Goal: Information Seeking & Learning: Compare options

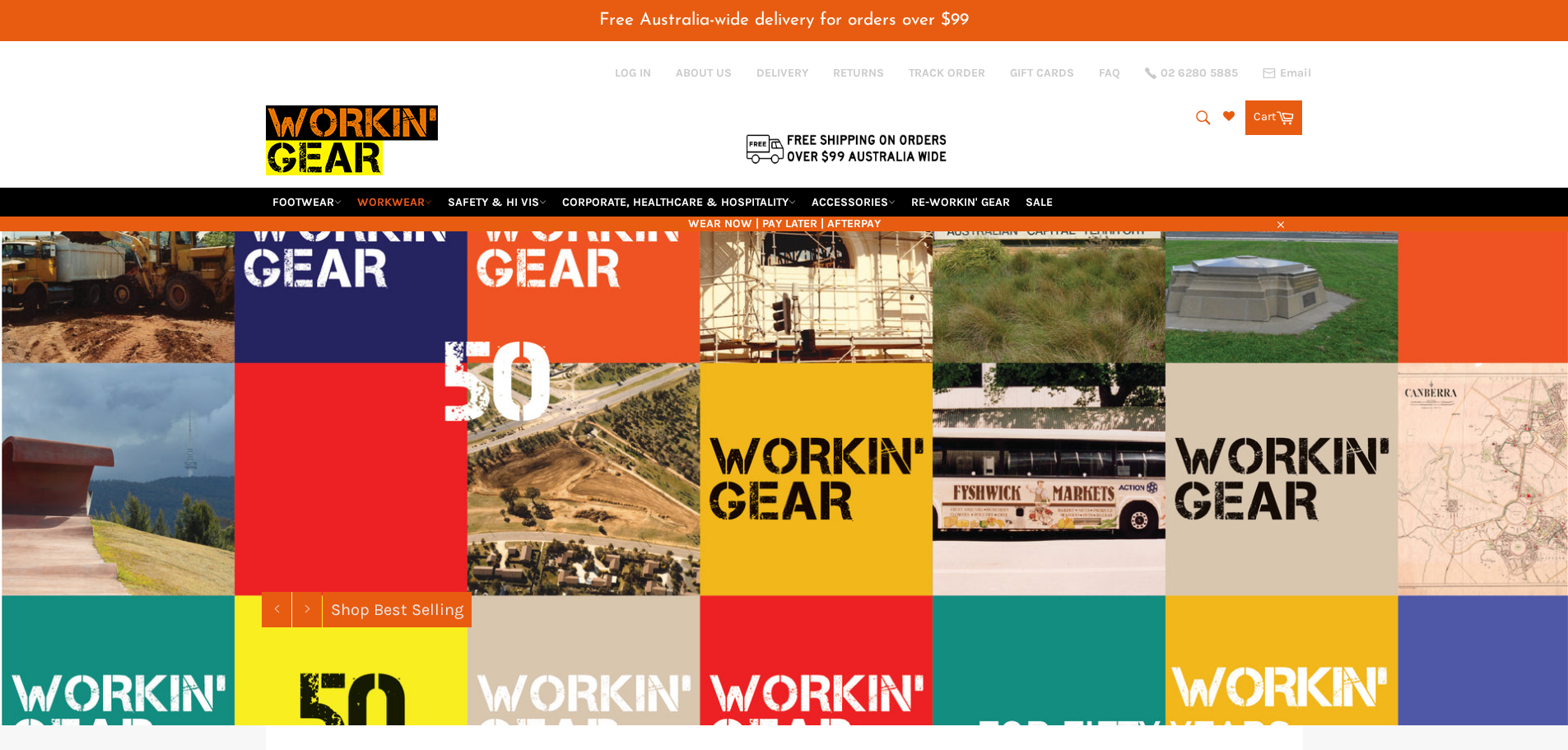
click at [426, 161] on img at bounding box center [352, 141] width 172 height 93
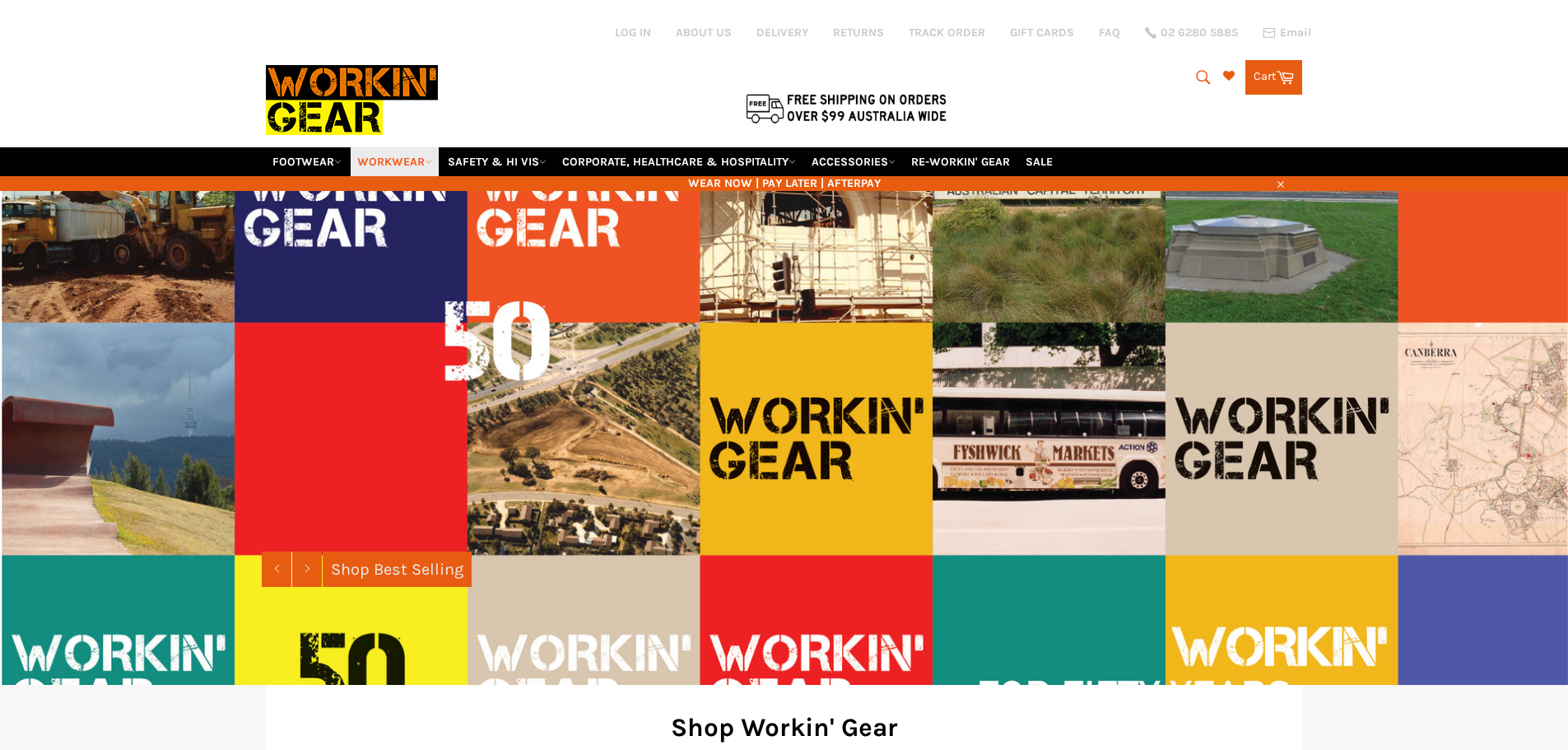
click at [428, 163] on icon at bounding box center [428, 161] width 7 height 7
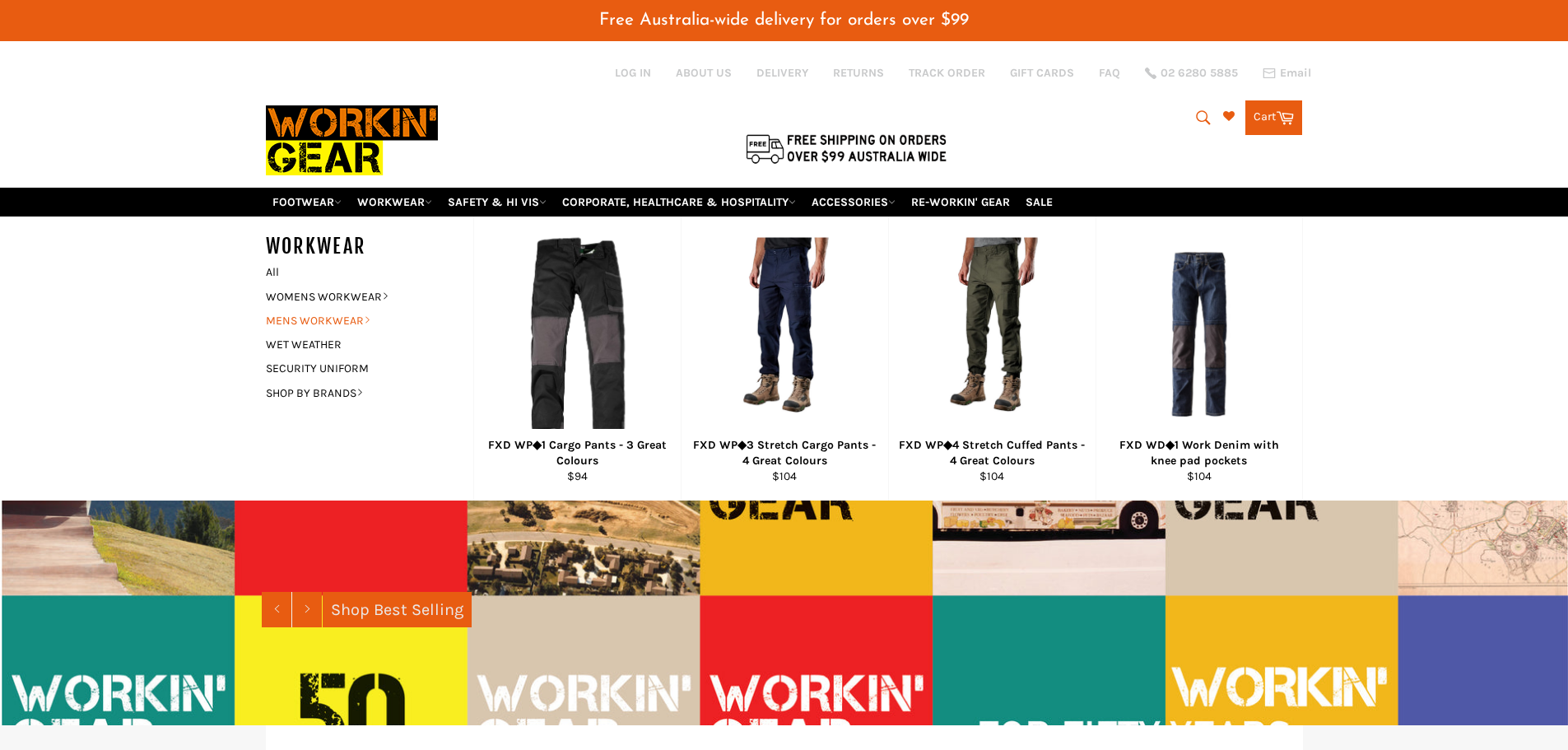
click at [319, 317] on link "MENS WORKWEAR" at bounding box center [357, 320] width 199 height 24
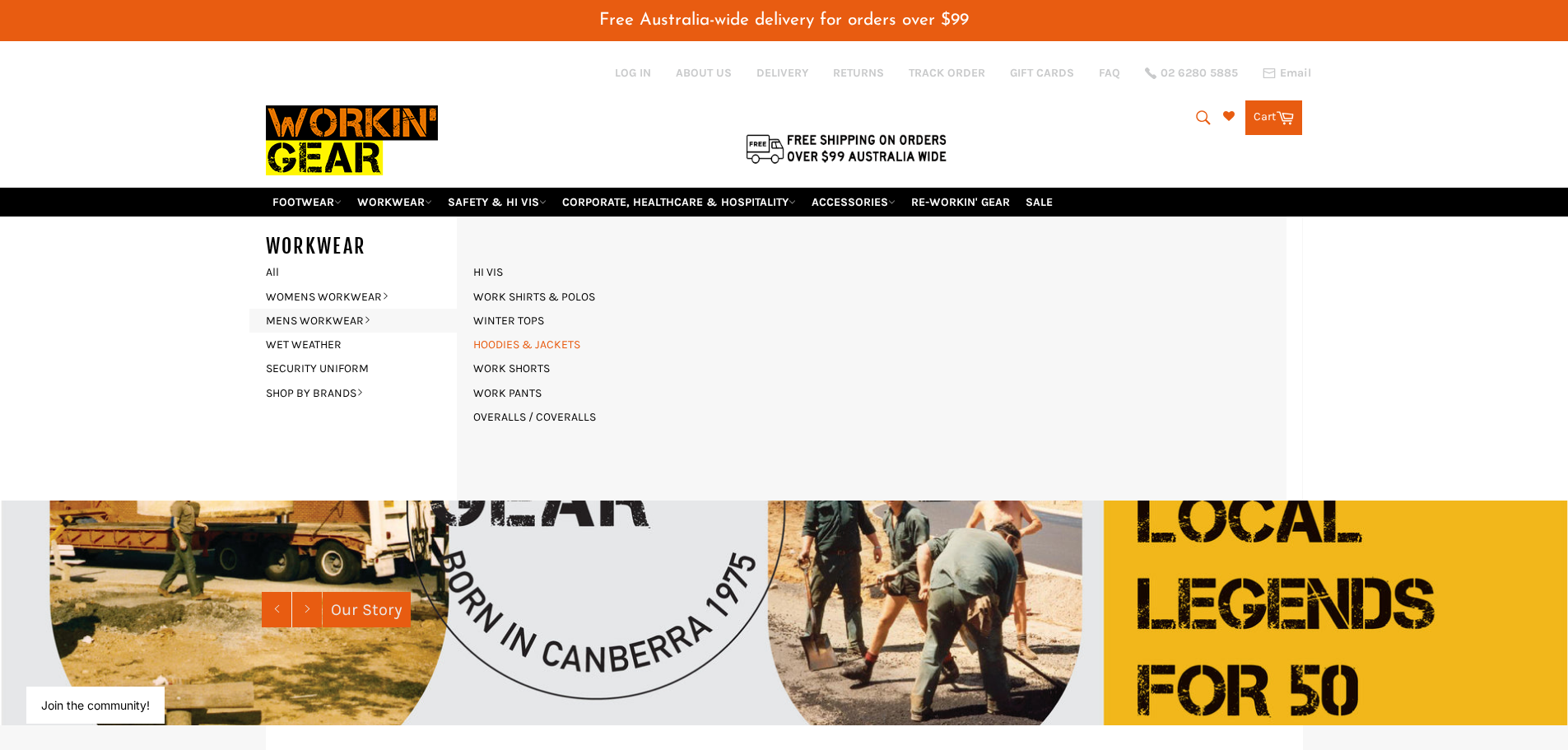
click at [492, 341] on link "HOODIES & JACKETS" at bounding box center [527, 344] width 124 height 24
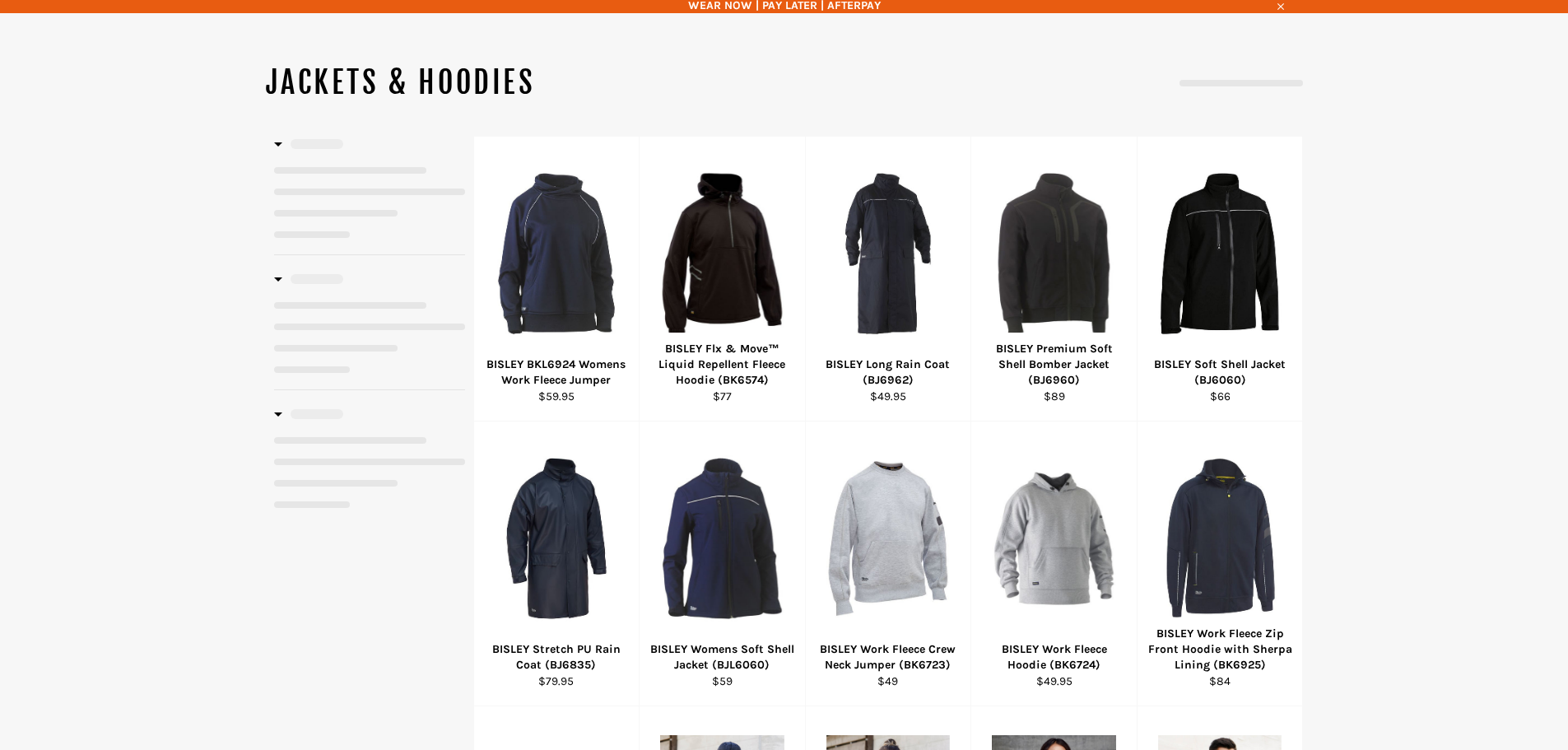
select select "**********"
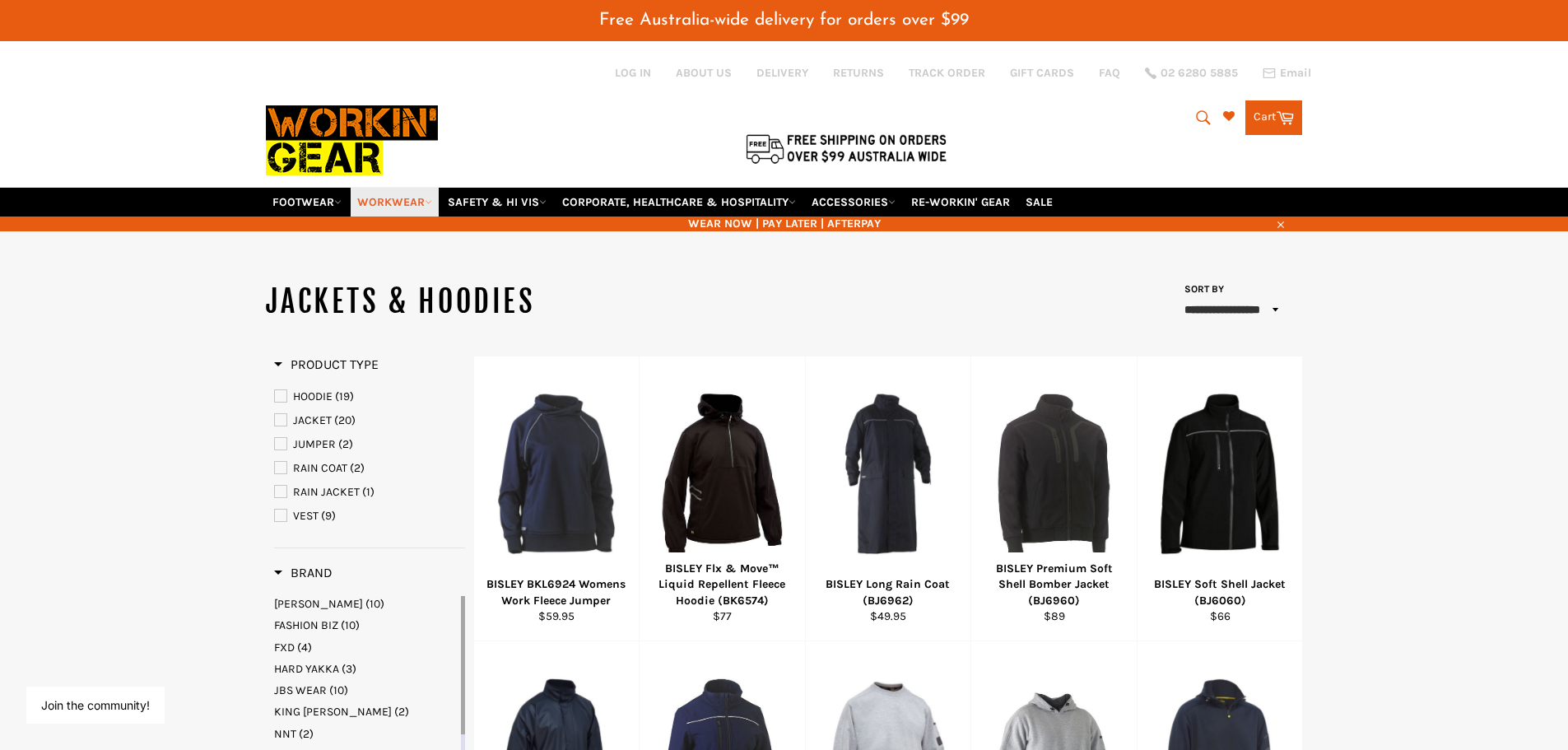
click at [429, 203] on icon at bounding box center [428, 202] width 7 height 7
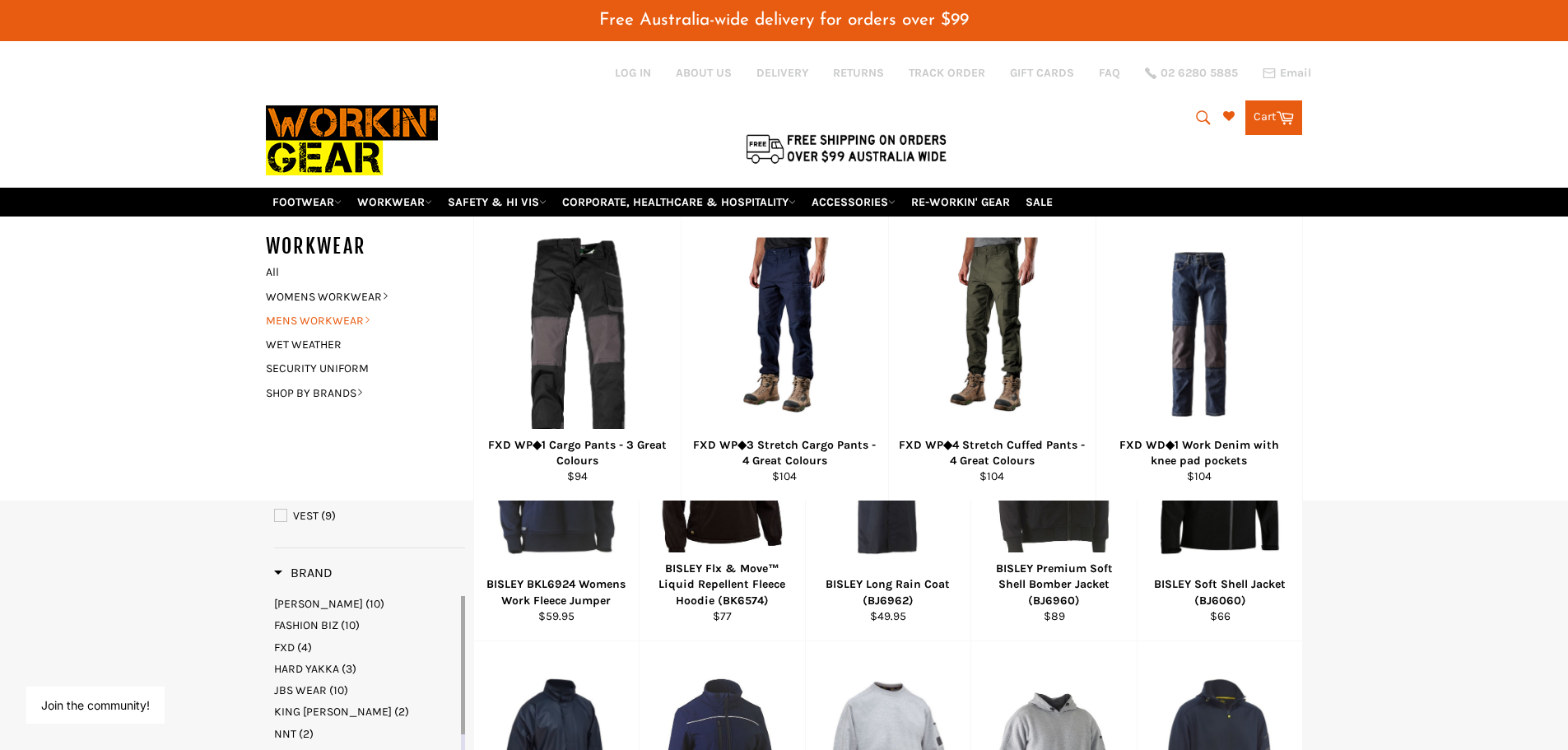
click at [321, 315] on link "MENS WORKWEAR" at bounding box center [357, 320] width 199 height 24
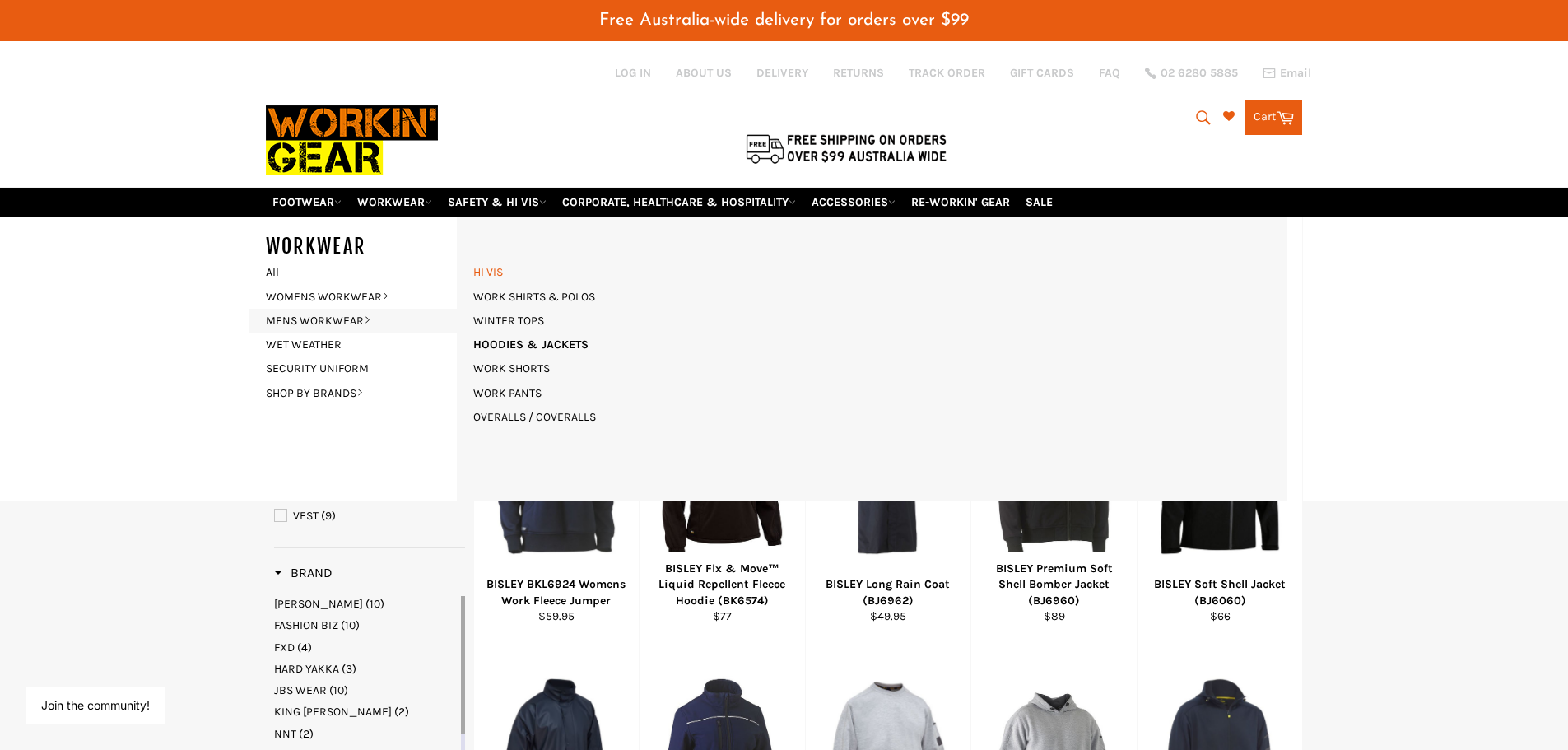
click at [473, 272] on link "HI VIS" at bounding box center [487, 272] width 46 height 24
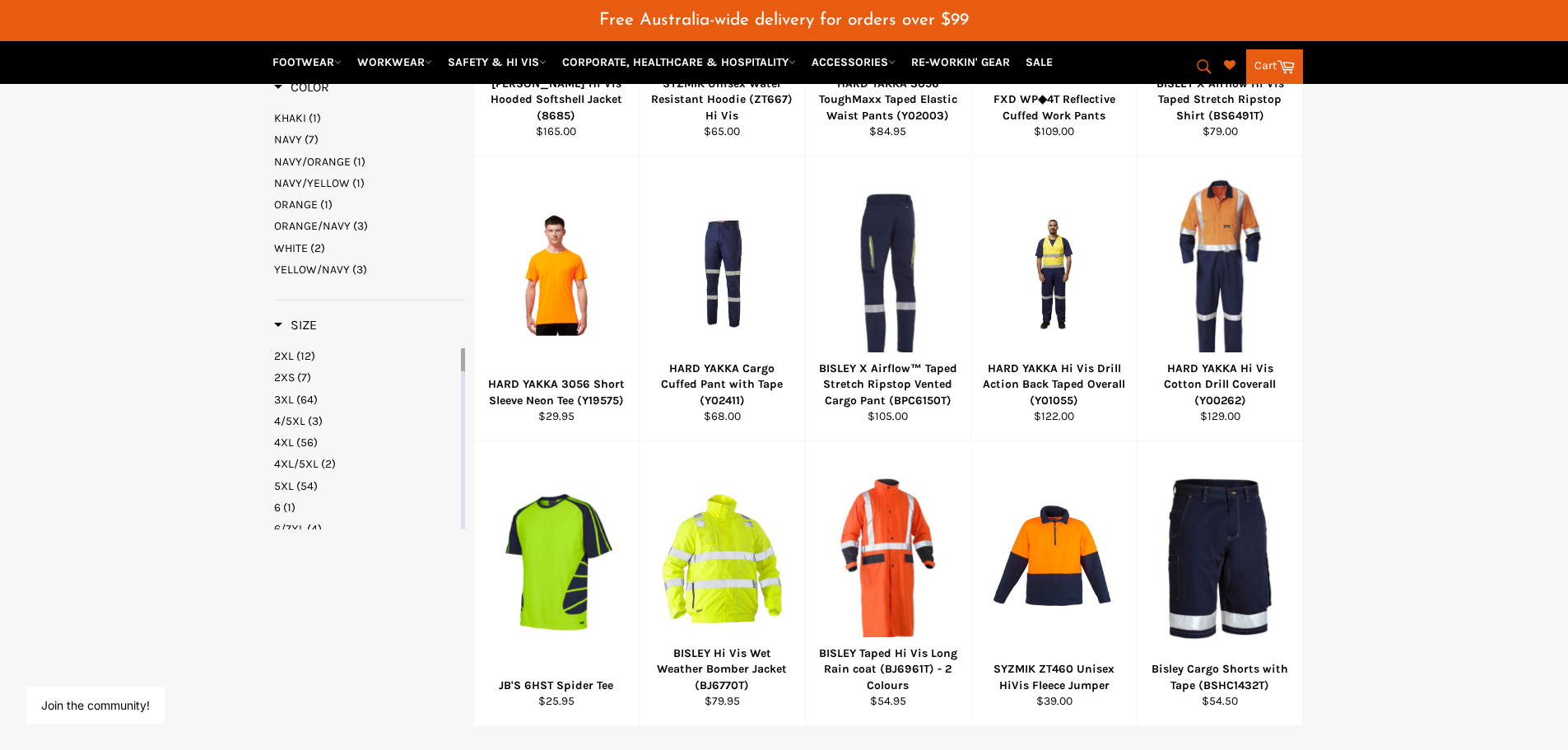
scroll to position [945, 0]
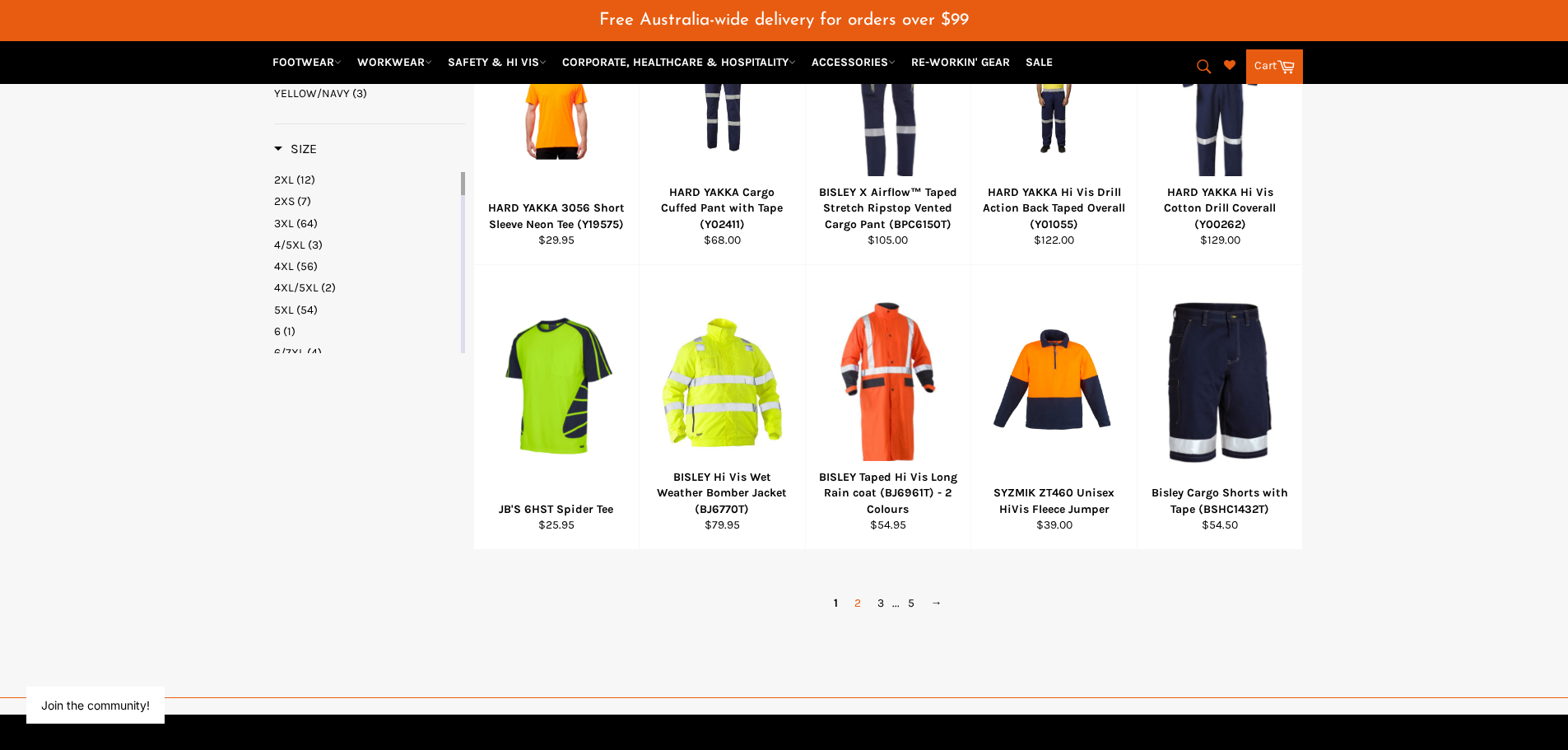
click at [854, 606] on link "2" at bounding box center [857, 602] width 23 height 24
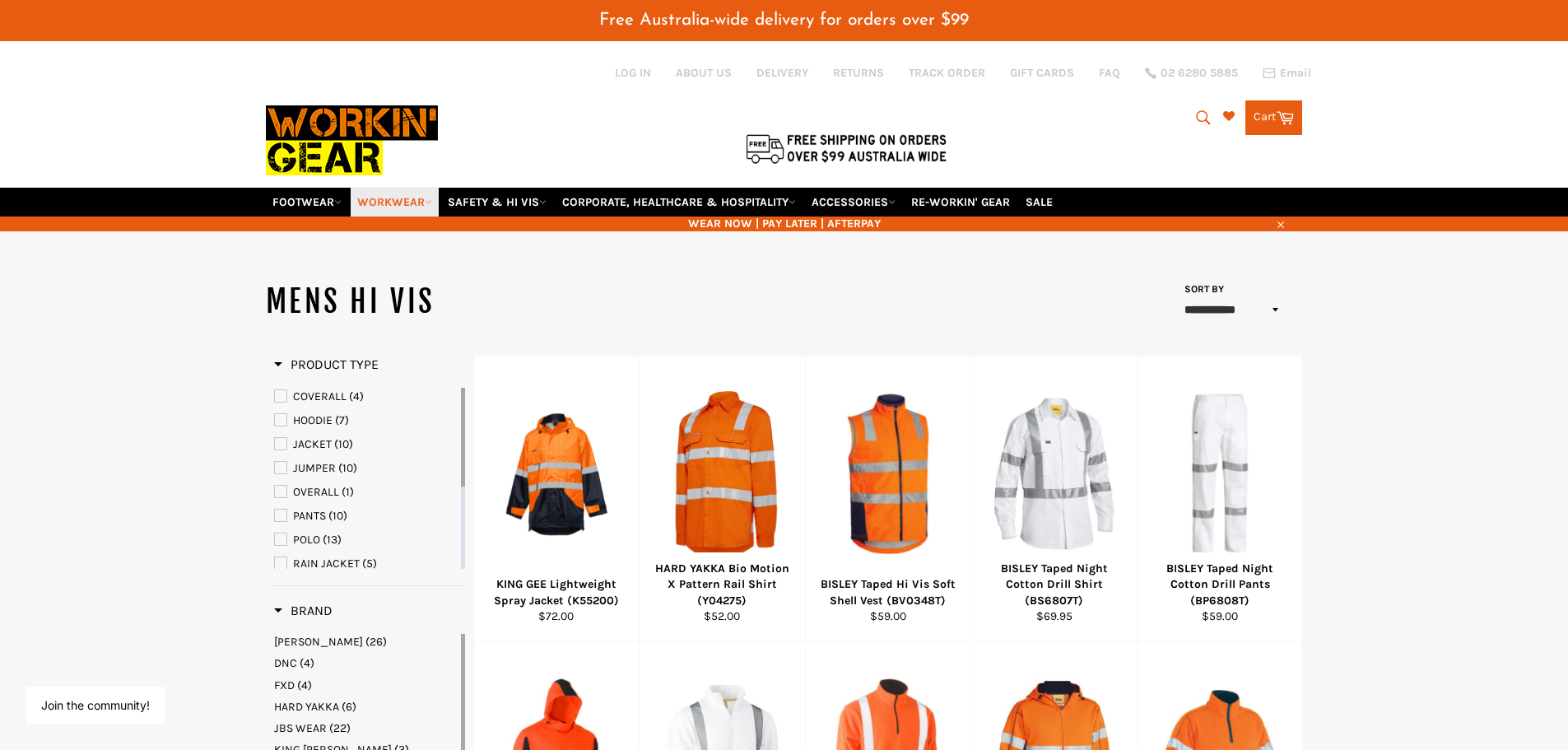
click at [430, 200] on icon at bounding box center [428, 202] width 7 height 7
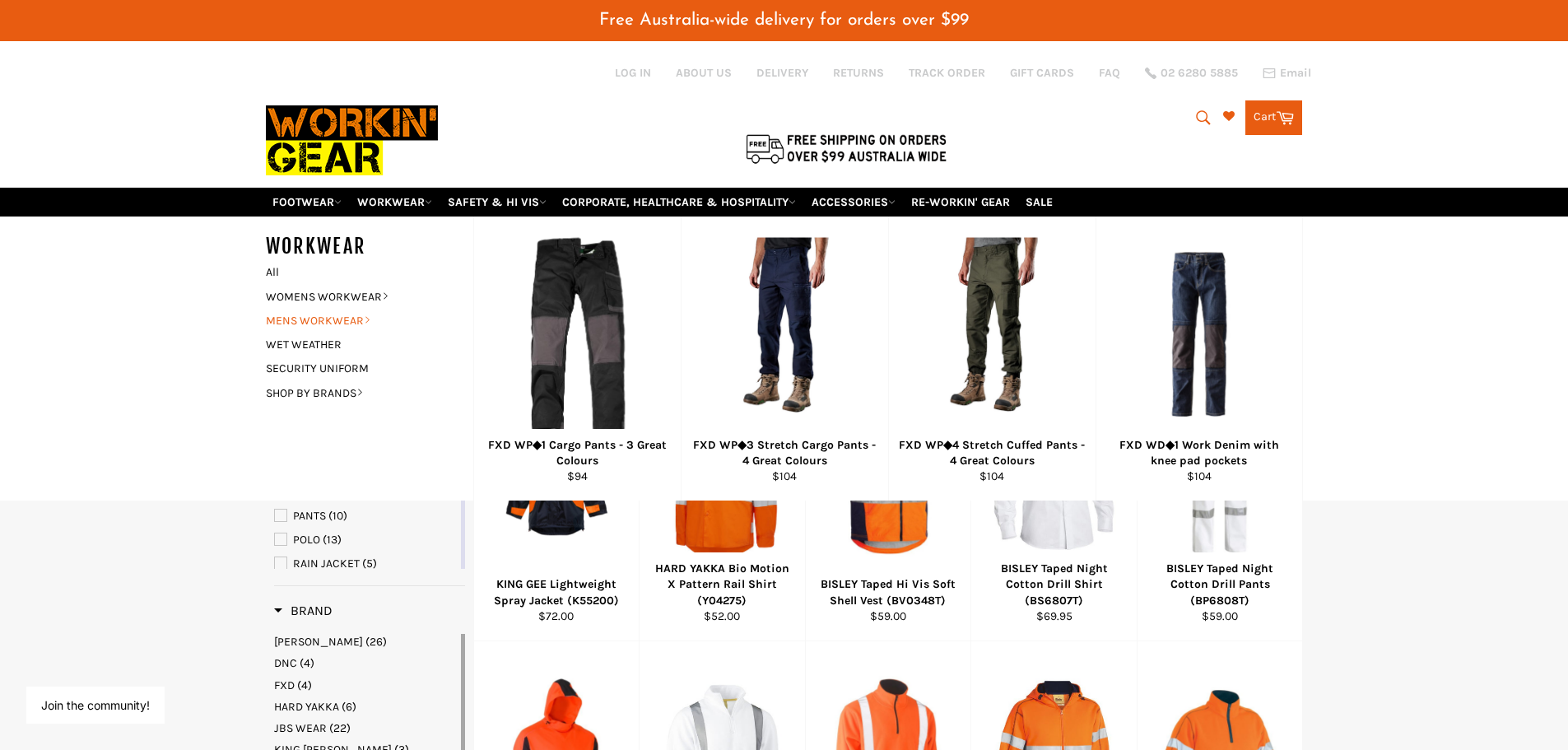
click at [314, 324] on link "MENS WORKWEAR" at bounding box center [357, 320] width 199 height 24
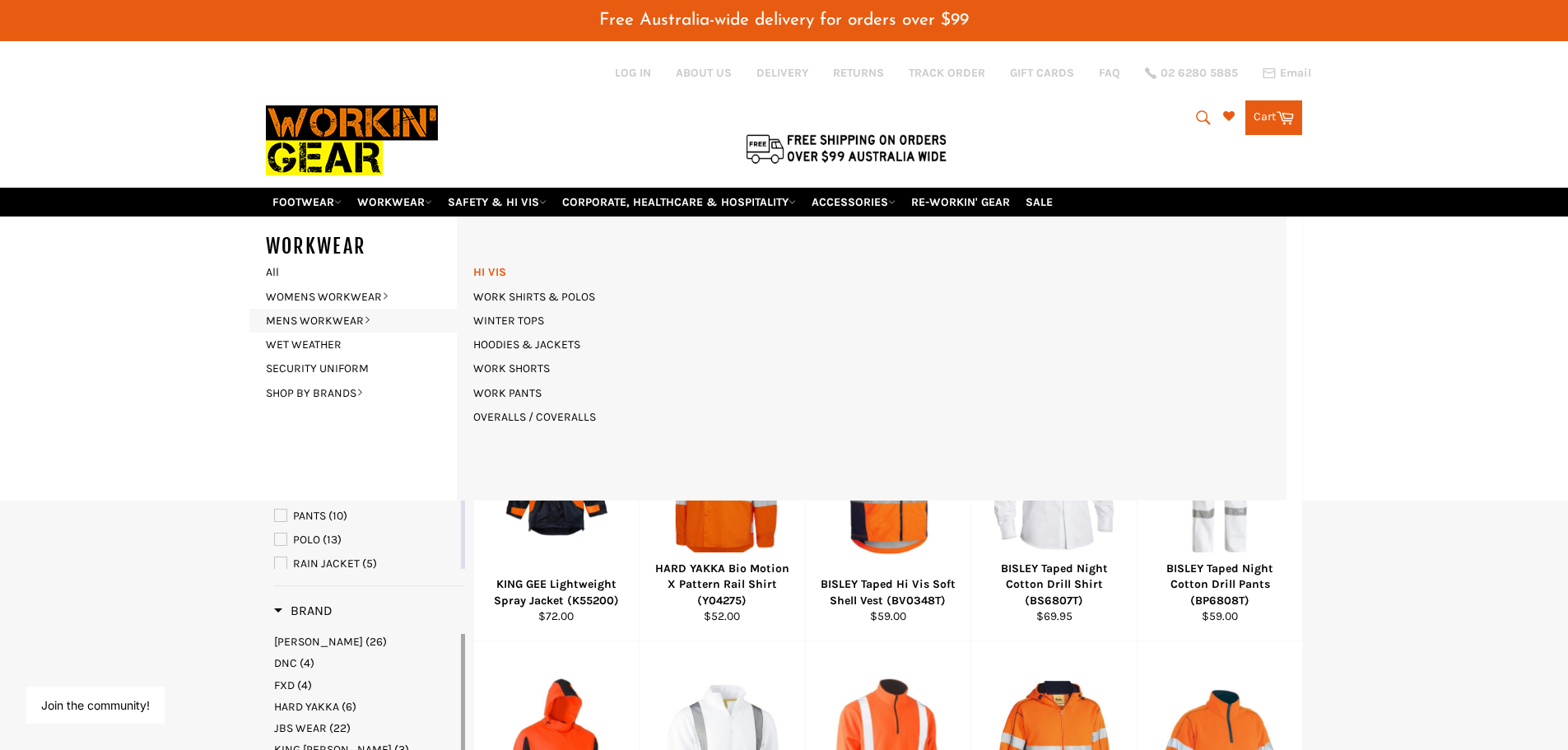
click at [496, 273] on link "HI VIS" at bounding box center [489, 272] width 49 height 24
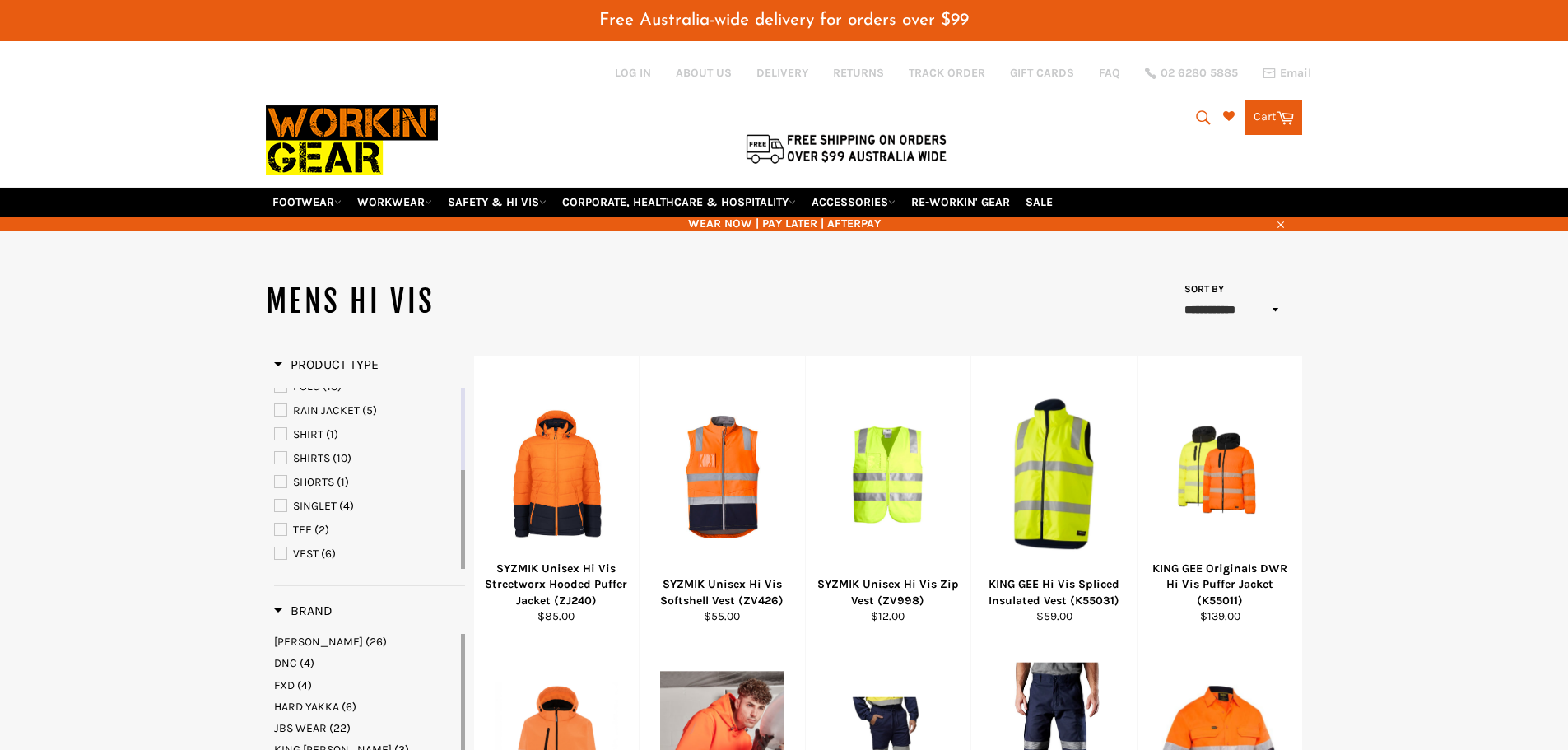
click at [299, 532] on span "TEE" at bounding box center [302, 530] width 19 height 14
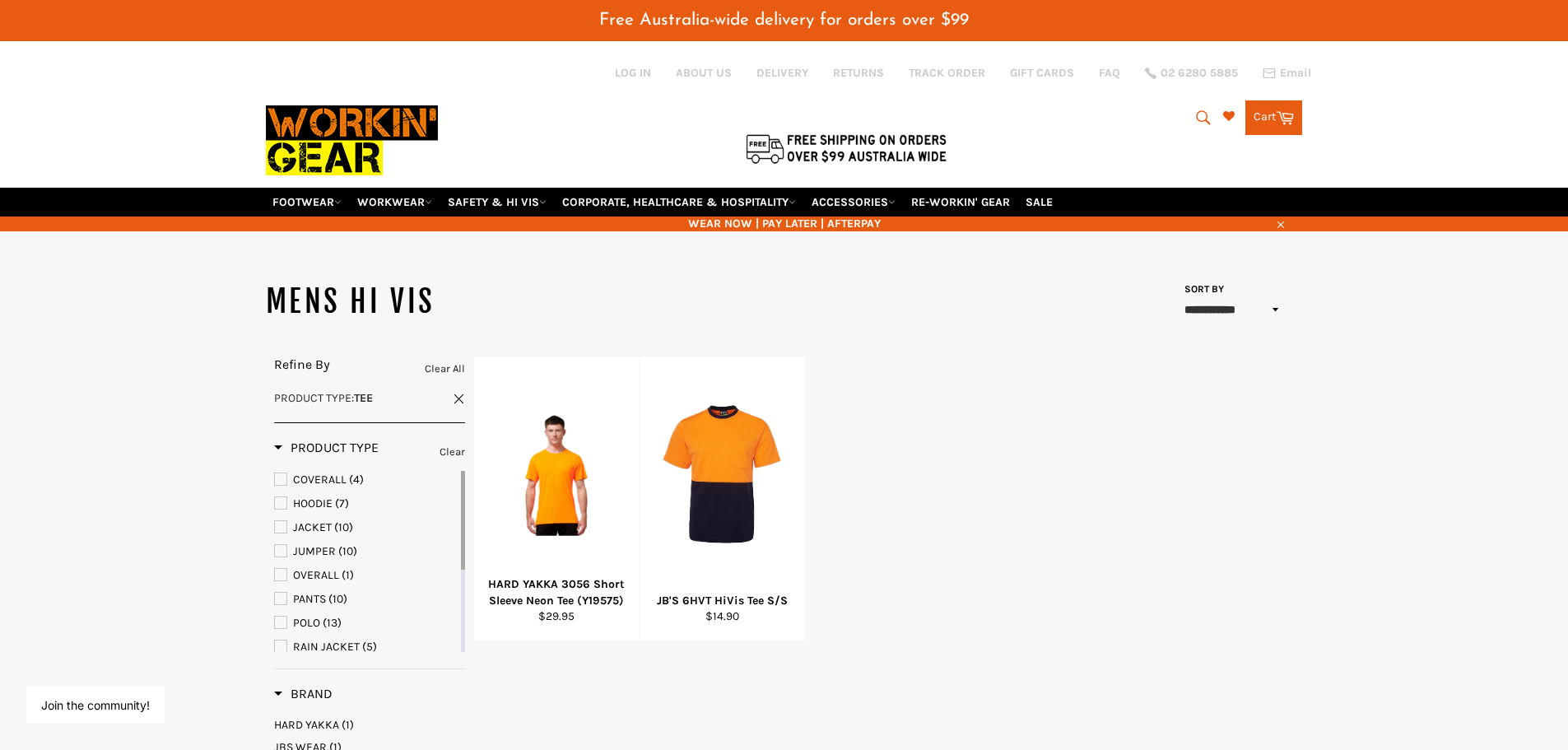
click at [323, 504] on span "HOODIE" at bounding box center [313, 504] width 39 height 14
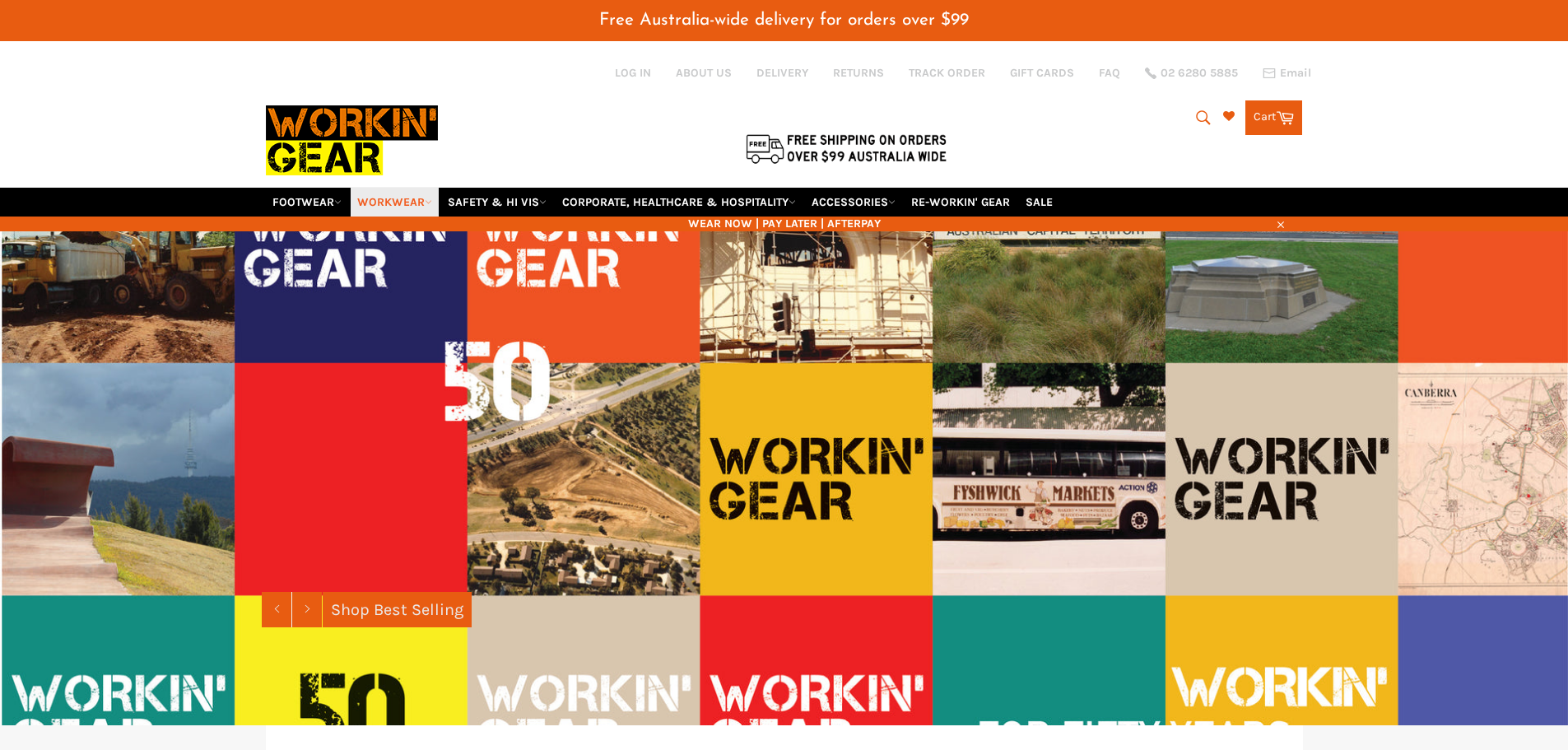
click at [431, 206] on link "WORKWEAR" at bounding box center [394, 202] width 88 height 29
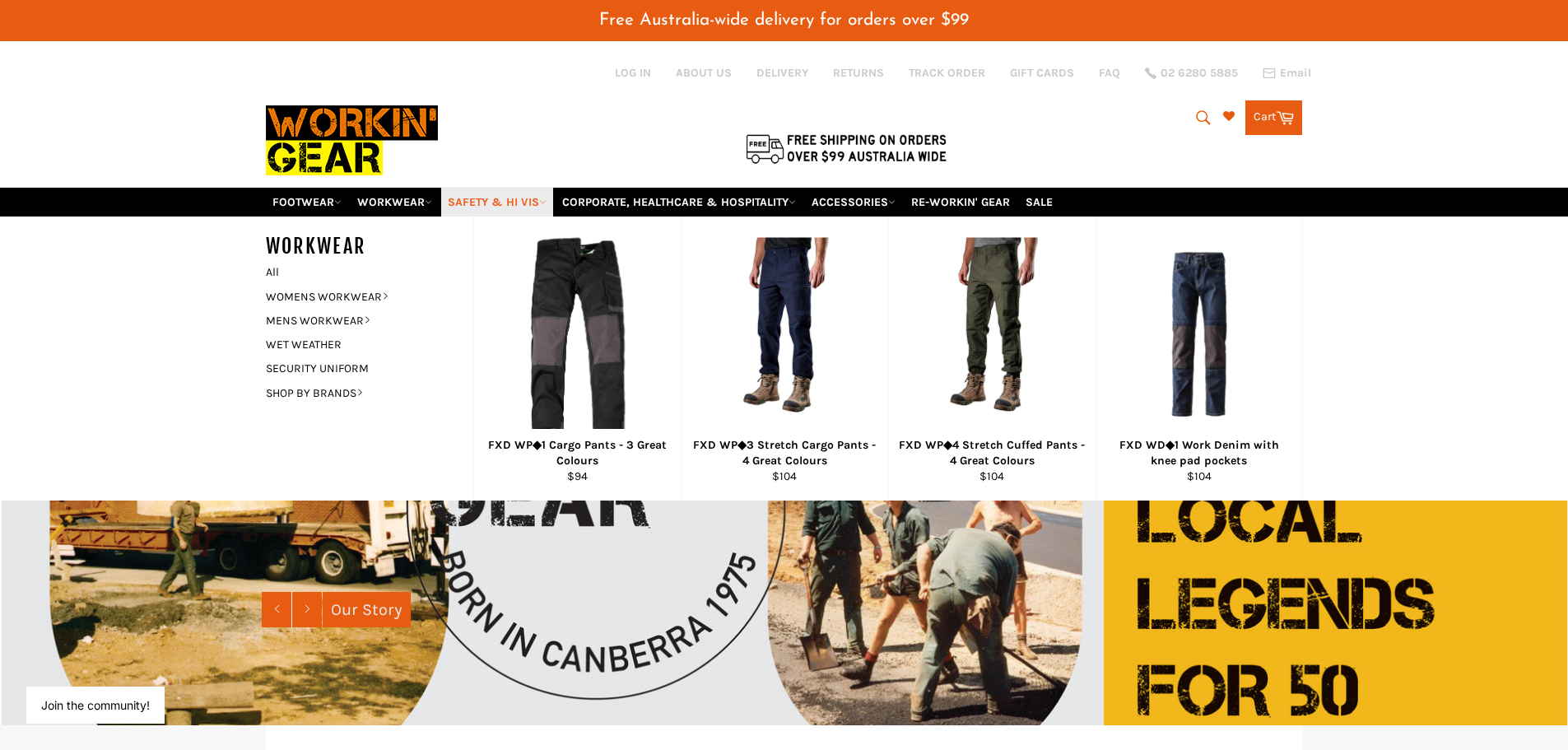
click at [541, 205] on link "SAFETY & HI VIS" at bounding box center [496, 202] width 112 height 29
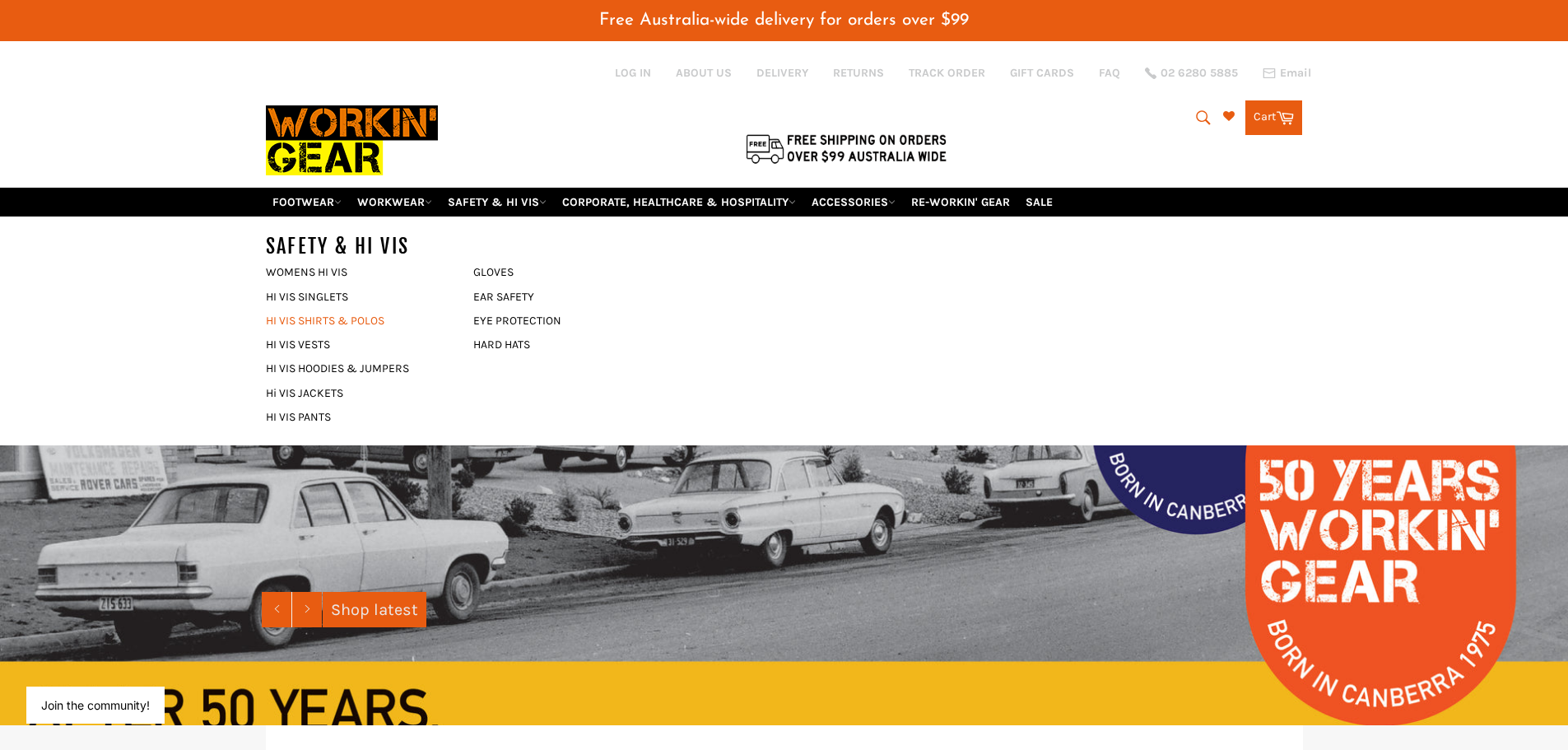
click at [320, 322] on link "HI VIS SHIRTS & POLOS" at bounding box center [357, 320] width 199 height 24
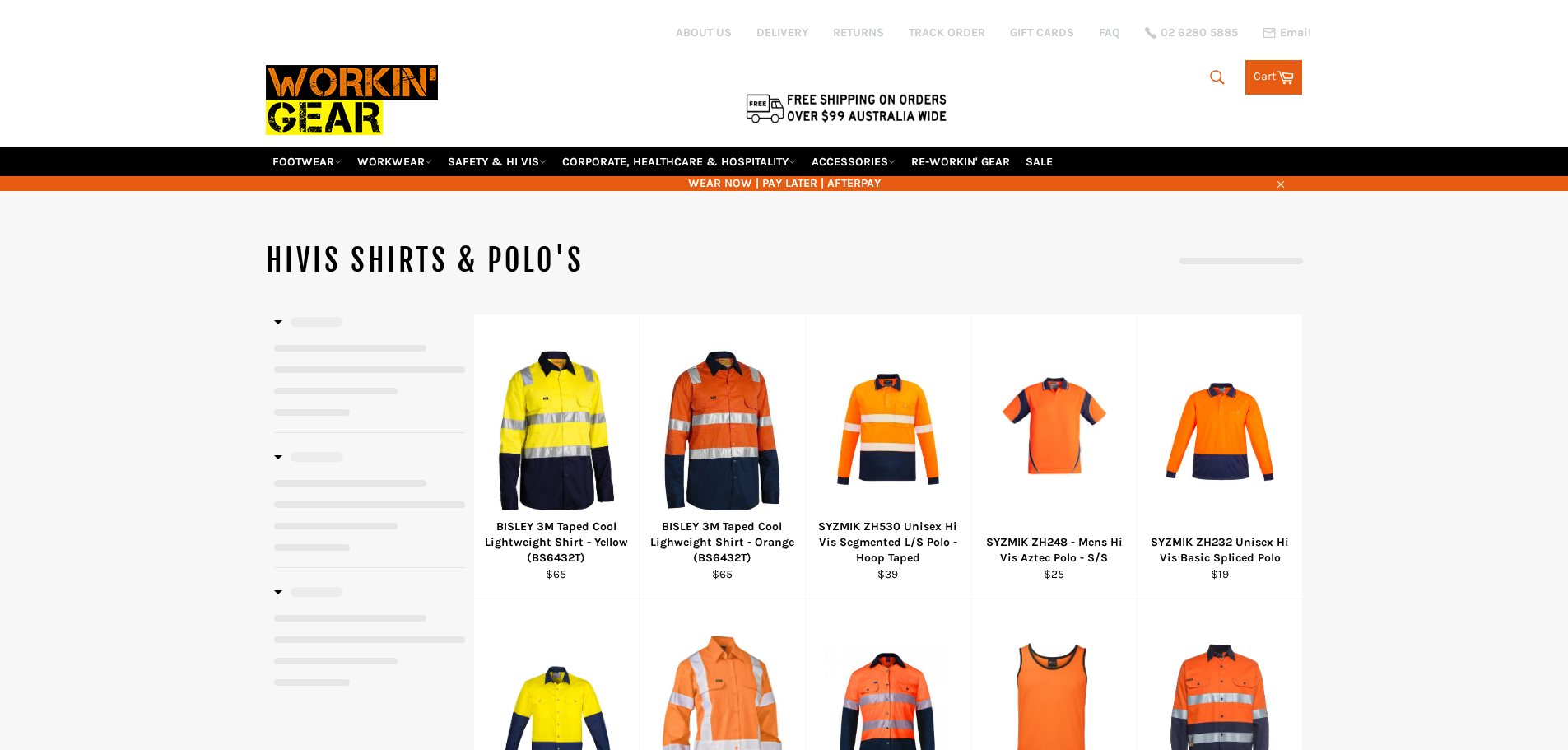
select select "******"
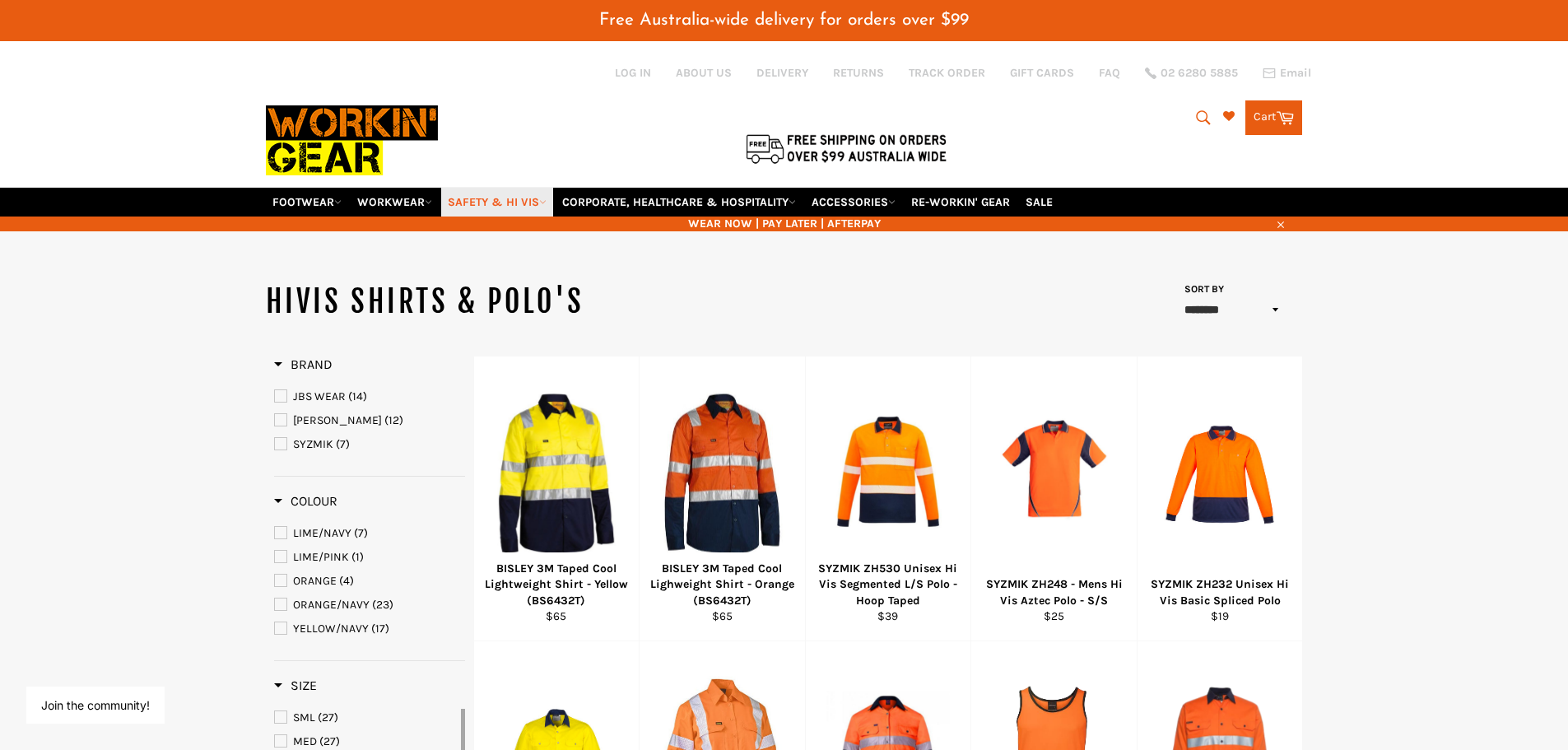
click at [477, 201] on link "SAFETY & HI VIS" at bounding box center [496, 202] width 112 height 29
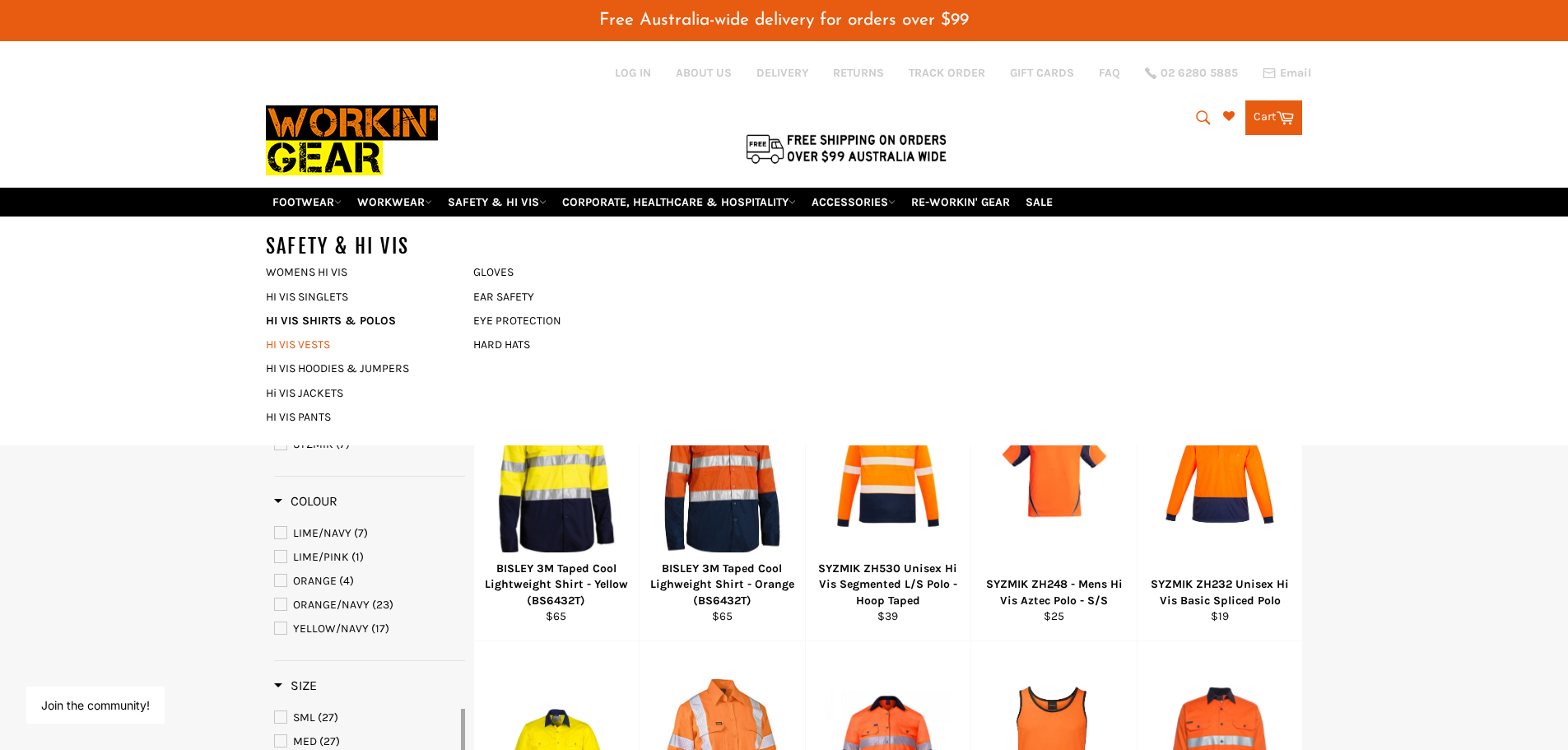
click at [289, 342] on link "HI VIS VESTS" at bounding box center [357, 344] width 199 height 24
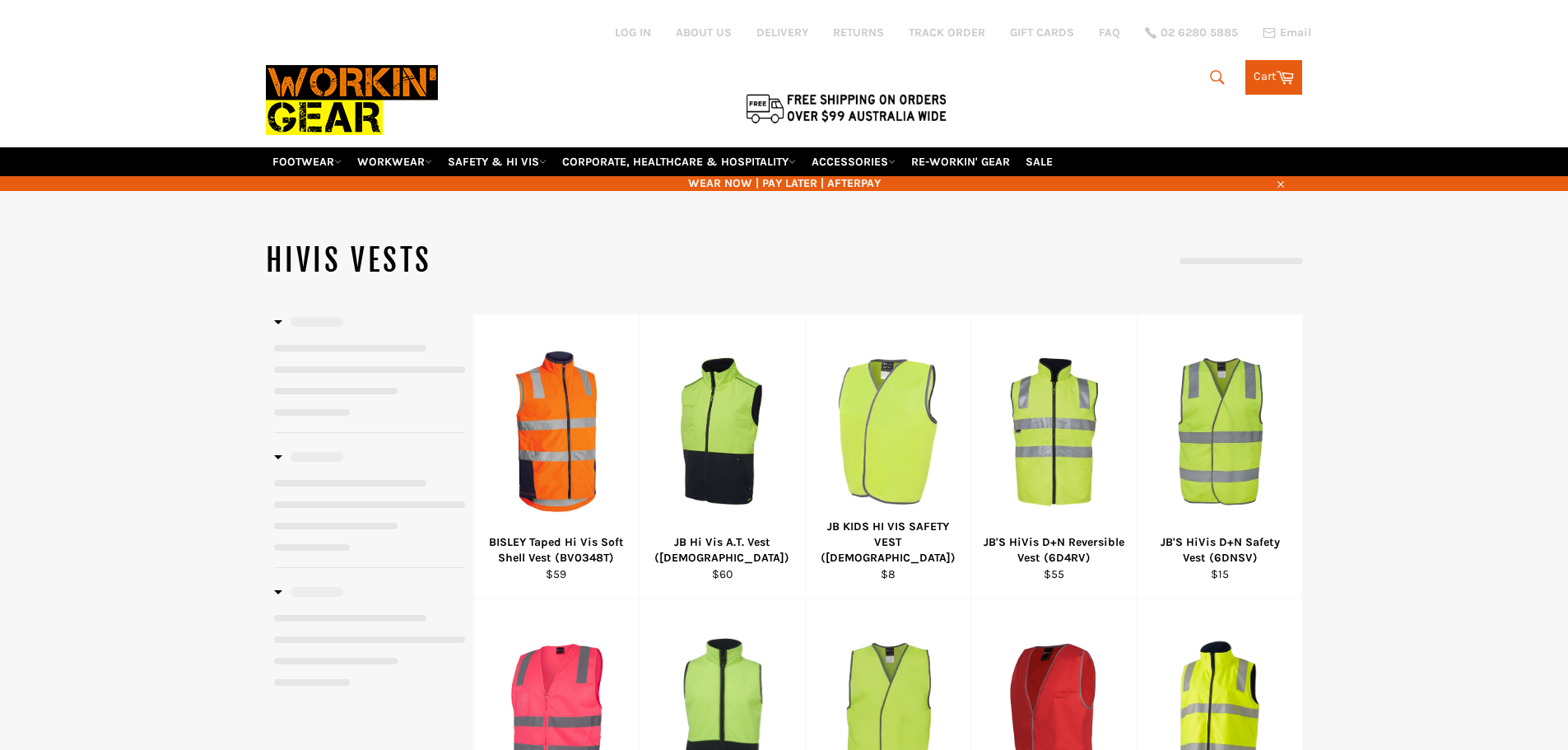
select select "**********"
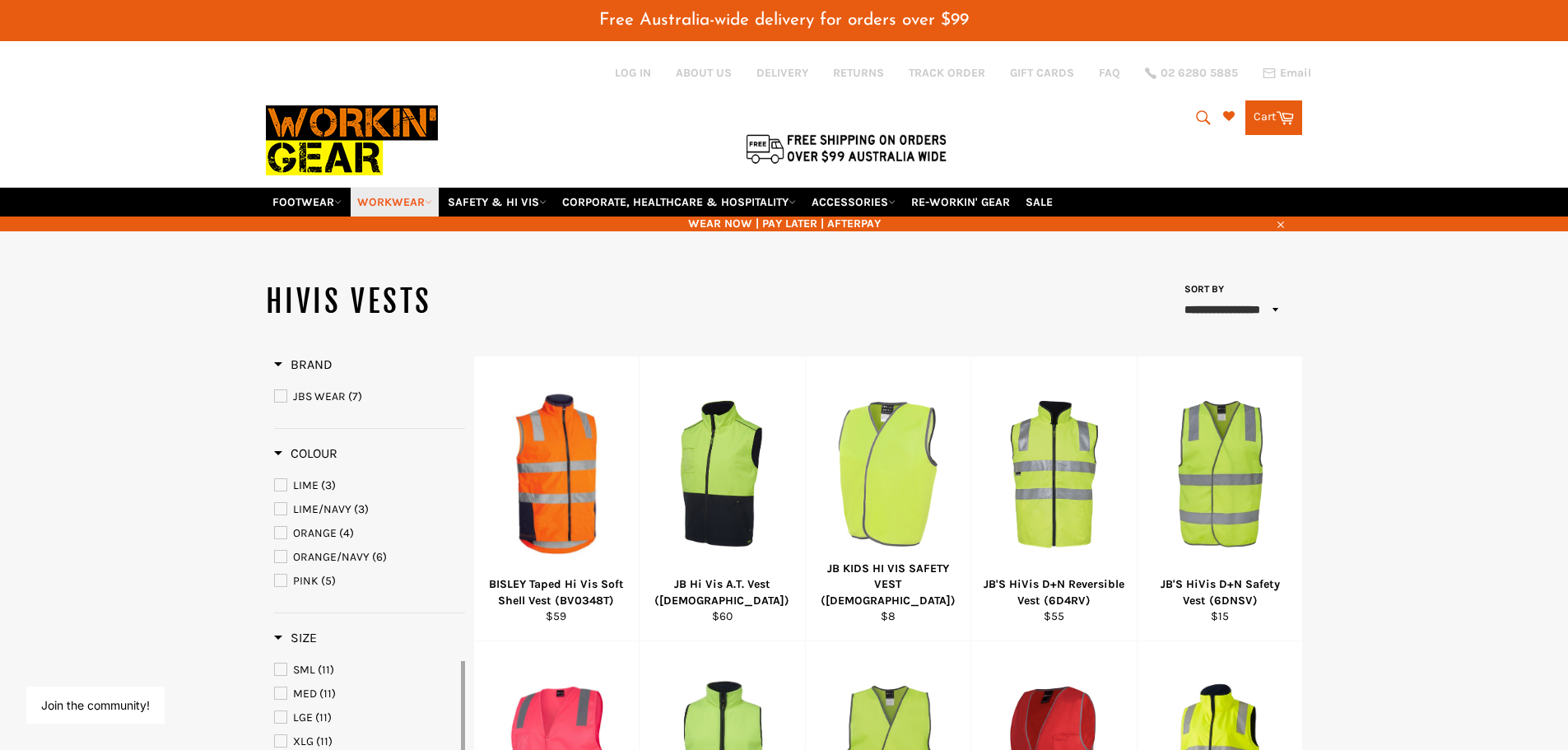
click at [425, 205] on link "WORKWEAR" at bounding box center [394, 202] width 88 height 29
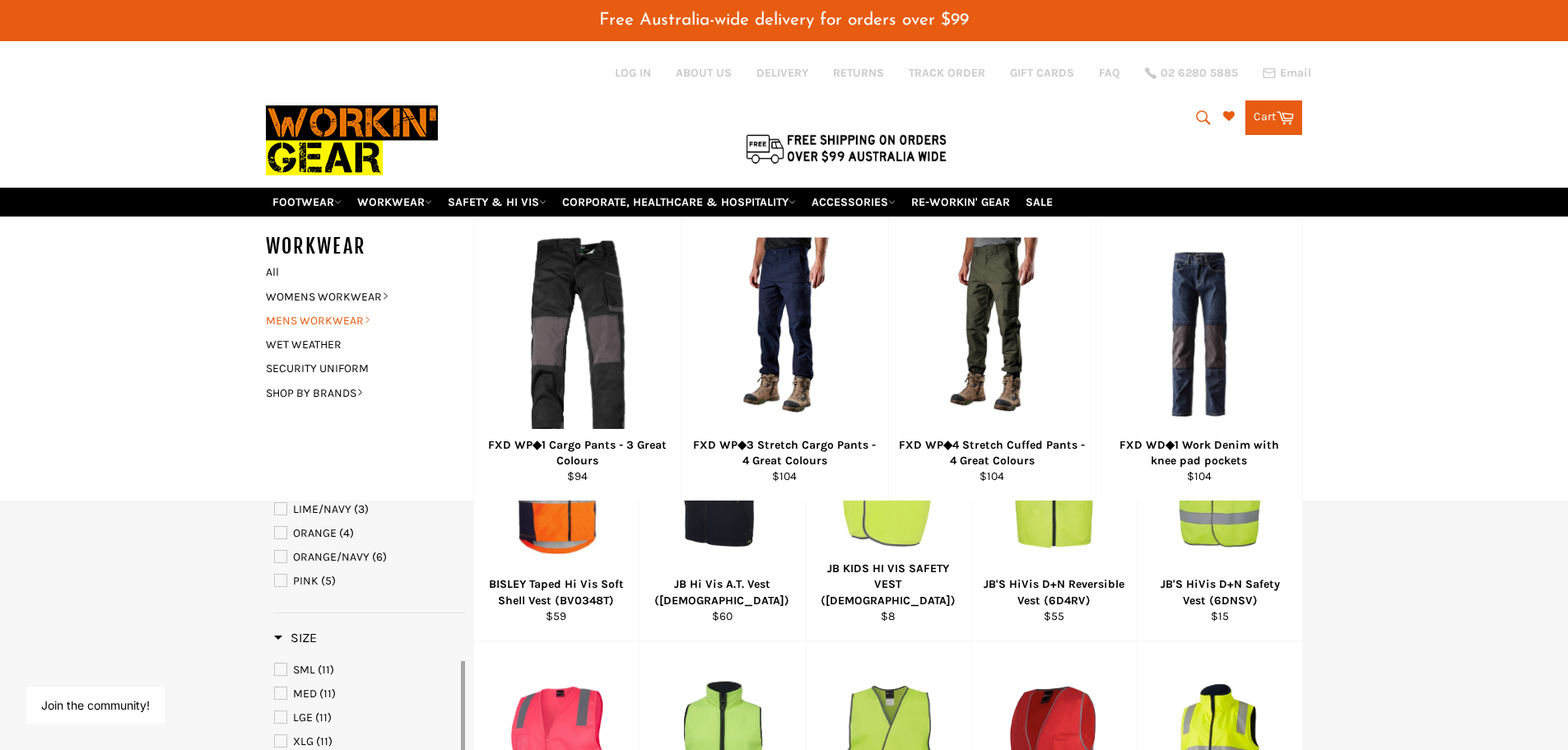
click at [335, 316] on link "MENS WORKWEAR" at bounding box center [357, 320] width 199 height 24
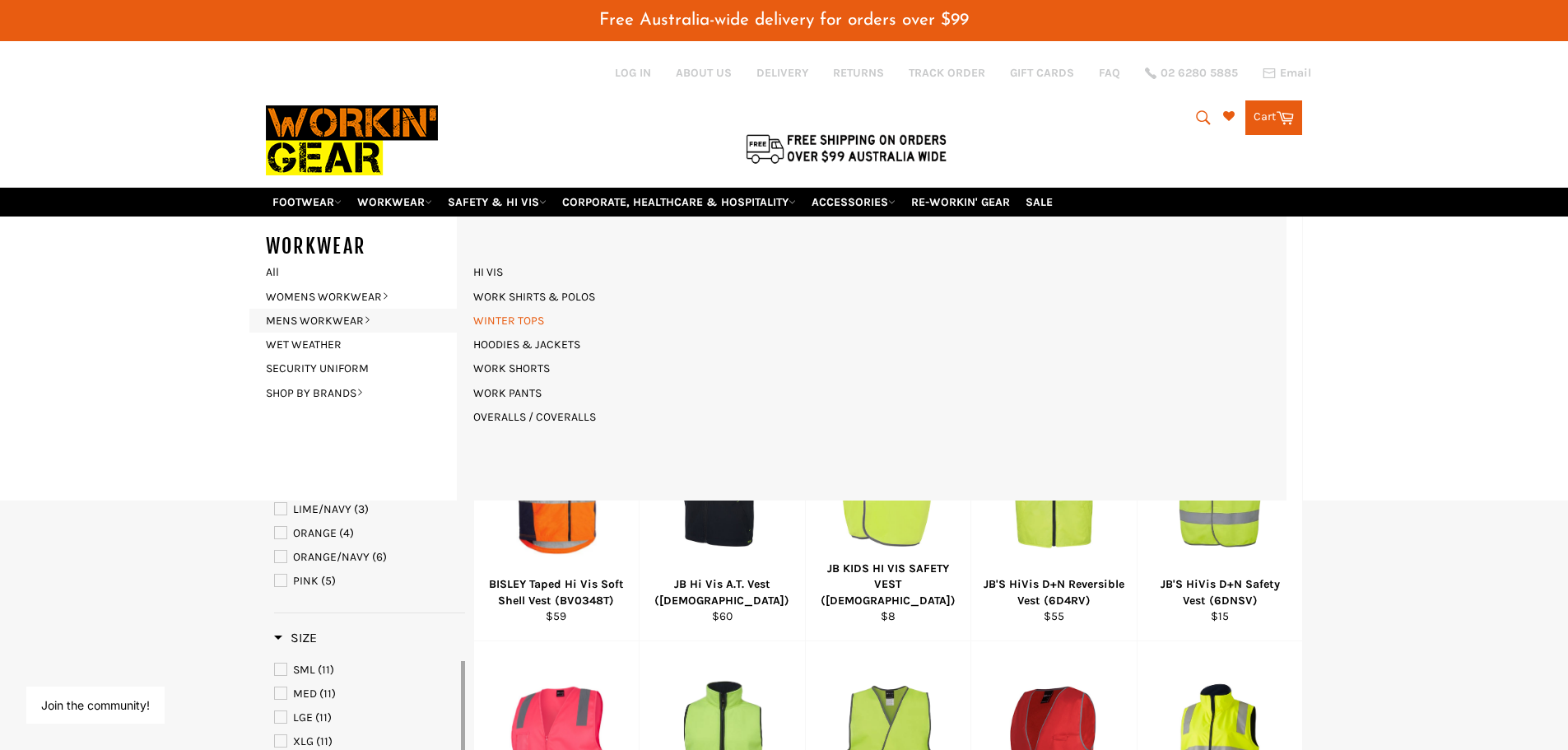
click at [492, 321] on link "WINTER TOPS" at bounding box center [508, 320] width 87 height 24
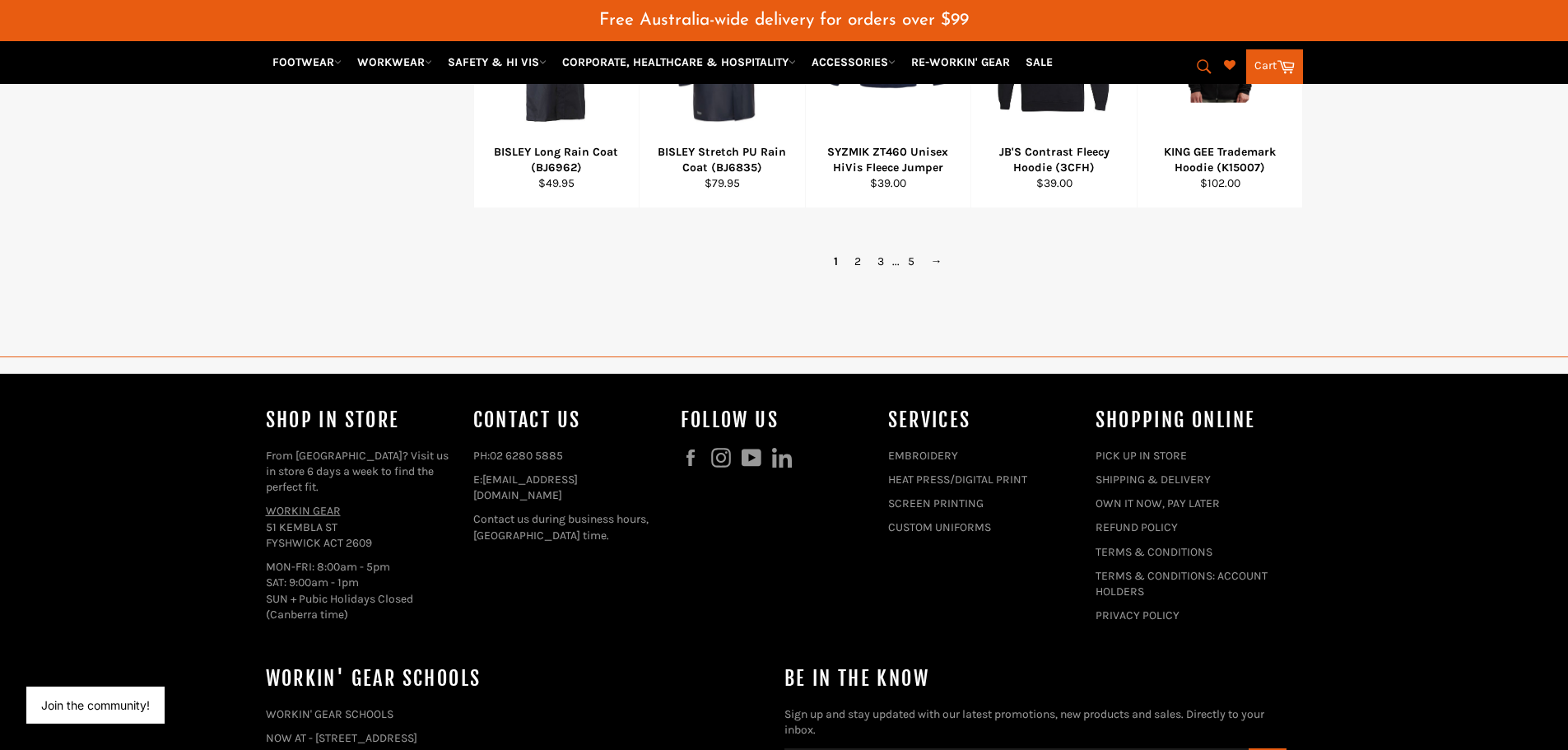
scroll to position [1070, 0]
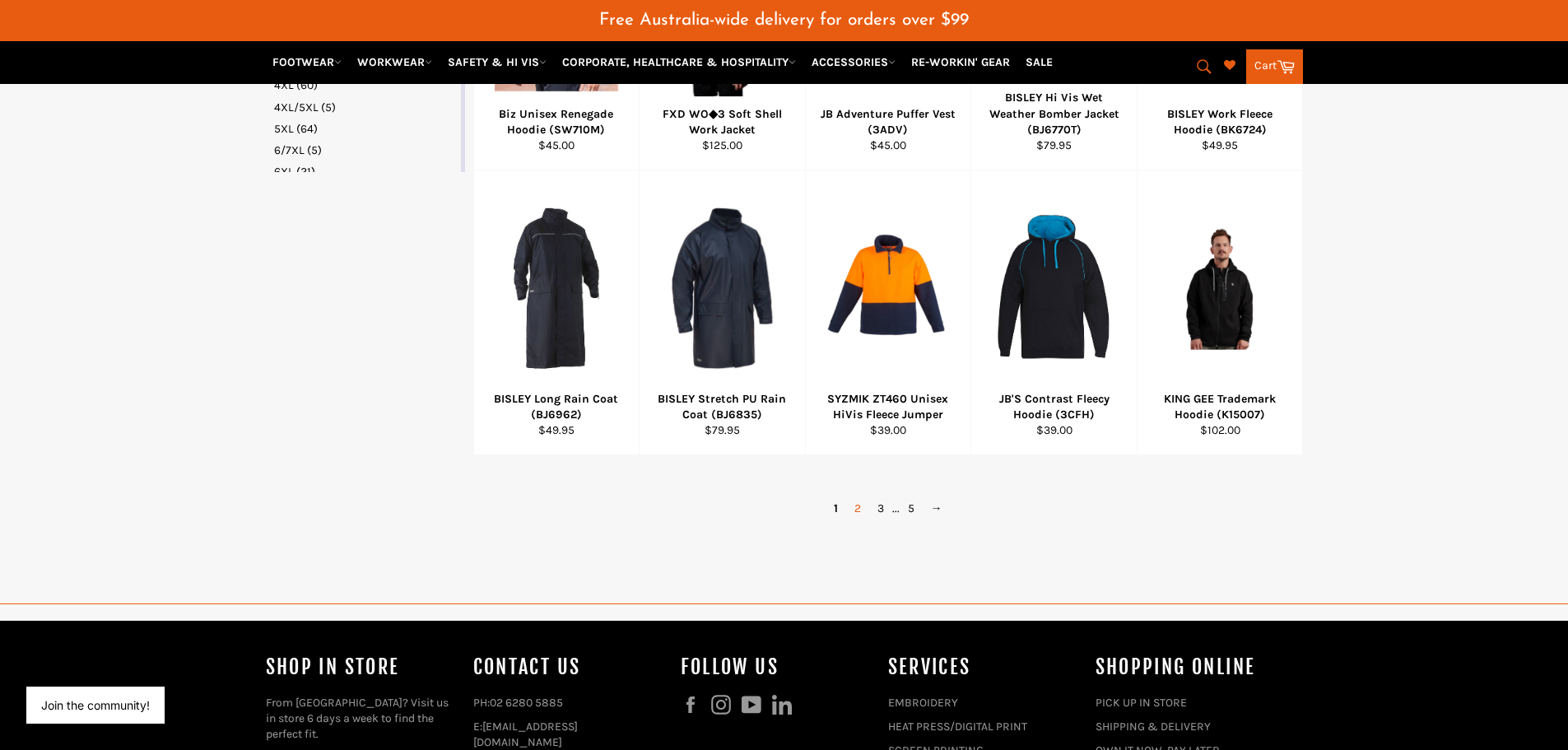
click at [856, 509] on link "2" at bounding box center [857, 508] width 23 height 24
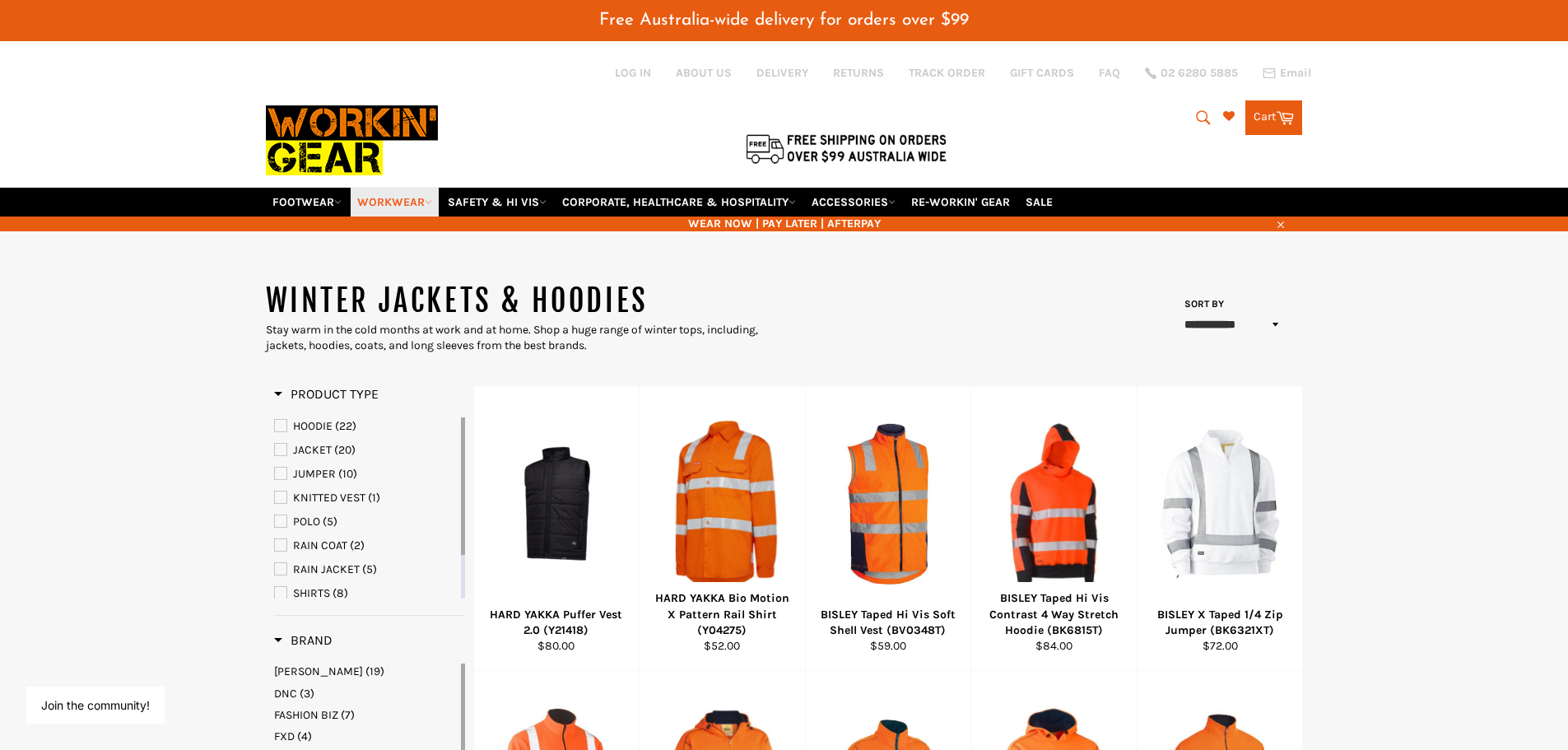
click at [427, 203] on link "WORKWEAR" at bounding box center [394, 202] width 88 height 29
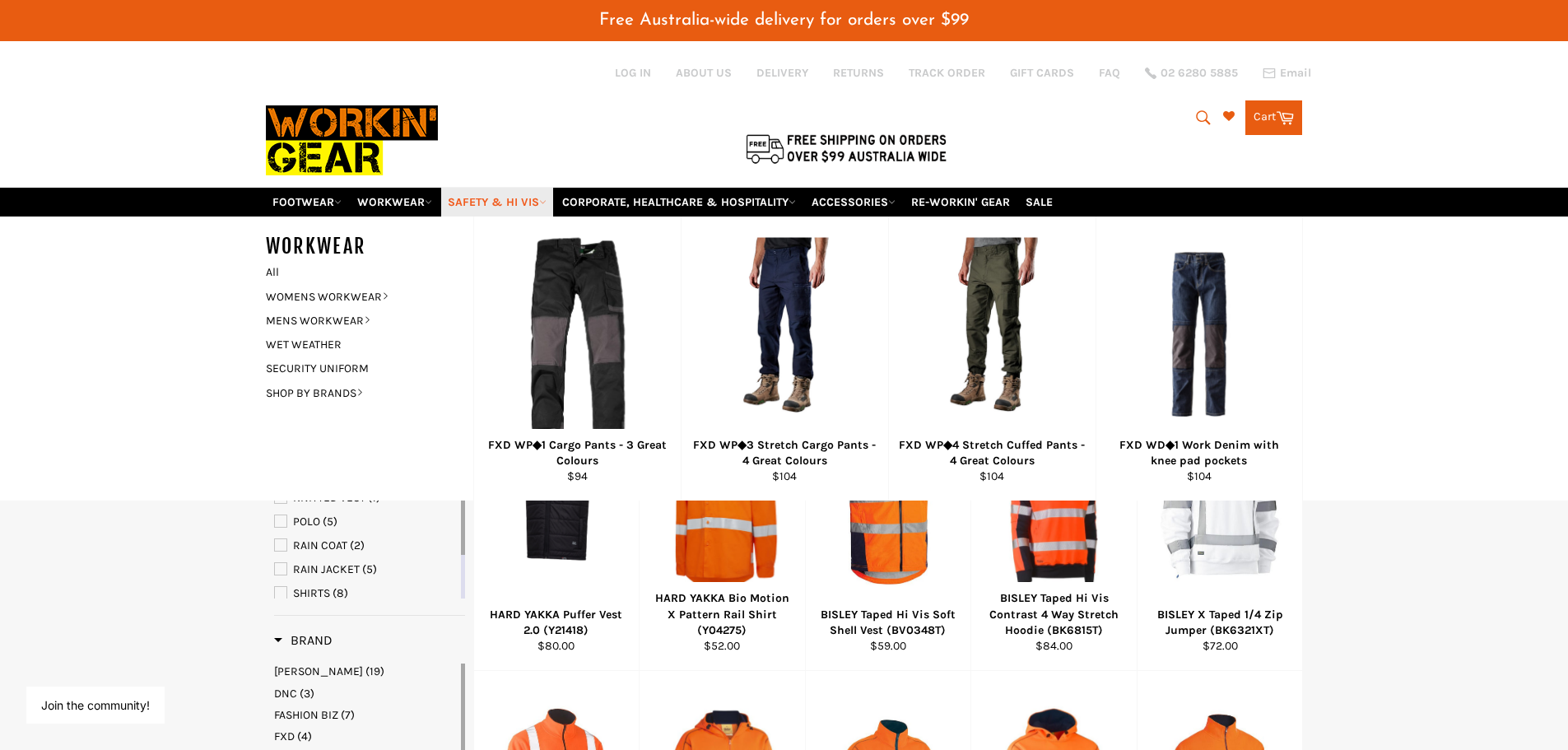
click at [546, 201] on icon at bounding box center [543, 202] width 7 height 7
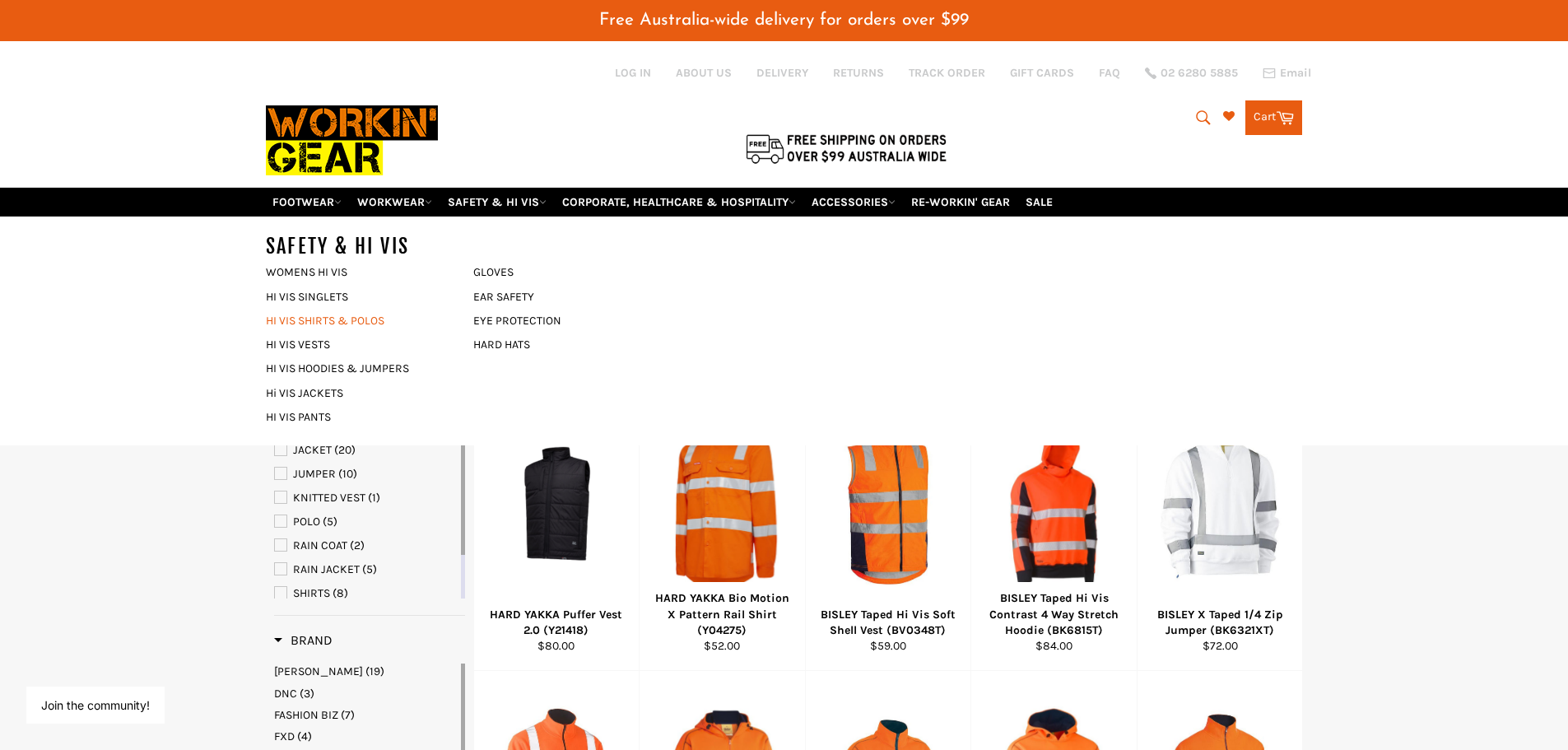
click at [321, 316] on link "HI VIS SHIRTS & POLOS" at bounding box center [357, 320] width 199 height 24
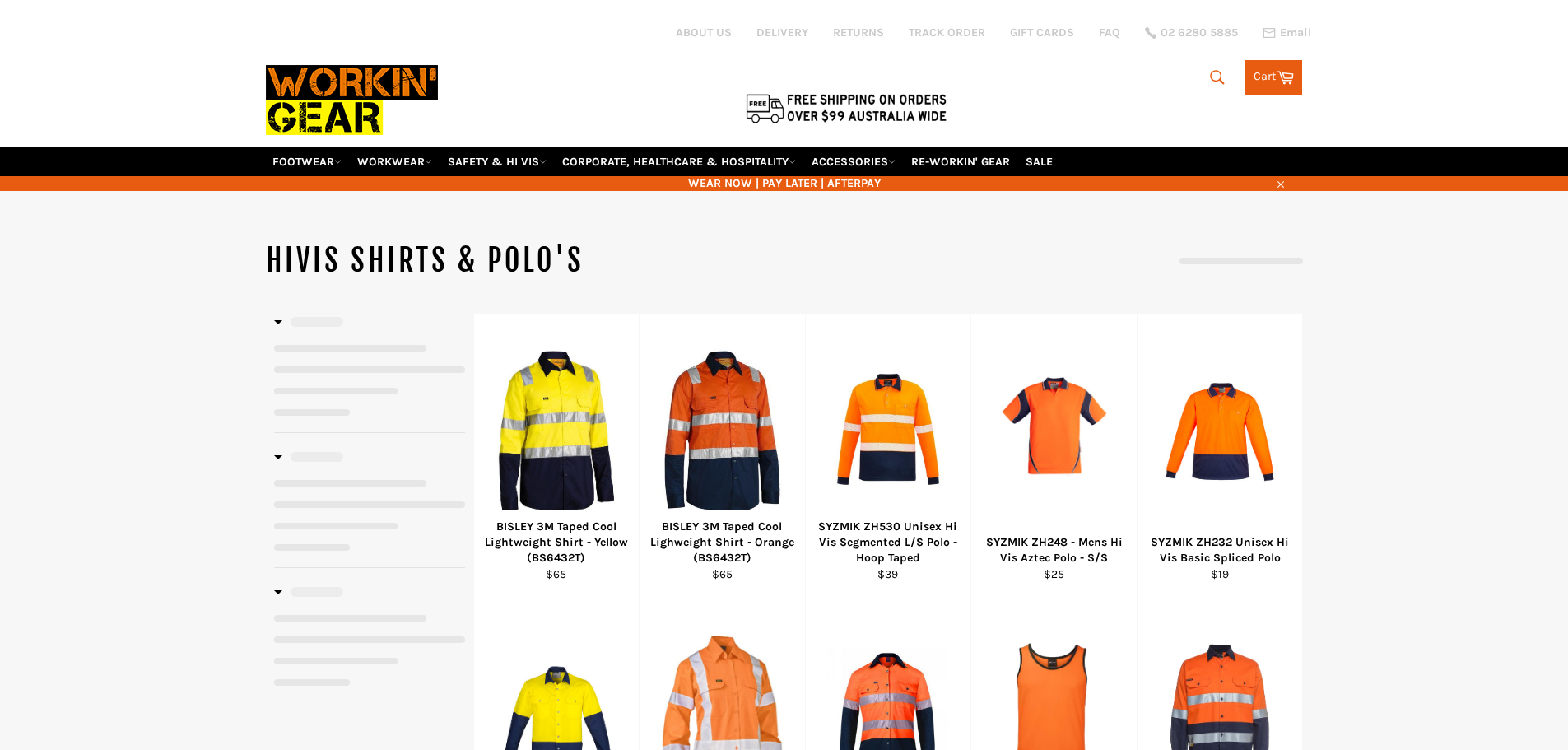
select select "******"
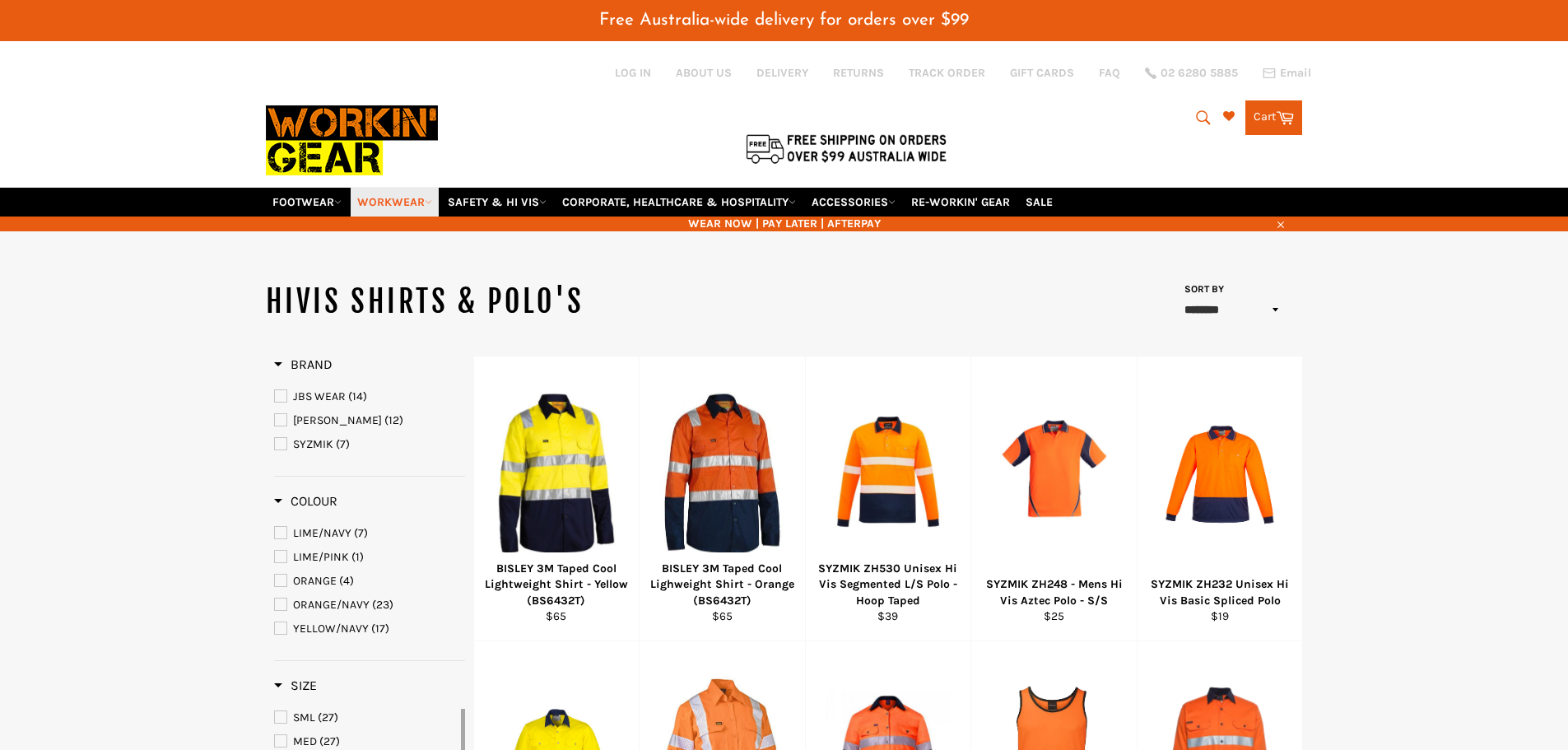
click at [406, 201] on link "WORKWEAR" at bounding box center [394, 202] width 88 height 29
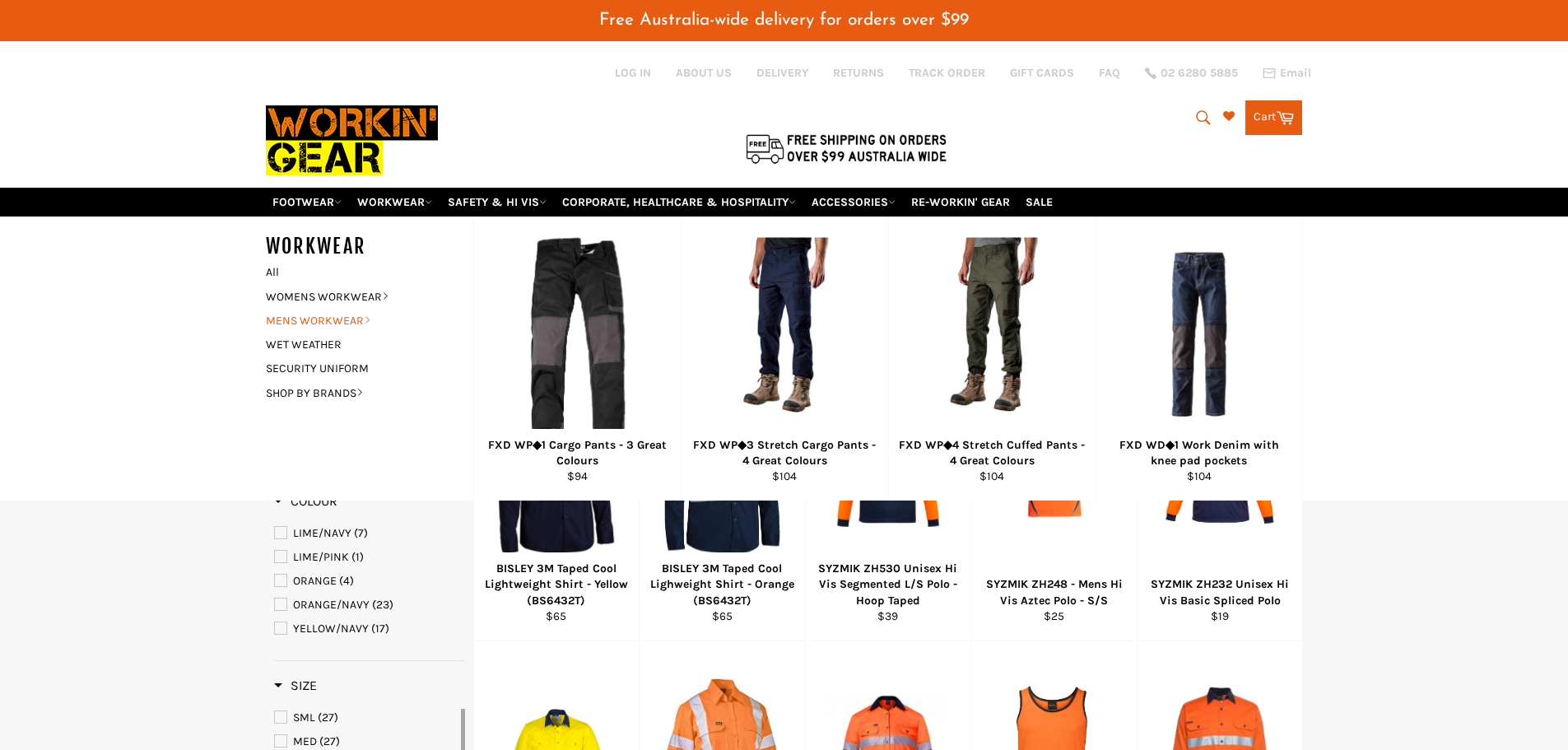
click at [338, 321] on link "MENS WORKWEAR" at bounding box center [357, 320] width 199 height 24
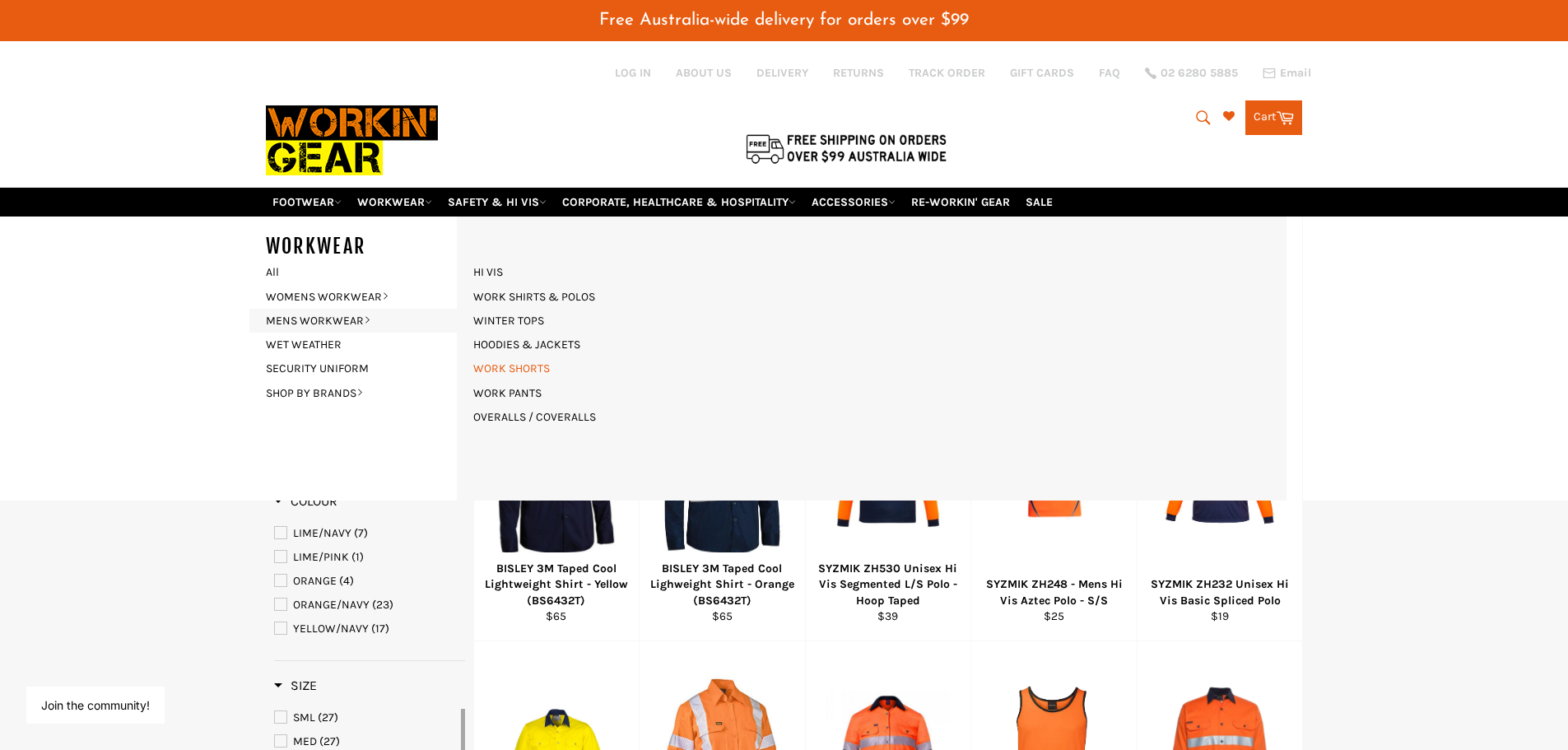
click at [509, 366] on link "WORK SHORTS" at bounding box center [512, 368] width 93 height 24
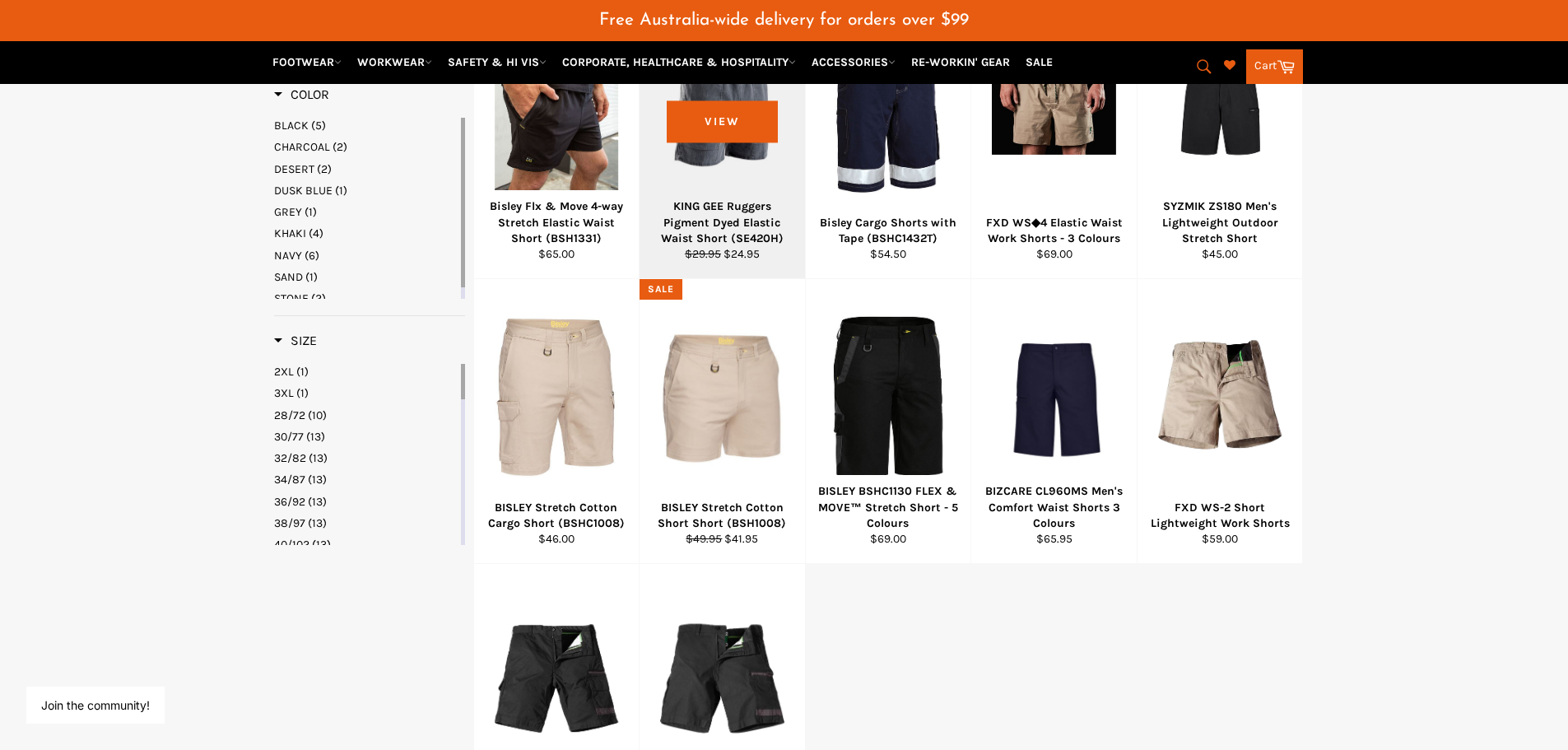
scroll to position [576, 0]
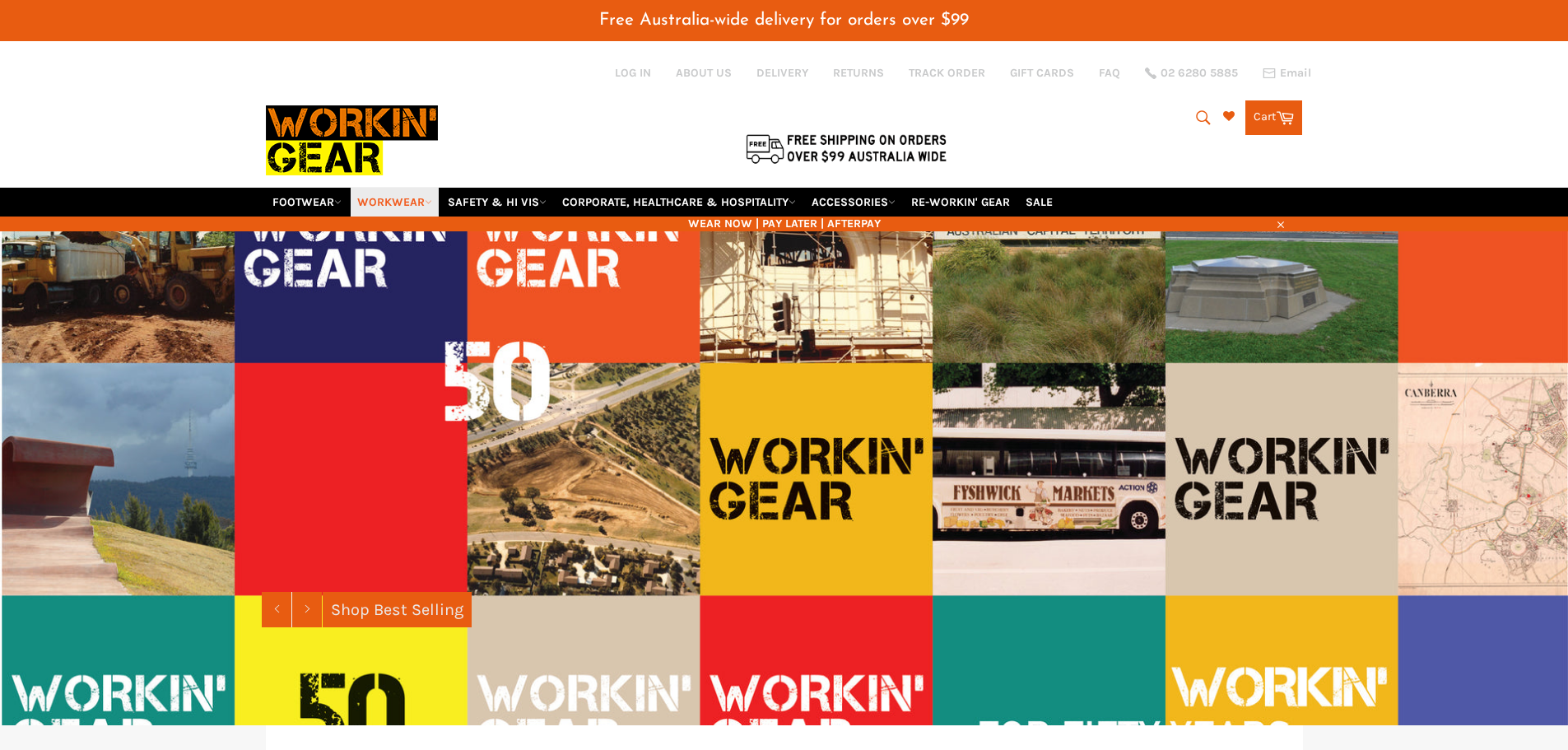
click at [426, 202] on link "WORKWEAR" at bounding box center [394, 202] width 88 height 29
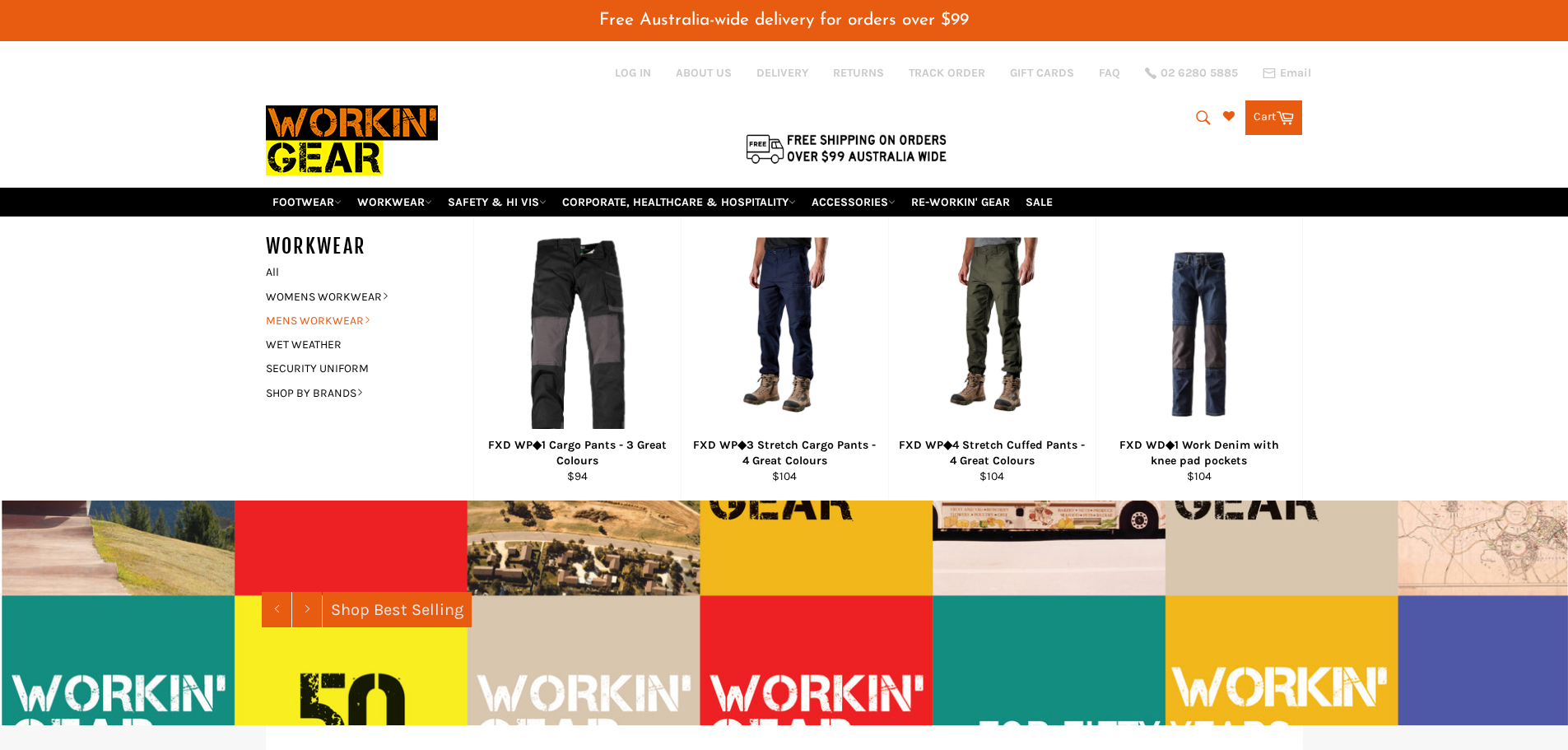
click at [331, 316] on link "MENS WORKWEAR" at bounding box center [357, 320] width 199 height 24
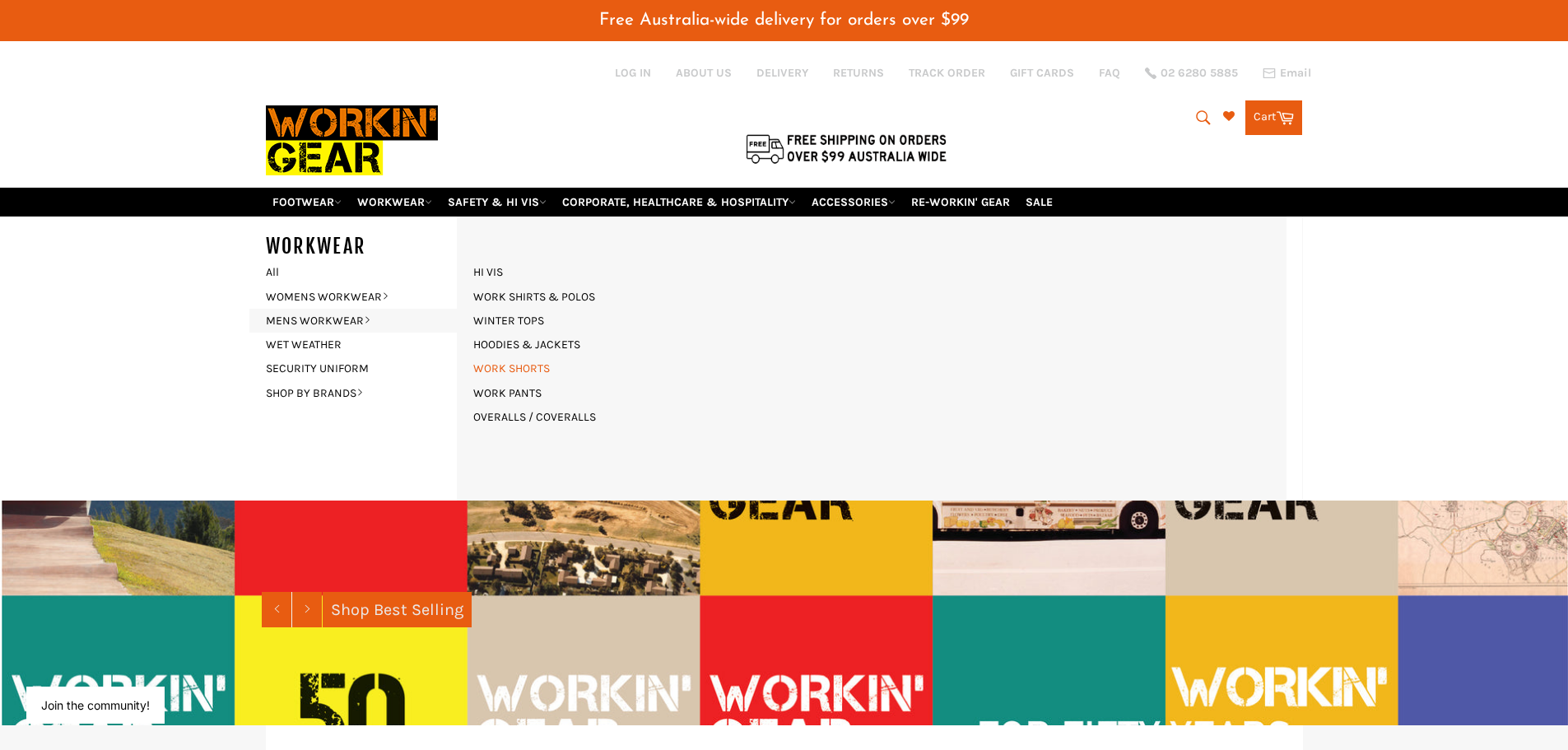
click at [491, 365] on link "WORK SHORTS" at bounding box center [512, 368] width 93 height 24
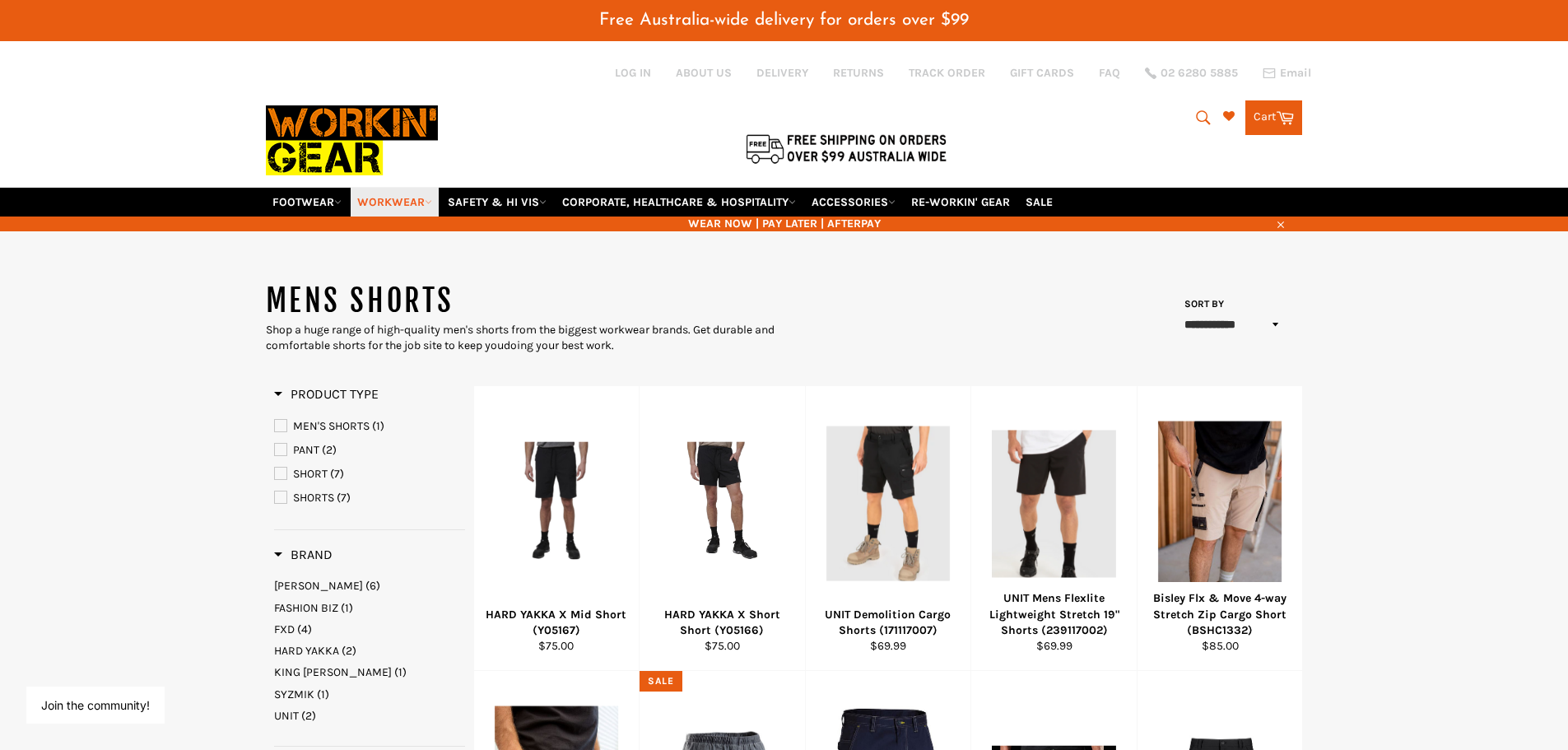
click at [428, 203] on icon at bounding box center [428, 202] width 7 height 7
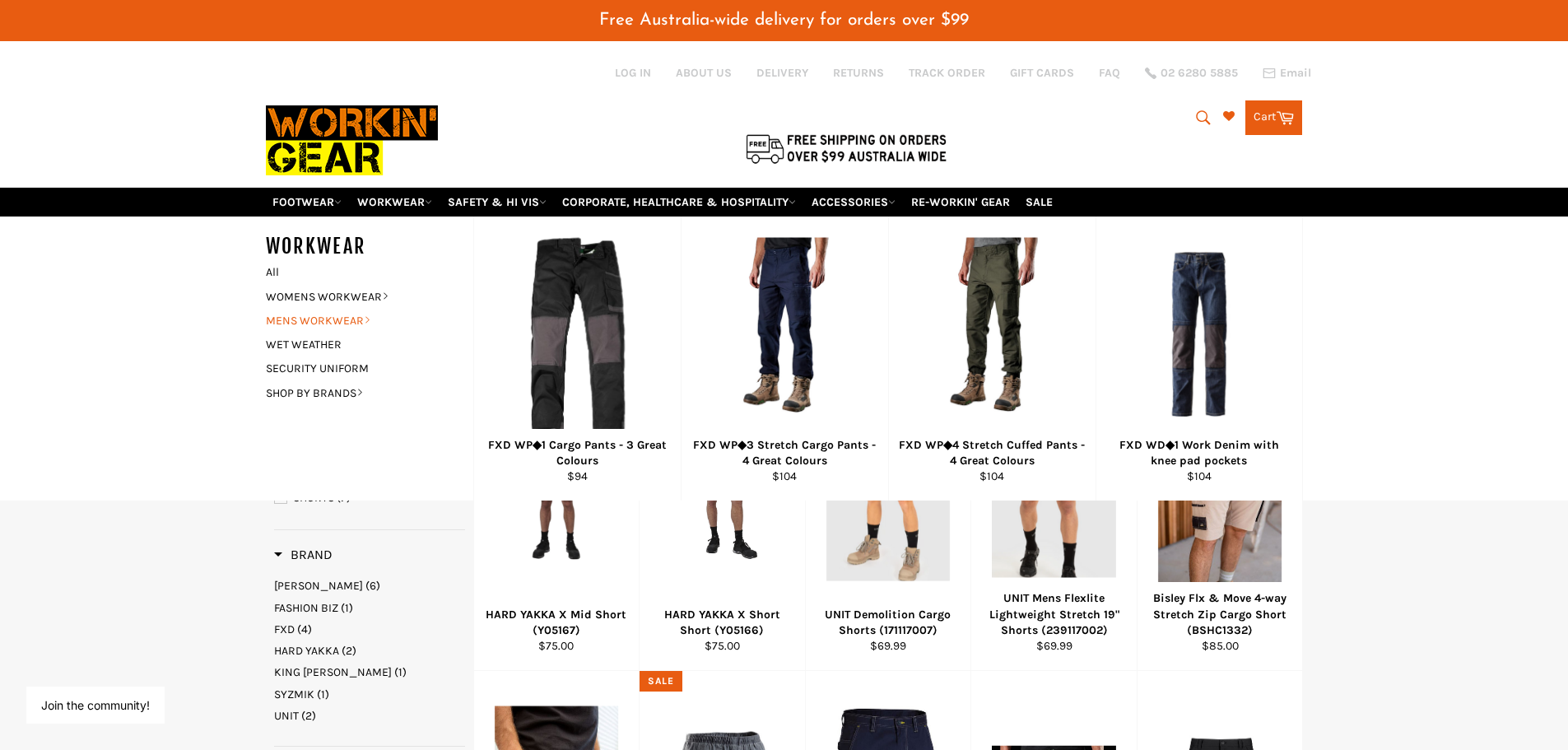
click at [333, 319] on link "MENS WORKWEAR" at bounding box center [357, 320] width 199 height 24
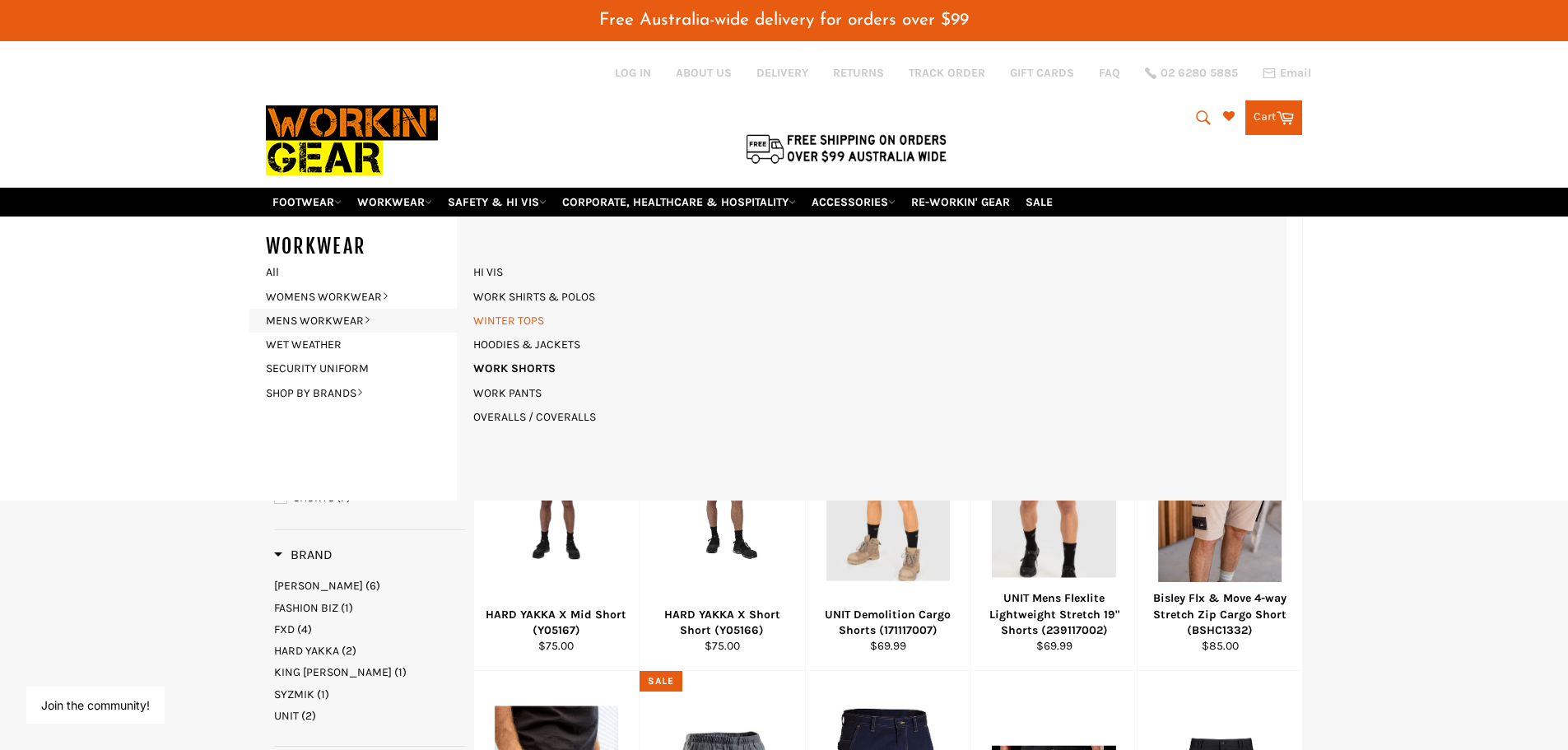
click at [526, 318] on link "WINTER TOPS" at bounding box center [508, 320] width 87 height 24
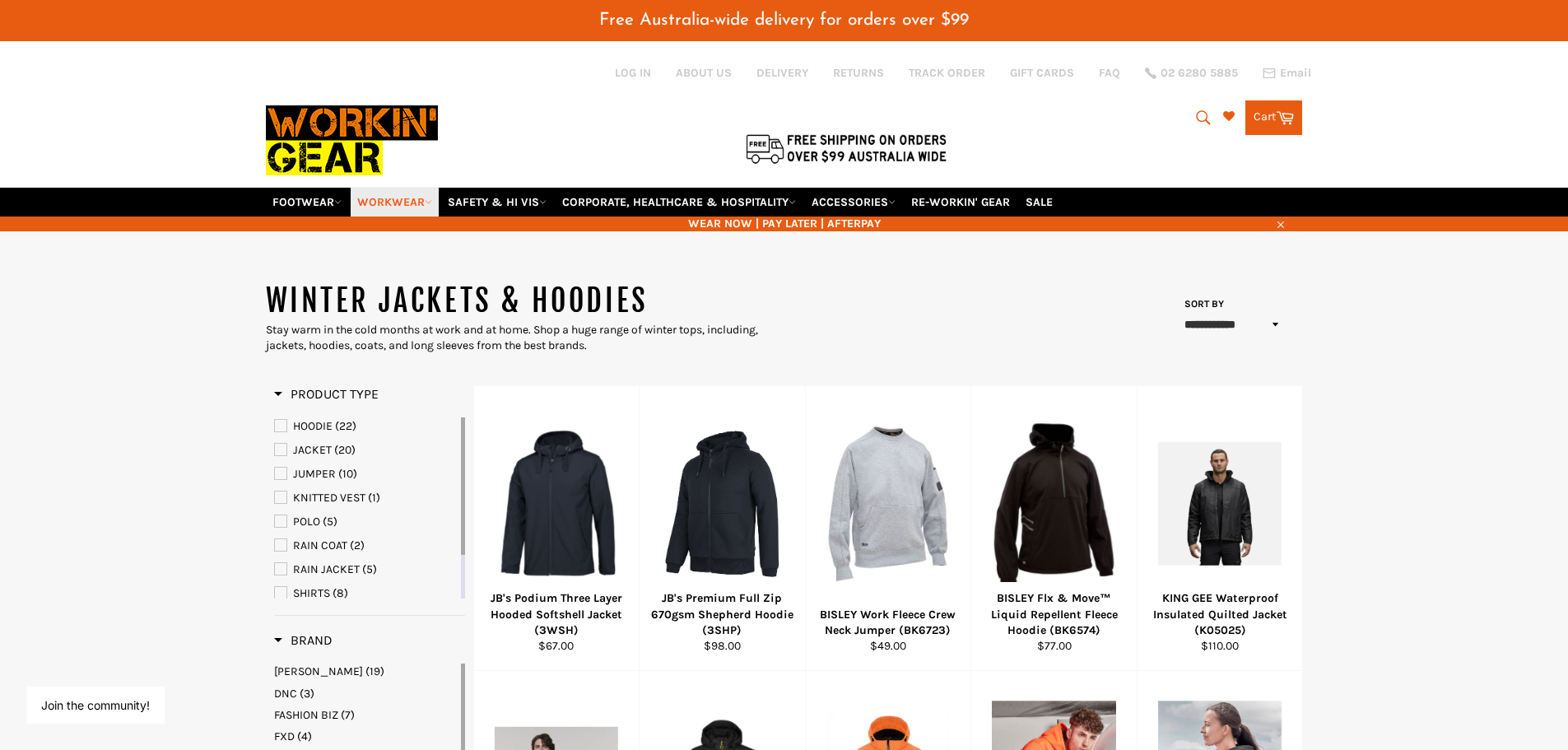
click at [426, 200] on link "WORKWEAR" at bounding box center [394, 202] width 88 height 29
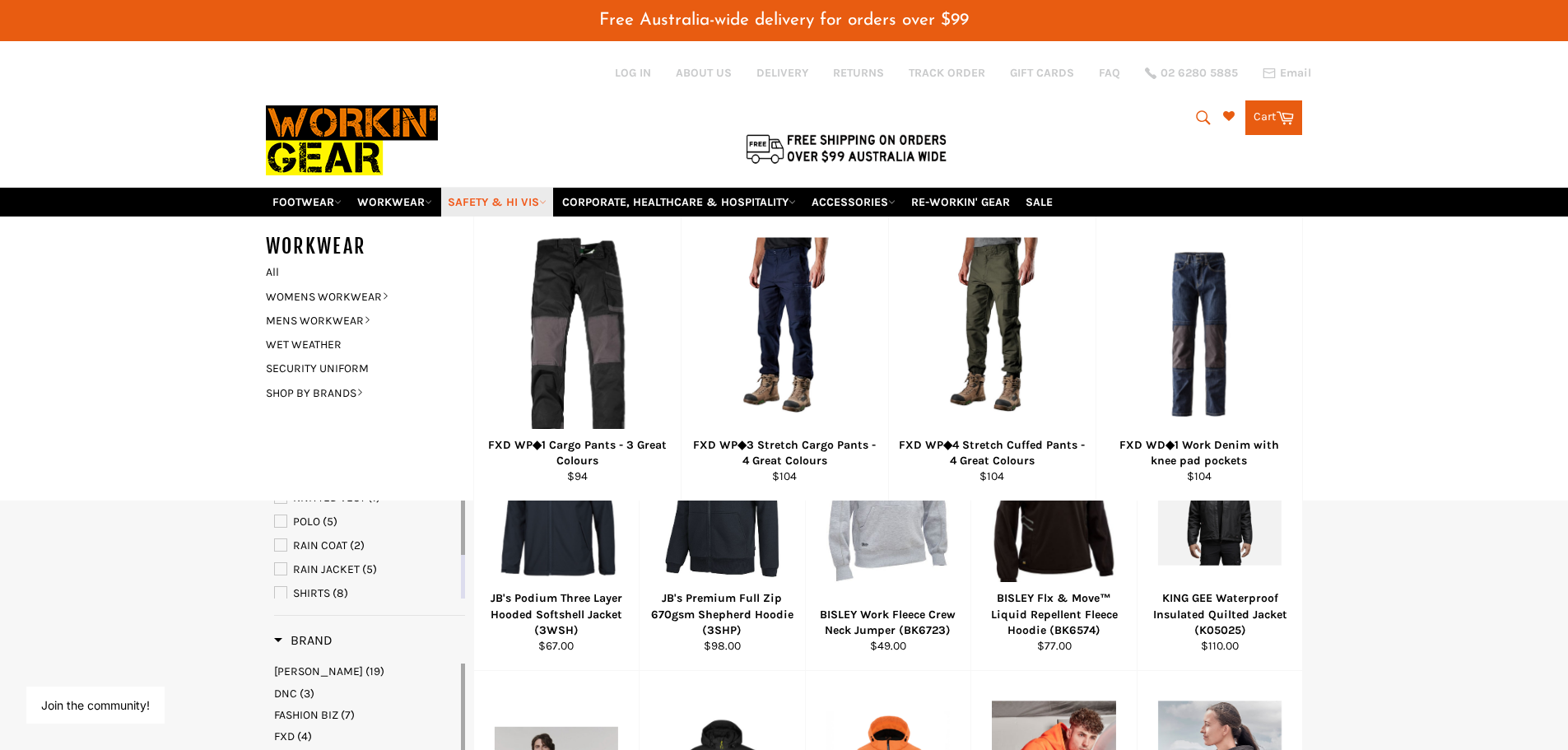
click at [541, 198] on link "SAFETY & HI VIS" at bounding box center [496, 202] width 112 height 29
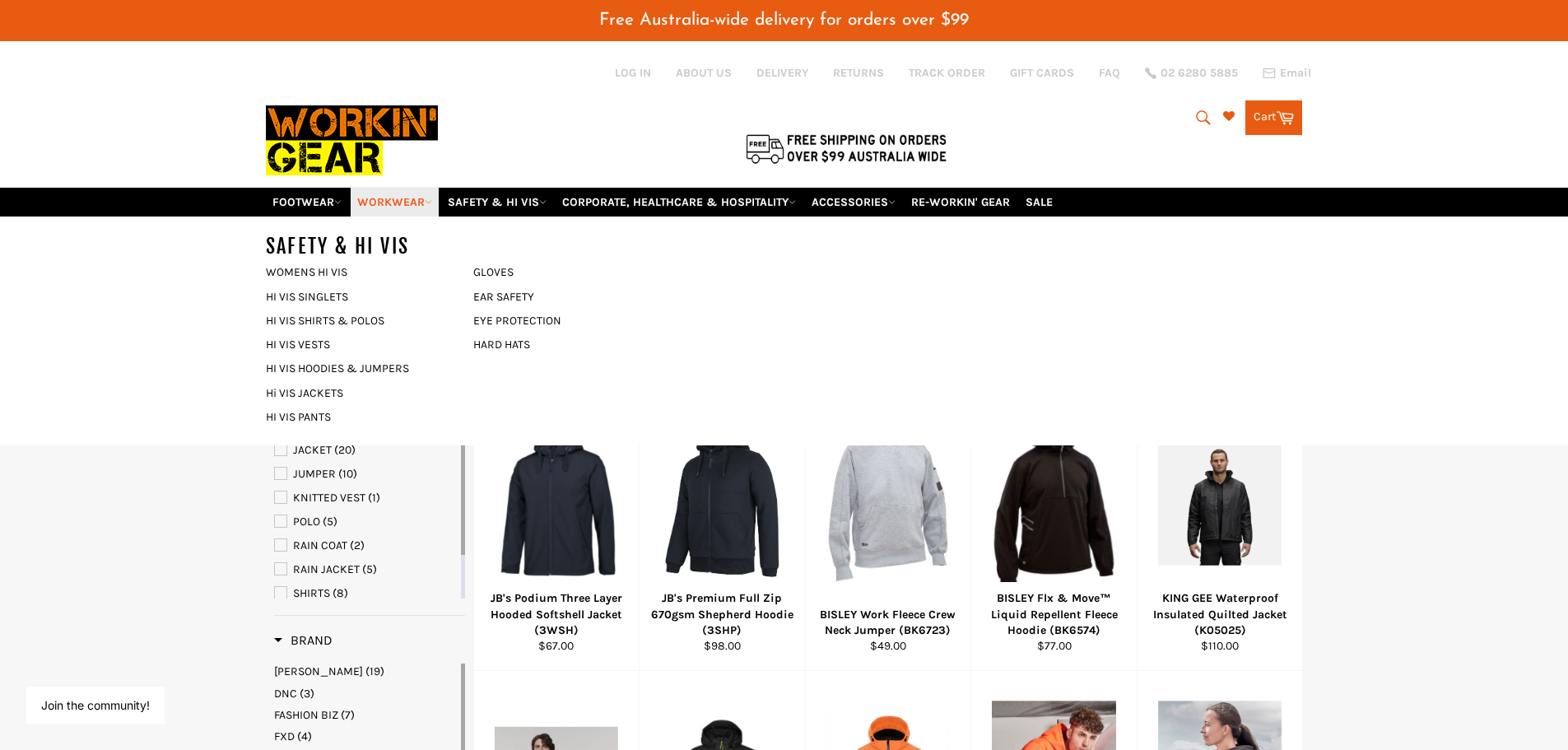
click at [418, 199] on link "WORKWEAR" at bounding box center [394, 202] width 88 height 29
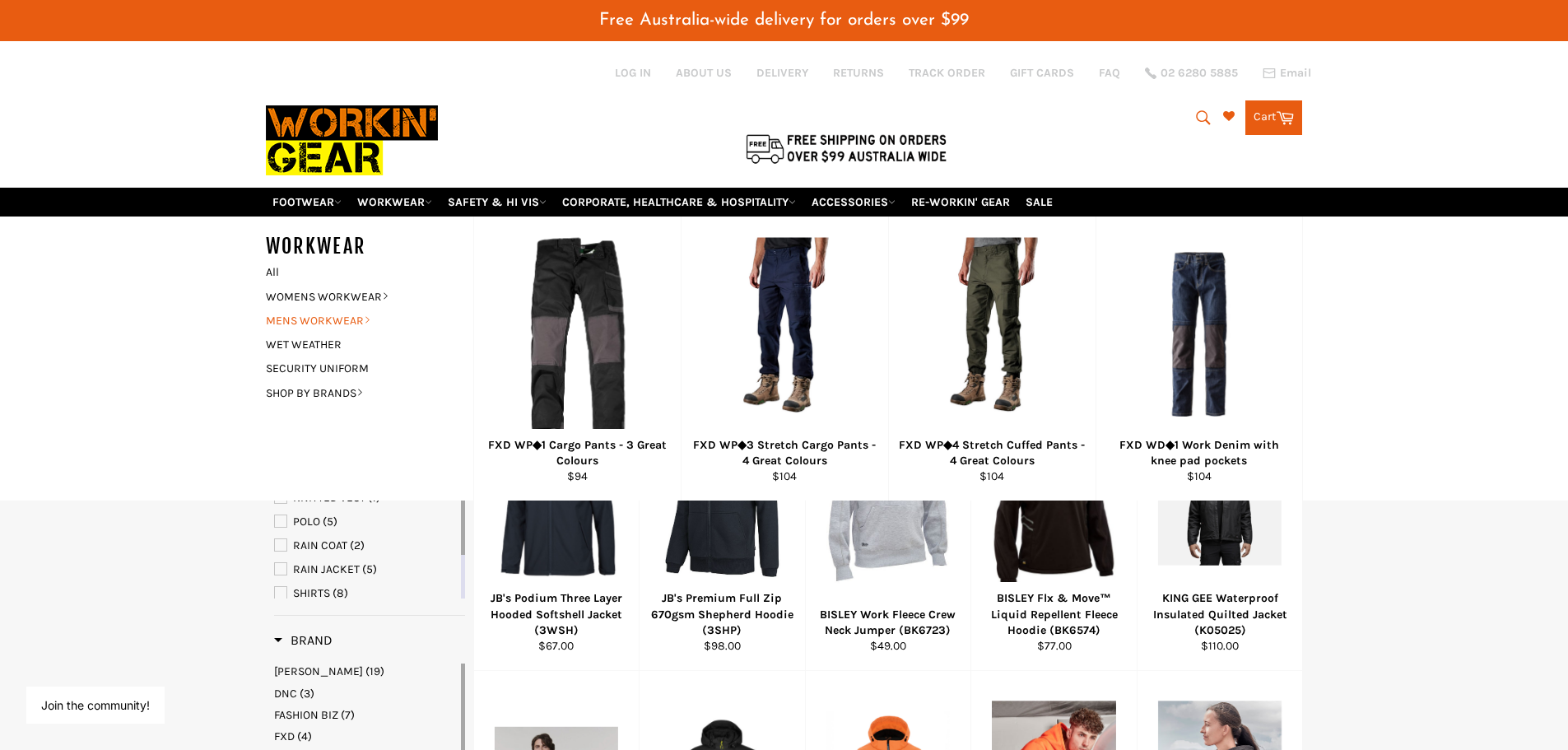
click at [348, 317] on link "MENS WORKWEAR" at bounding box center [357, 320] width 199 height 24
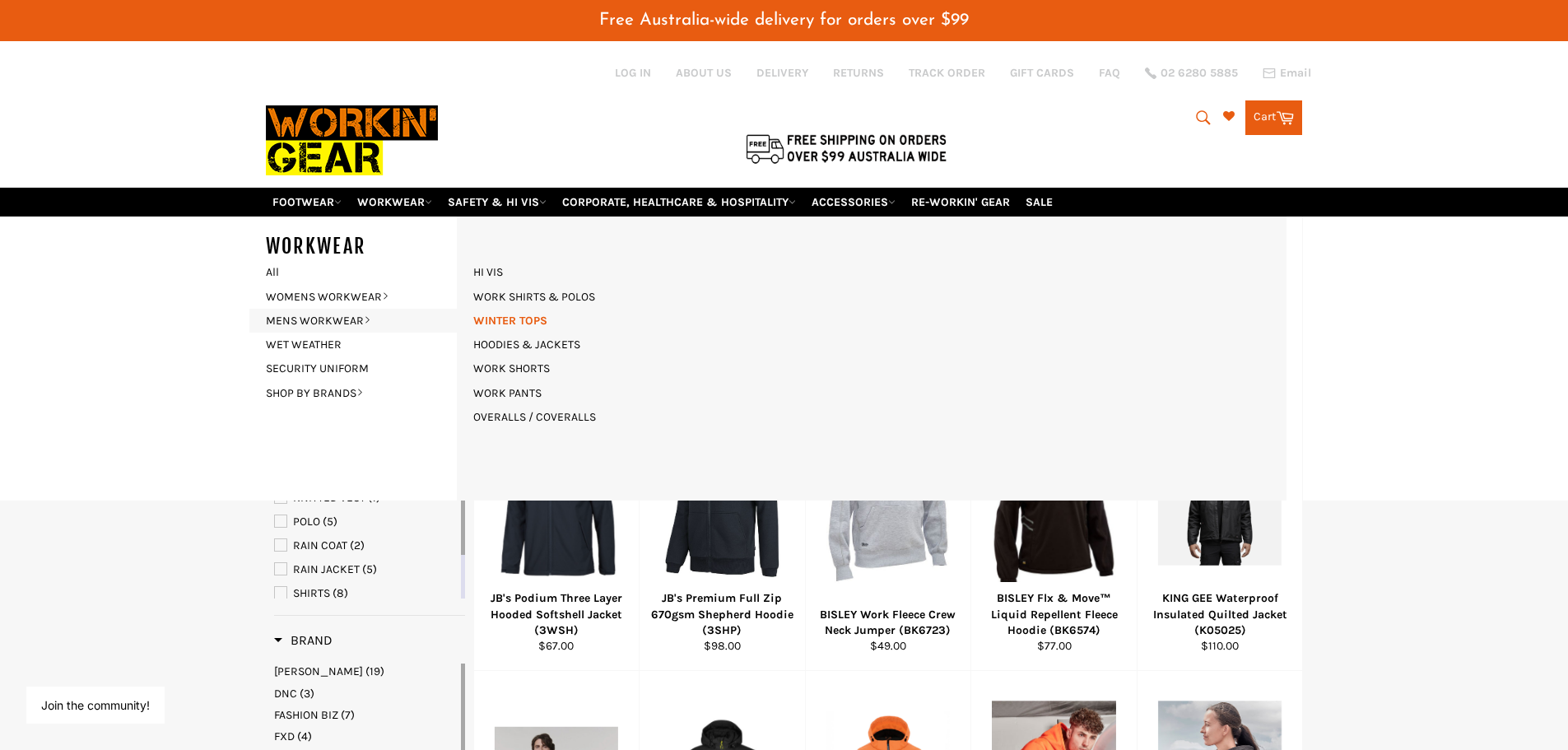
click at [526, 319] on link "WINTER TOPS" at bounding box center [510, 320] width 90 height 24
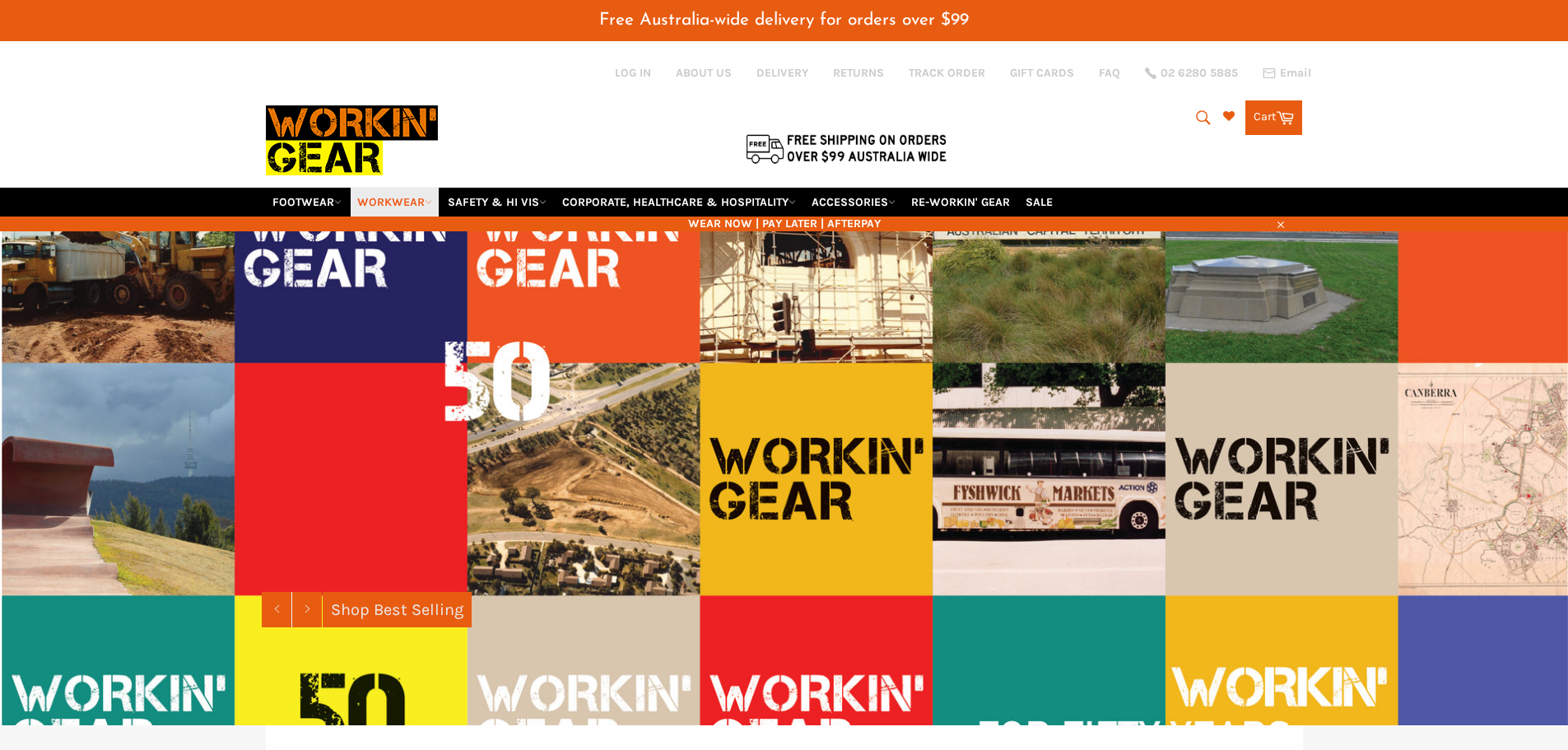
click at [432, 202] on icon at bounding box center [428, 202] width 7 height 7
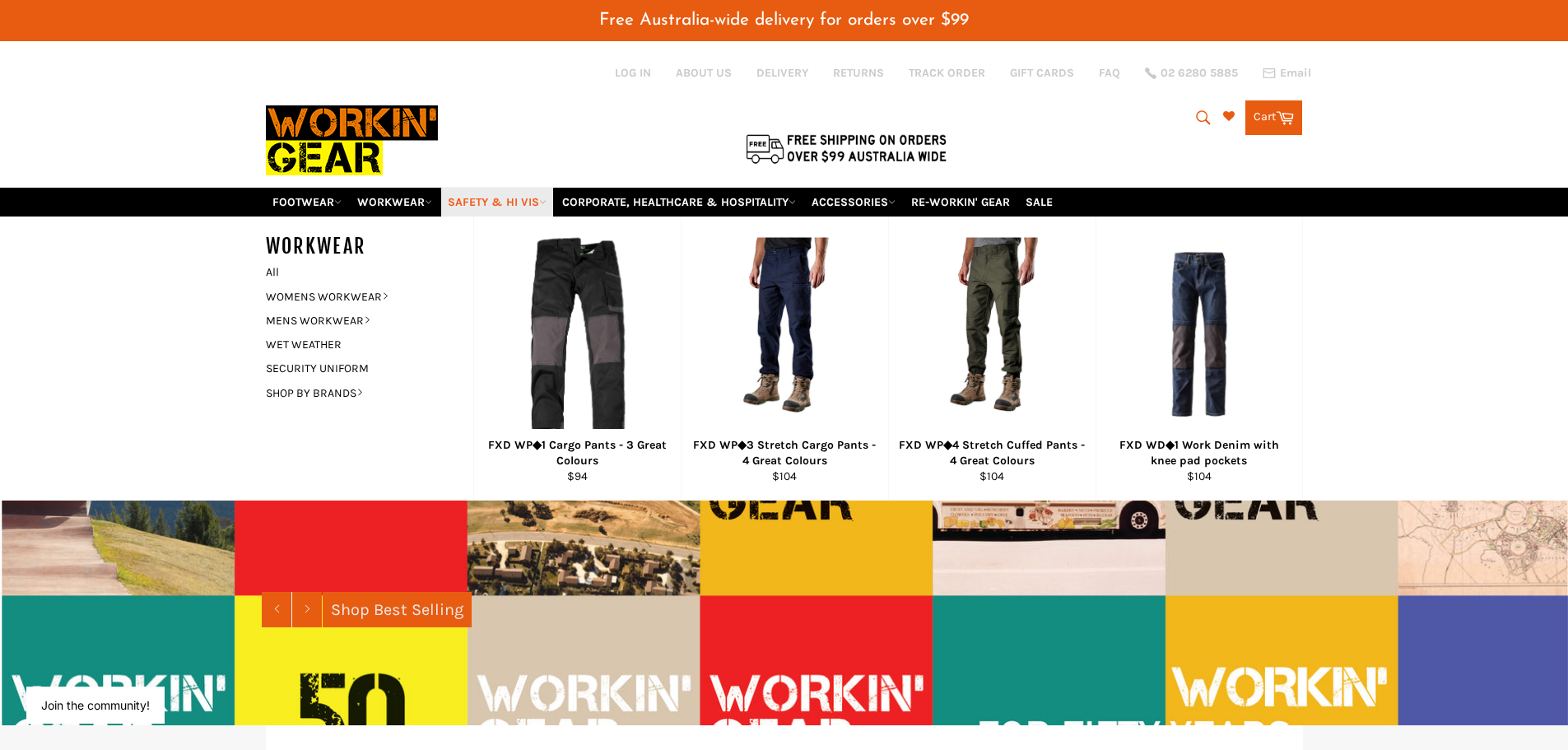
click at [521, 202] on link "SAFETY & HI VIS" at bounding box center [496, 202] width 112 height 29
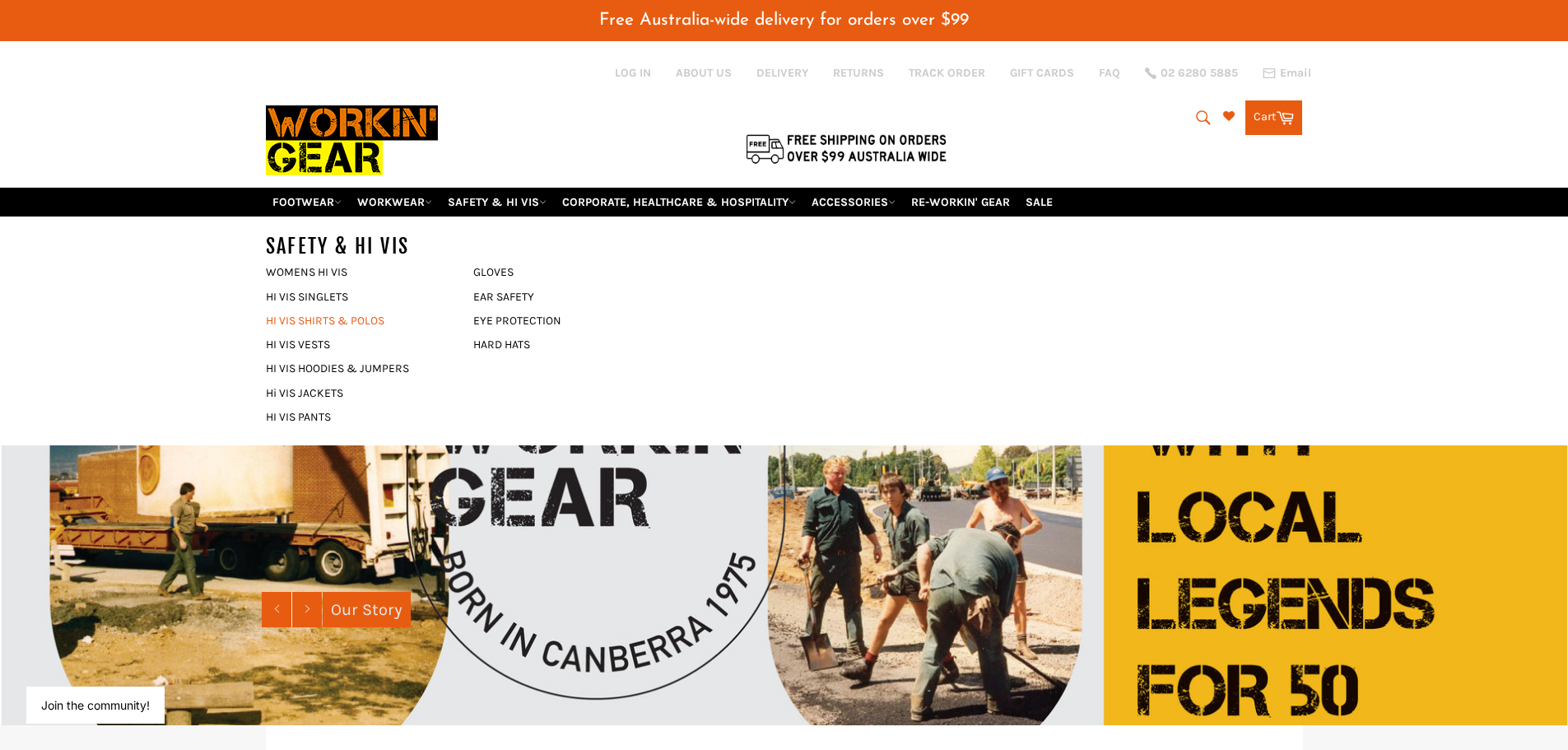
click at [324, 324] on link "HI VIS SHIRTS & POLOS" at bounding box center [357, 320] width 199 height 24
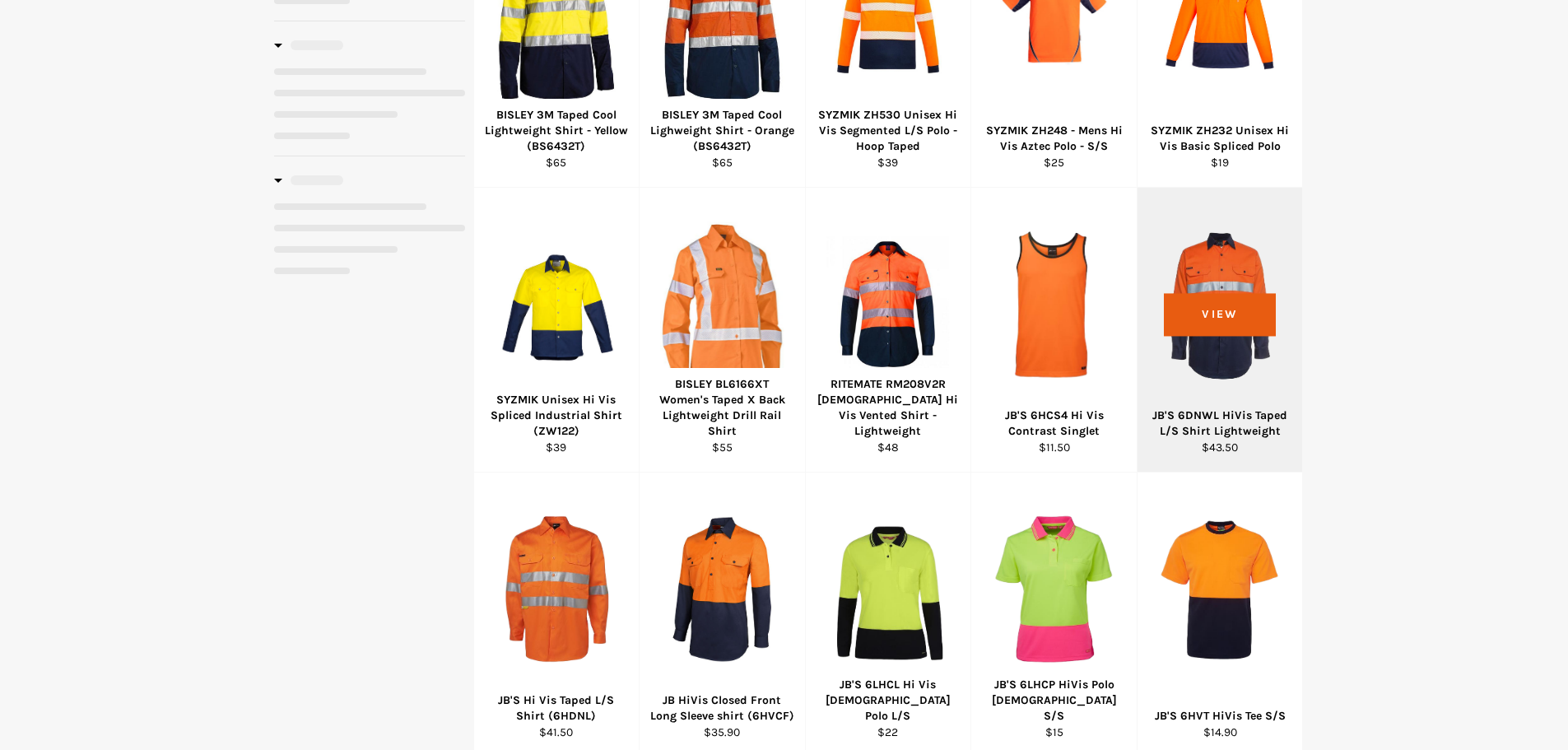
select select "******"
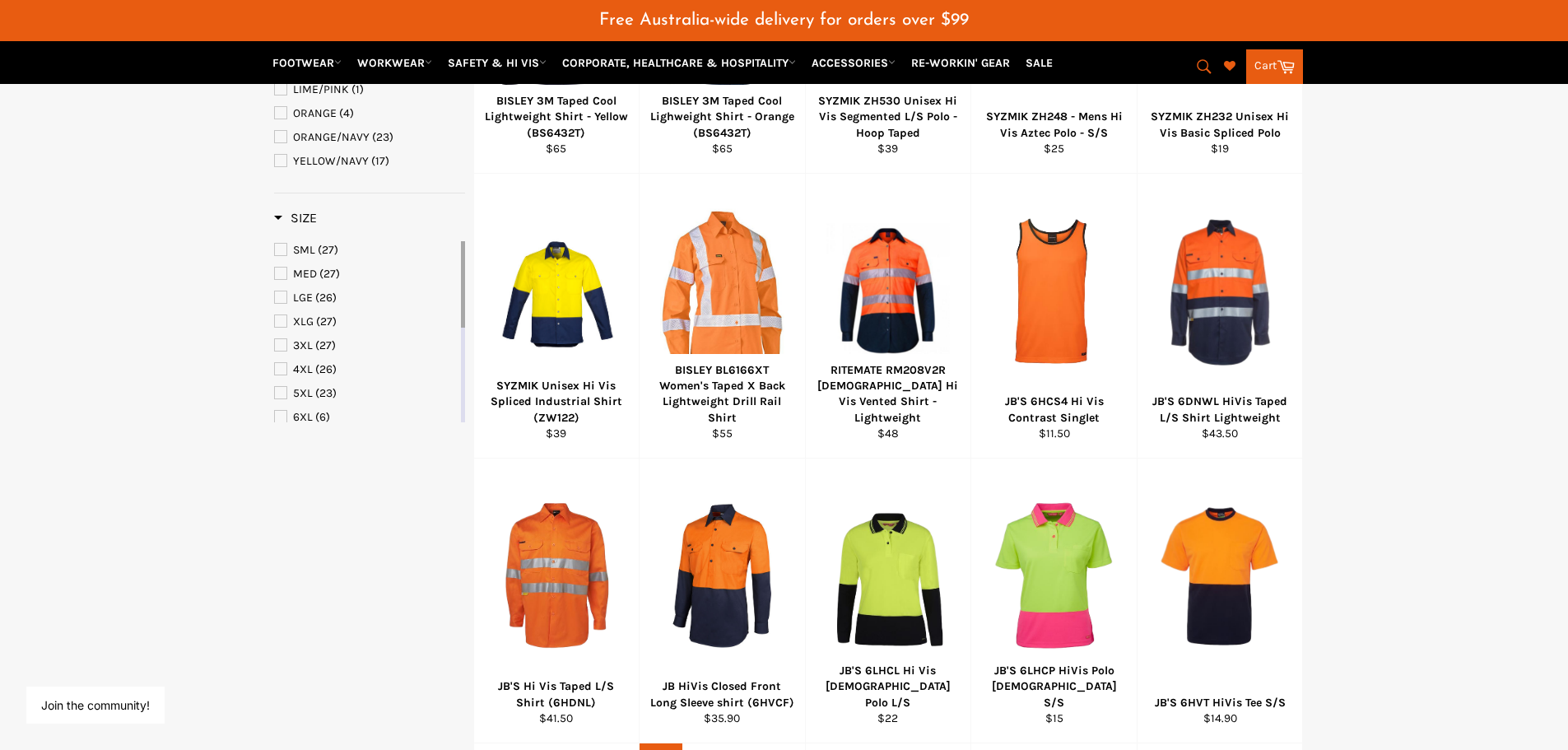
scroll to position [289, 0]
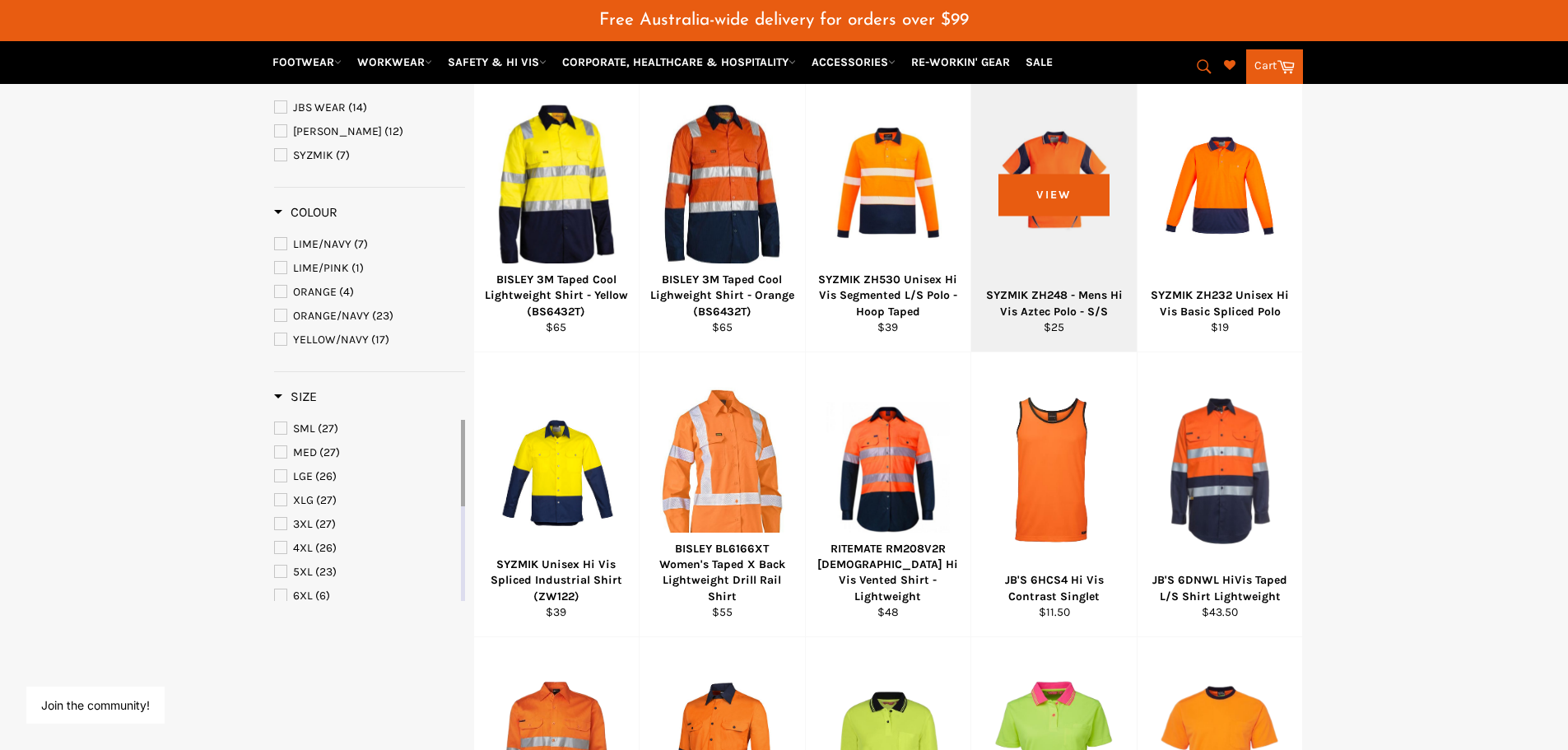
click at [1019, 237] on div "View" at bounding box center [1054, 209] width 166 height 284
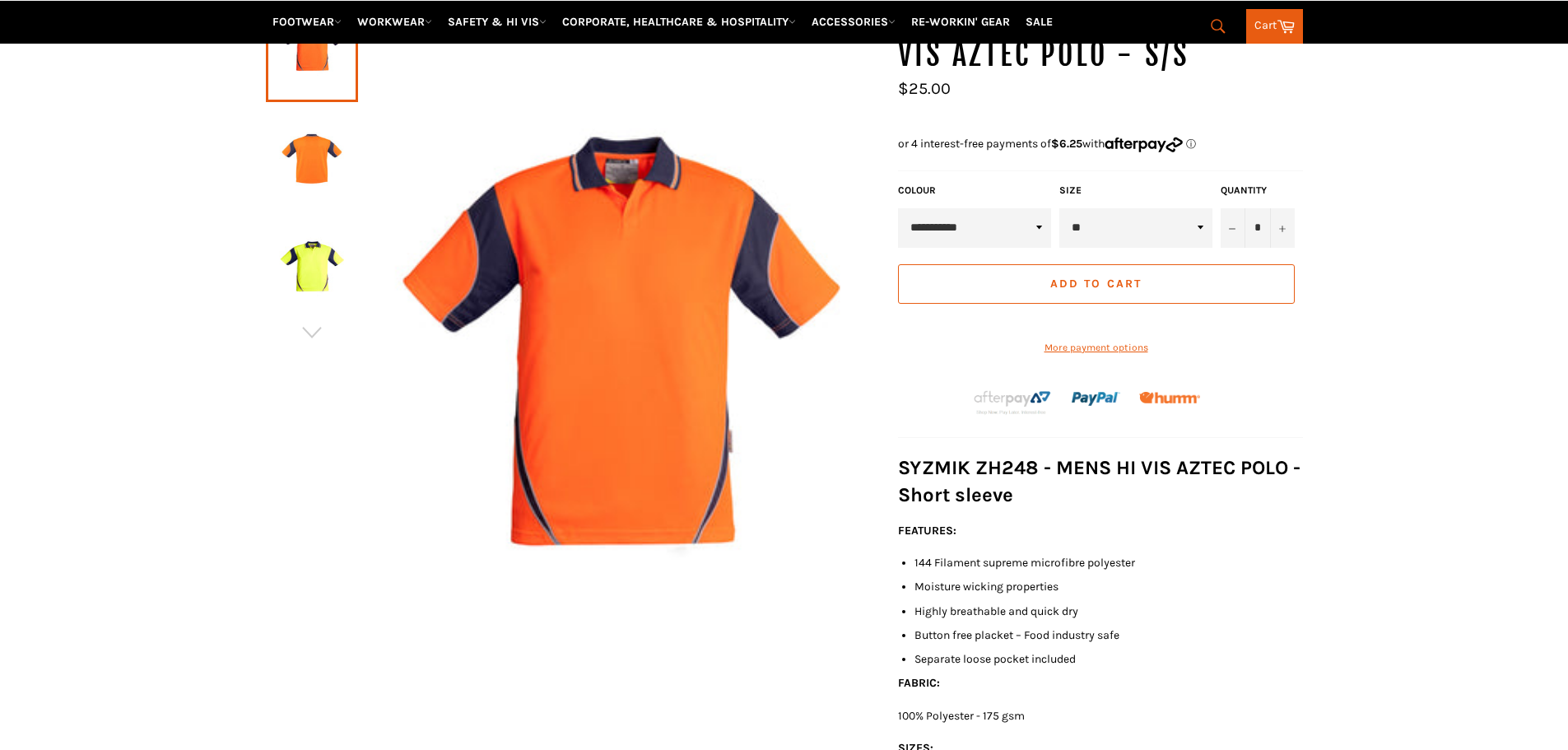
scroll to position [288, 0]
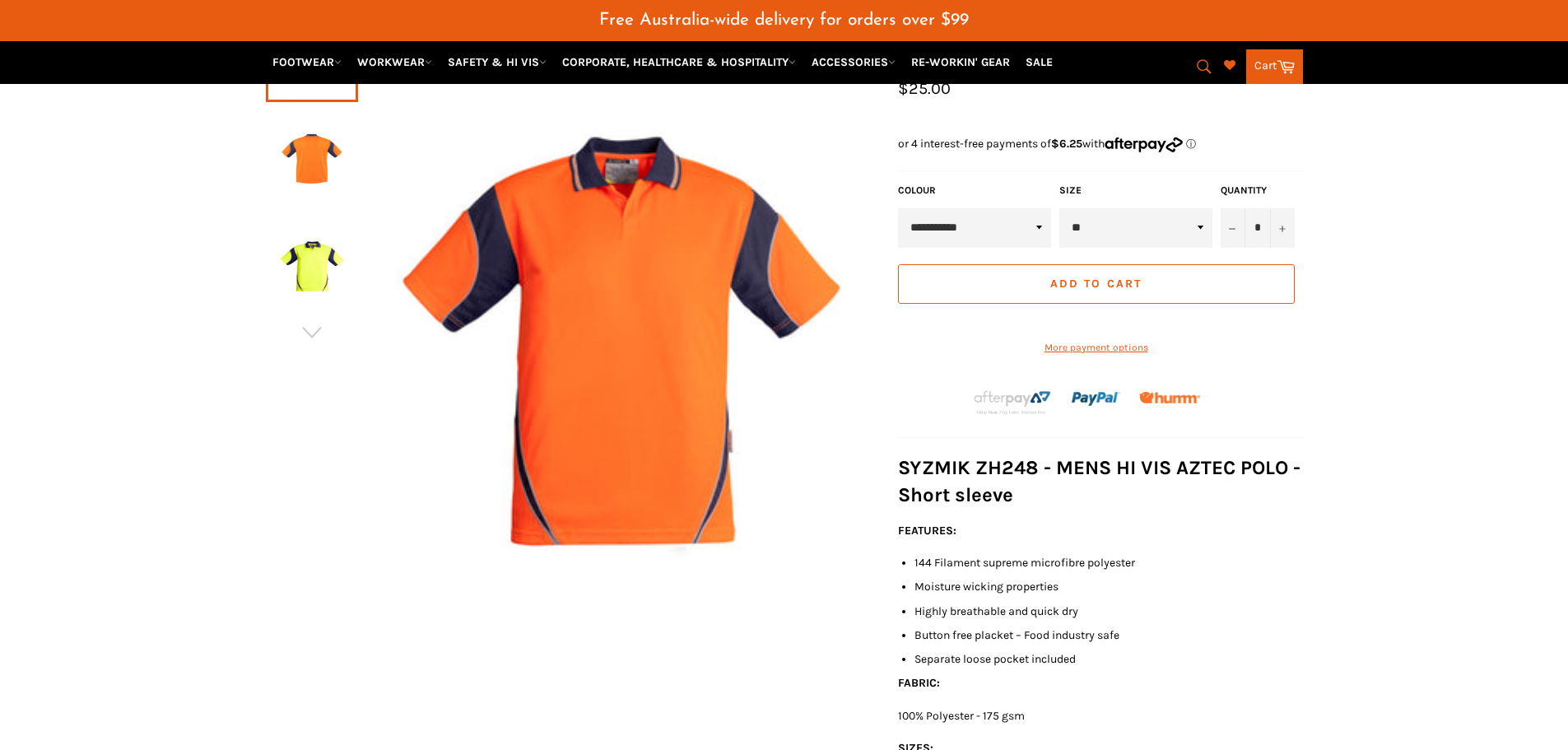
click at [331, 281] on img at bounding box center [312, 269] width 75 height 91
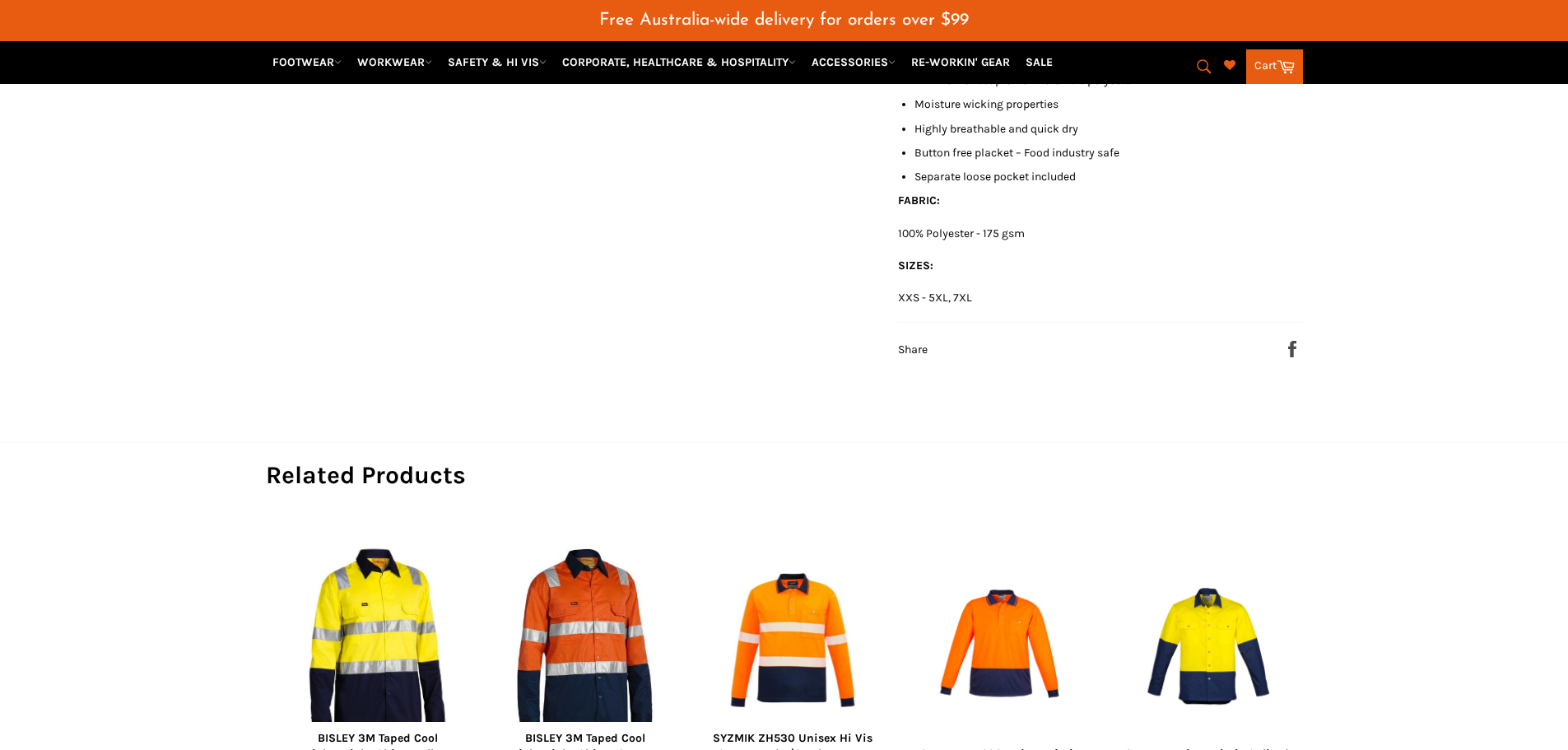
scroll to position [1110, 0]
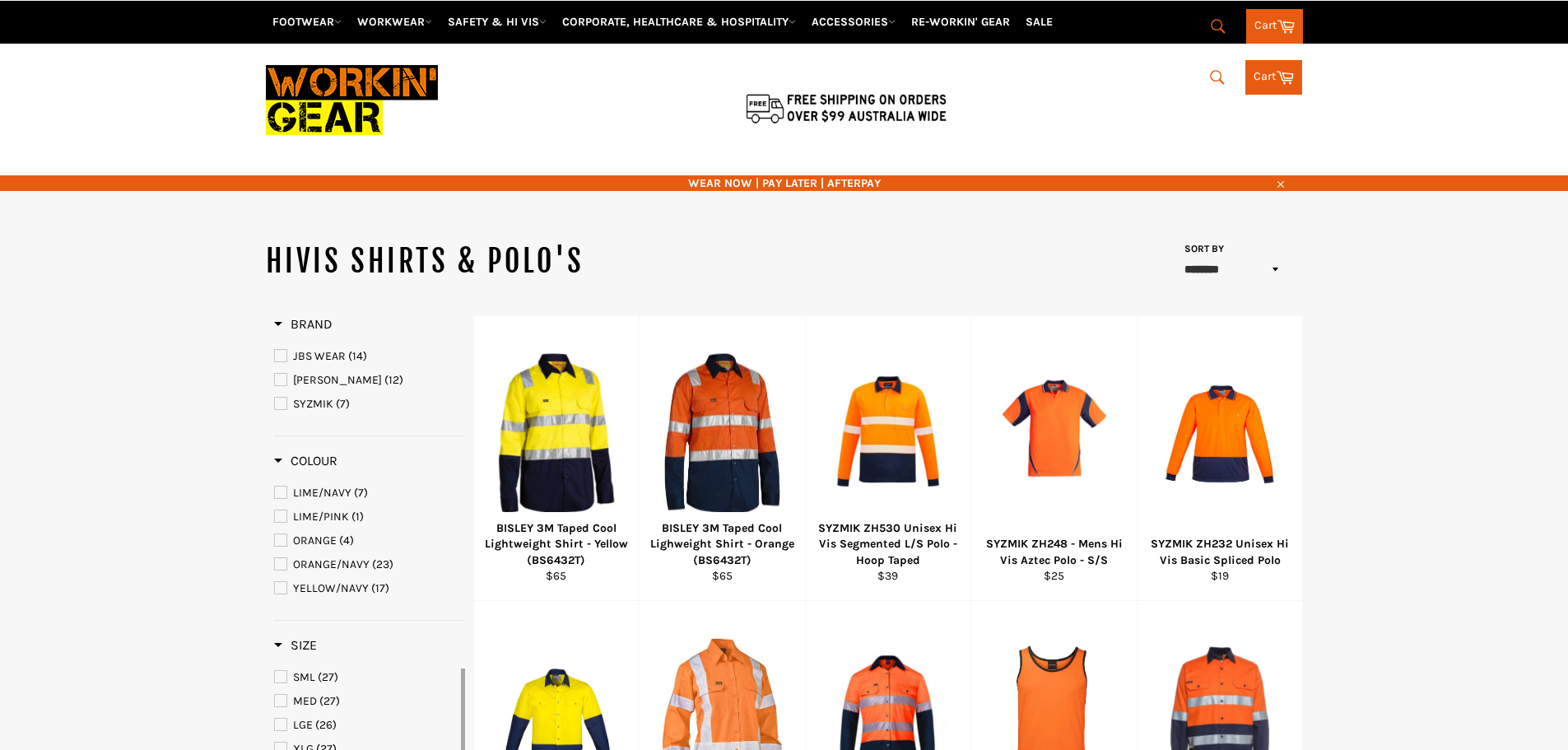
select select "******"
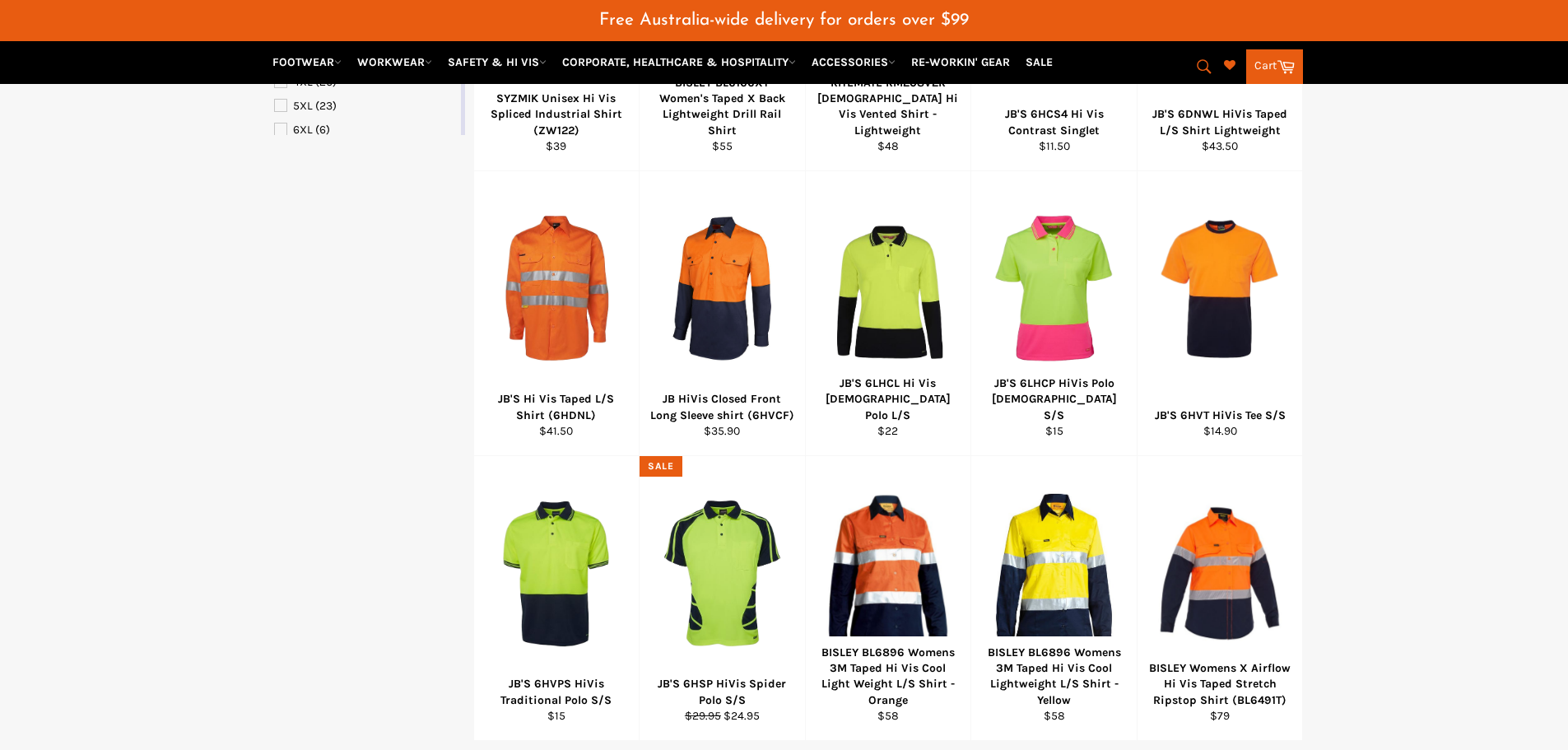
scroll to position [933, 0]
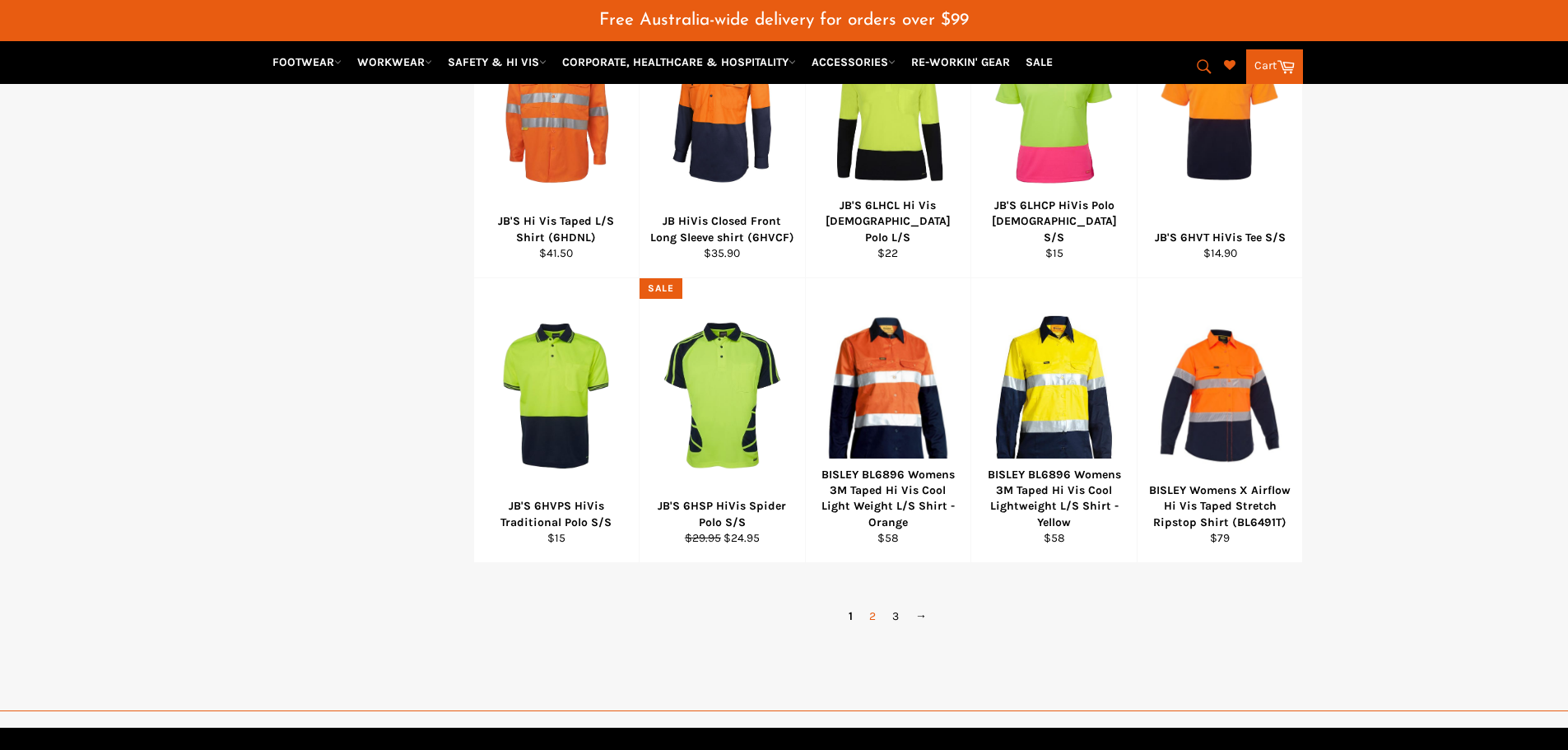
click at [876, 616] on link "2" at bounding box center [873, 616] width 23 height 24
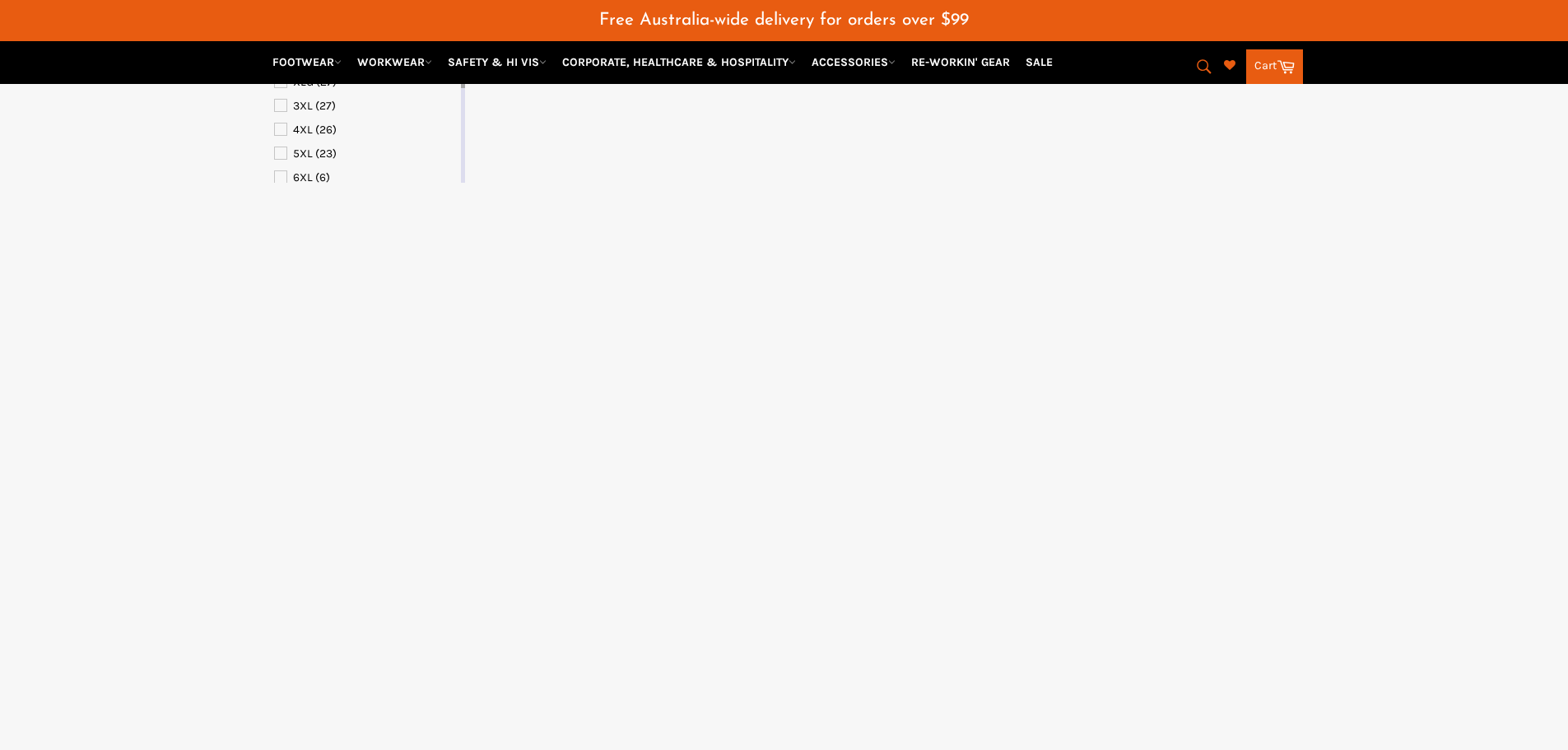
select select "******"
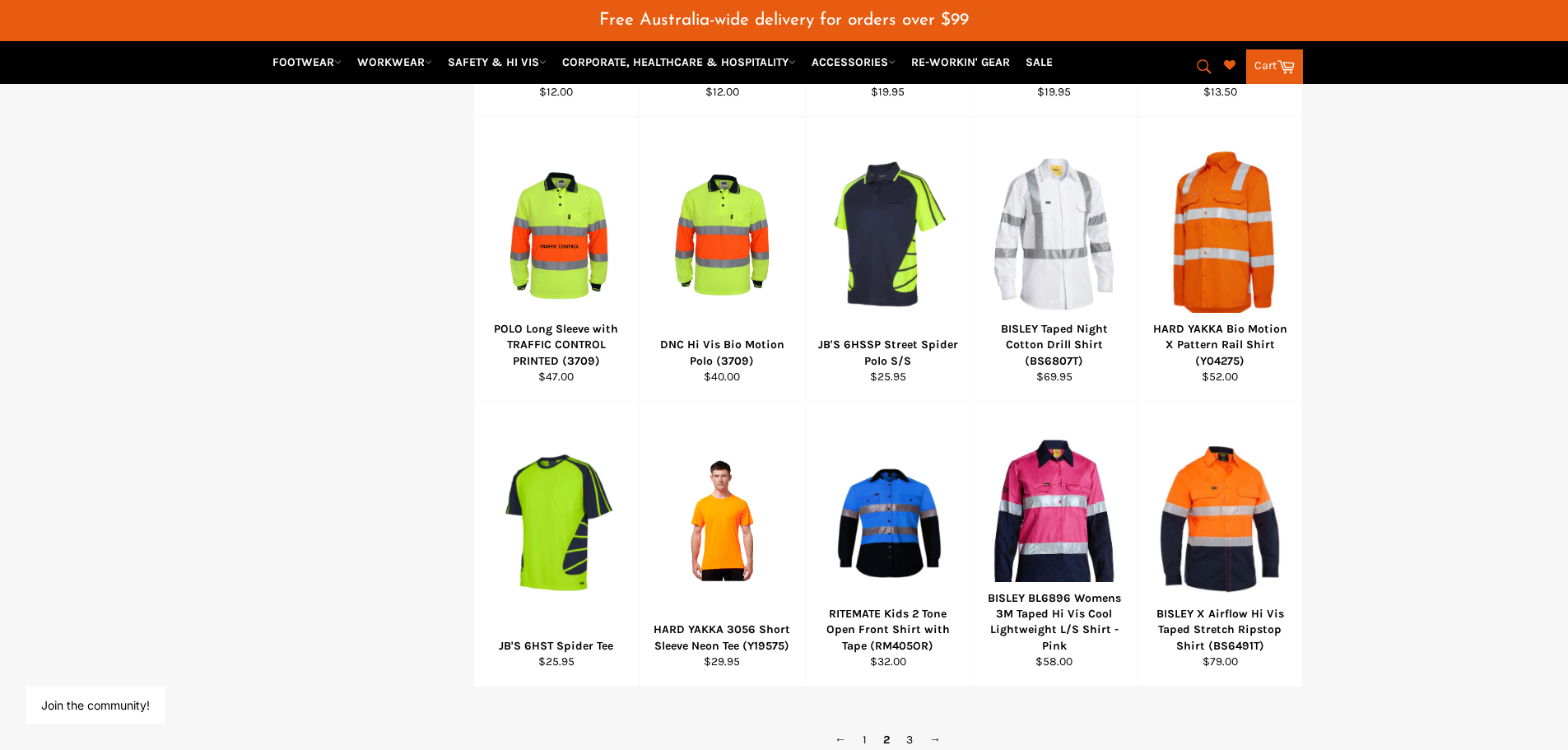
scroll to position [1138, 0]
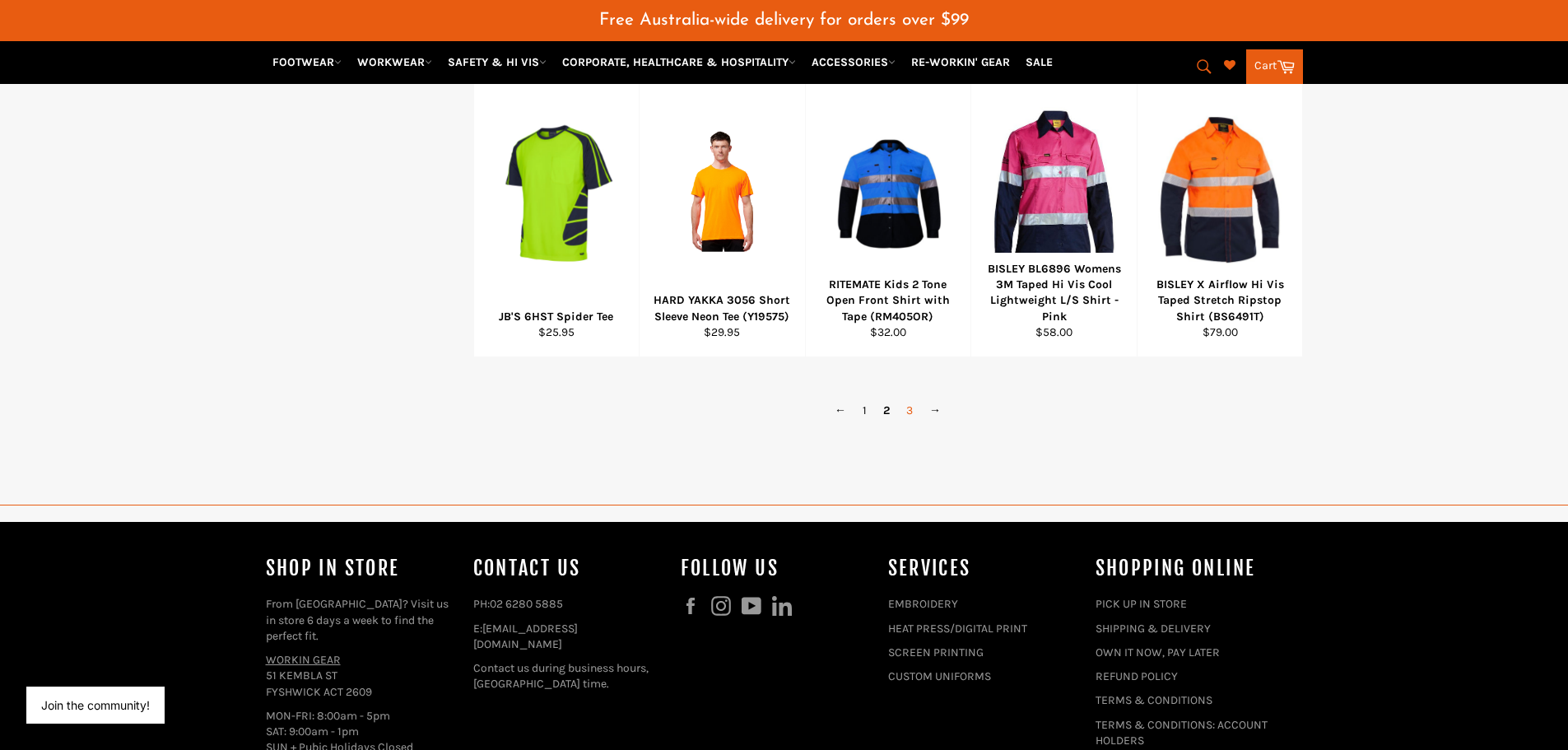
click at [913, 410] on link "3" at bounding box center [909, 409] width 23 height 24
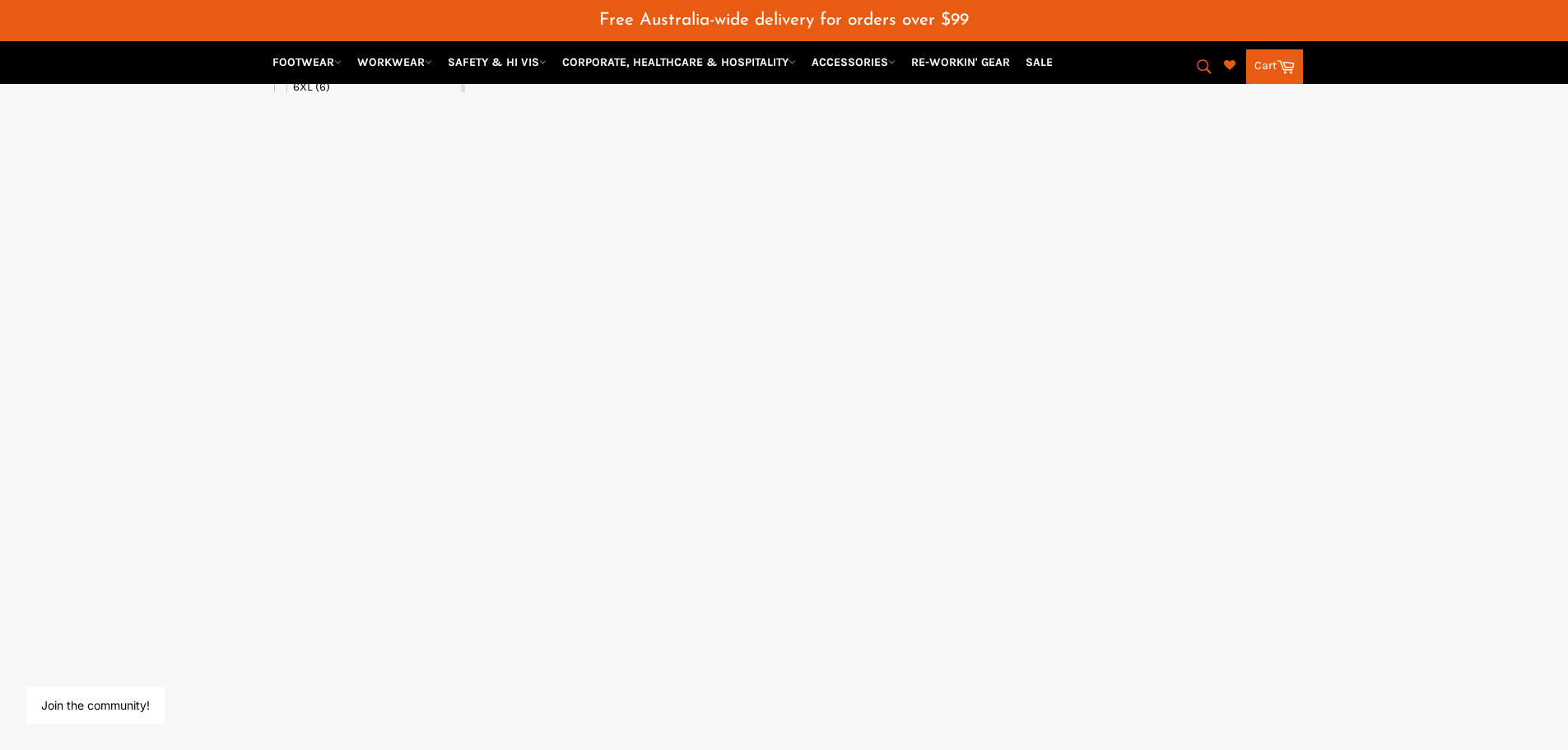
select select "******"
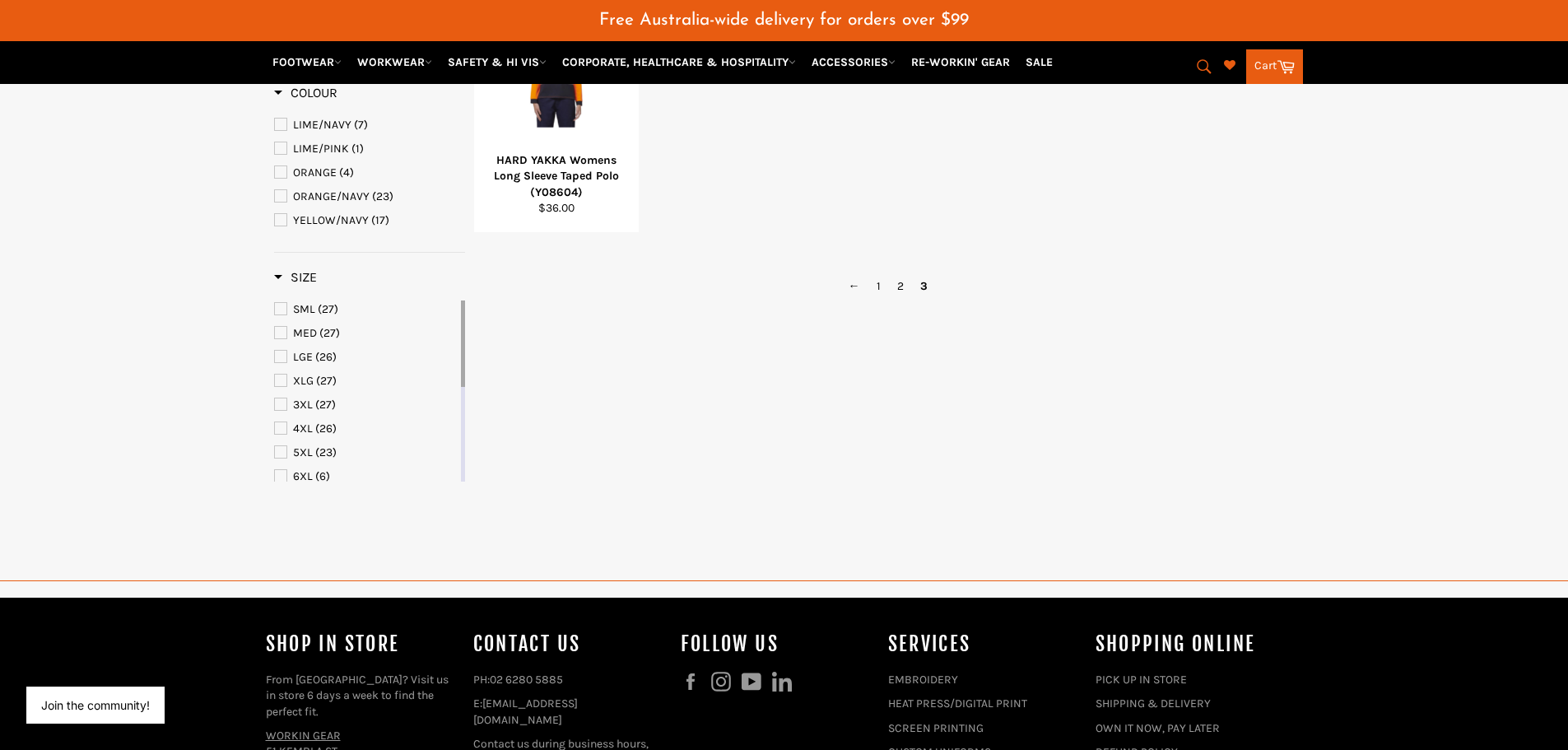
scroll to position [315, 0]
